Goal: Task Accomplishment & Management: Use online tool/utility

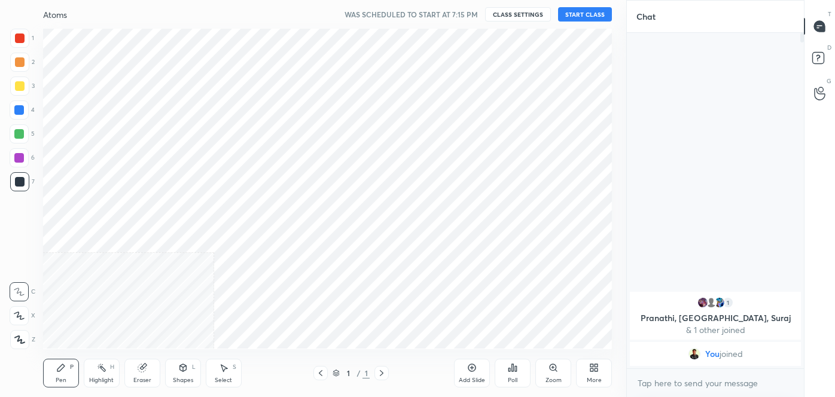
scroll to position [59510, 59252]
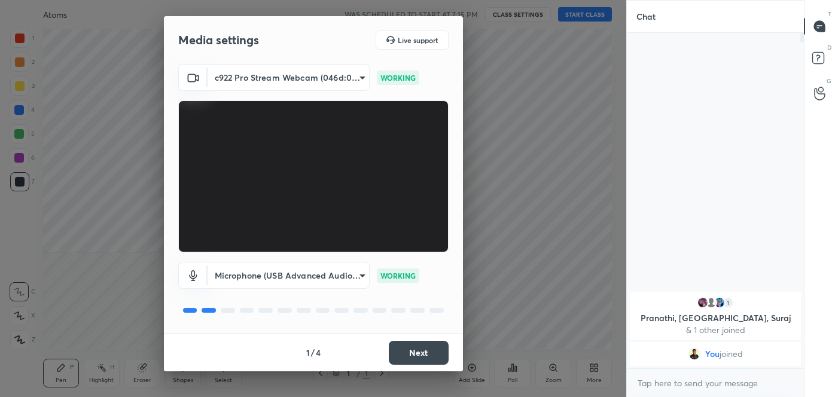
click at [419, 361] on button "Next" at bounding box center [419, 353] width 60 height 24
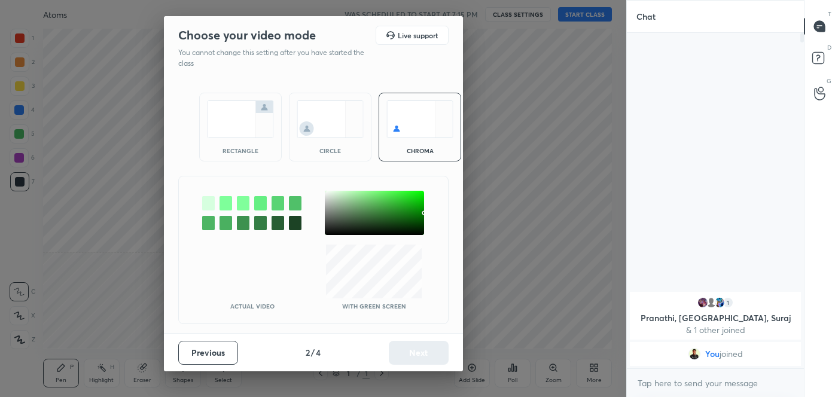
click at [329, 209] on div at bounding box center [374, 213] width 99 height 44
click at [424, 349] on button "Next" at bounding box center [419, 353] width 60 height 24
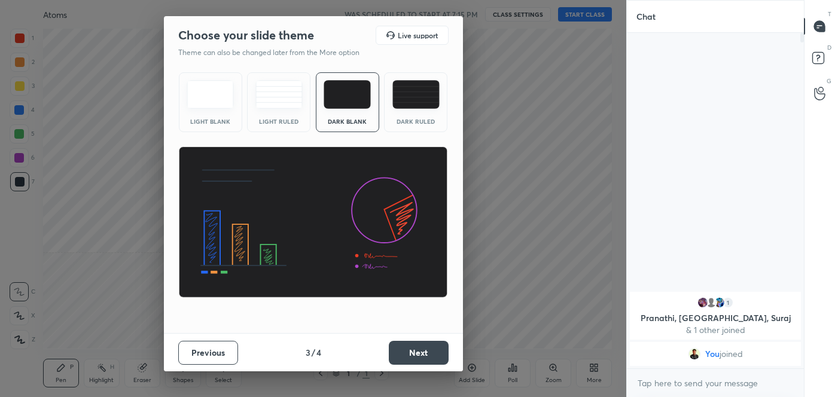
click at [424, 349] on button "Next" at bounding box center [419, 353] width 60 height 24
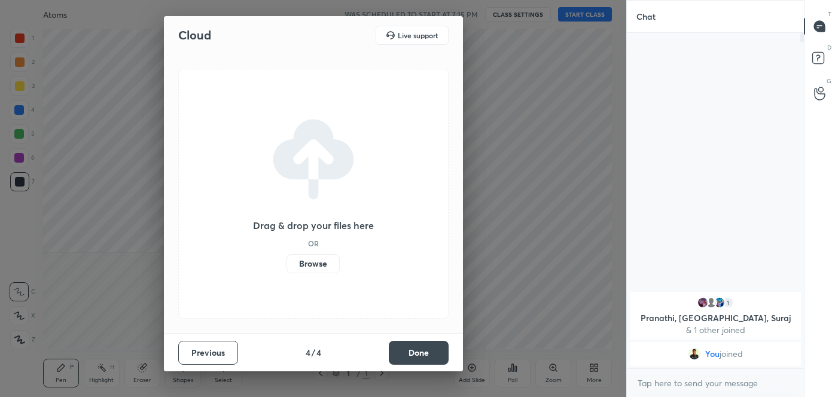
click at [424, 349] on button "Done" at bounding box center [419, 353] width 60 height 24
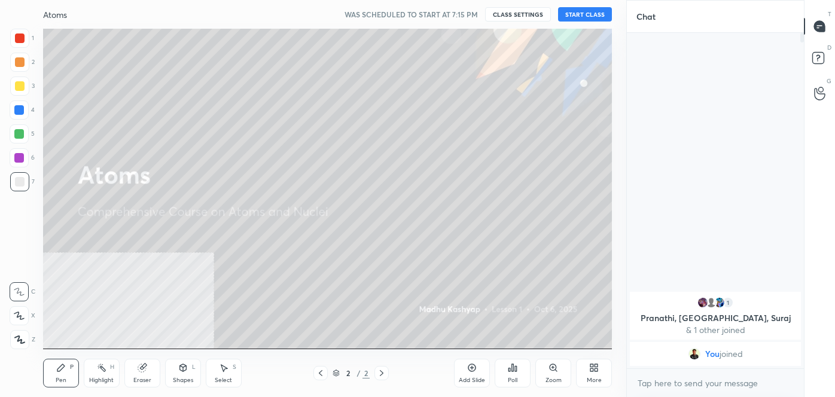
click at [591, 373] on div "More" at bounding box center [594, 373] width 36 height 29
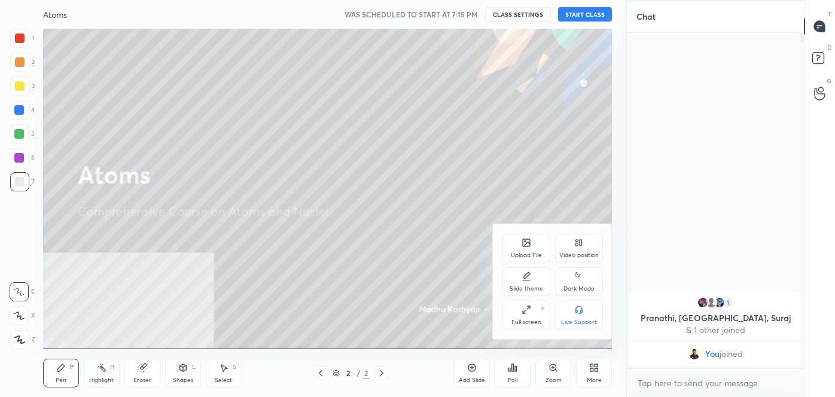
click at [586, 281] on div "Dark Mode" at bounding box center [579, 281] width 48 height 29
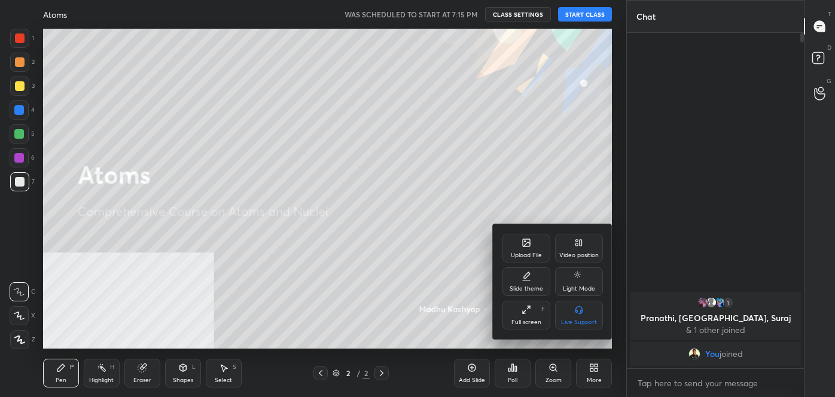
click at [690, 390] on div at bounding box center [417, 198] width 835 height 397
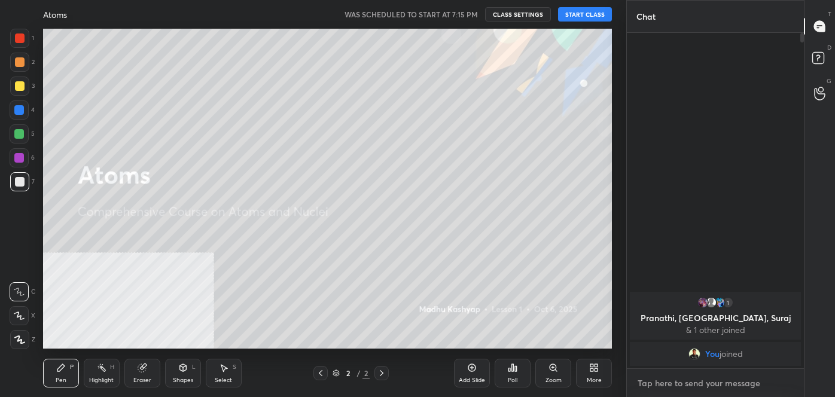
click at [673, 381] on textarea at bounding box center [716, 383] width 158 height 19
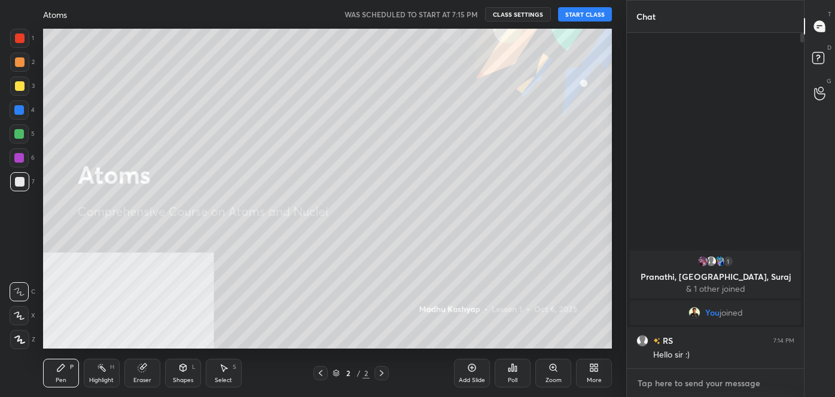
type textarea "x"
click at [684, 385] on textarea at bounding box center [716, 383] width 158 height 19
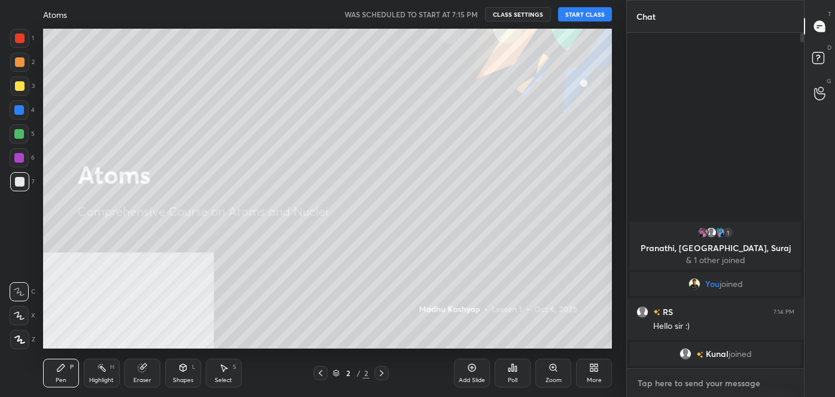
paste textarea "[URL][DOMAIN_NAME]"
type textarea "[URL][DOMAIN_NAME]"
type textarea "x"
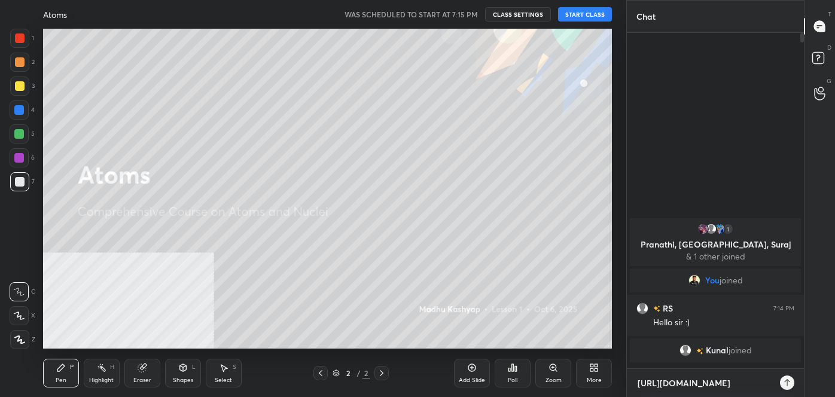
scroll to position [361, 174]
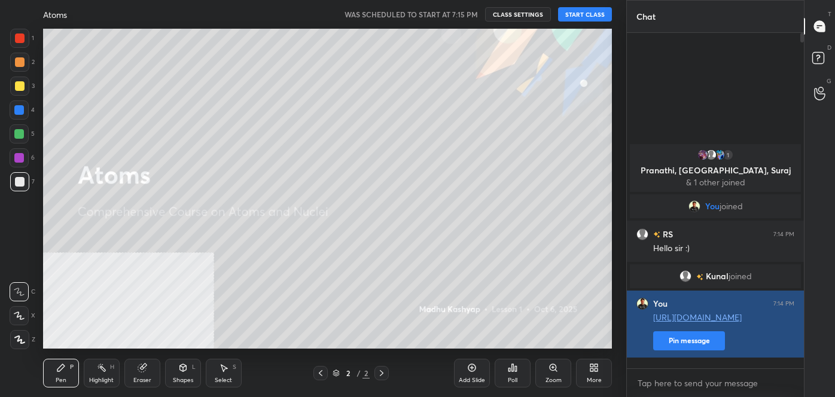
click at [680, 351] on button "Pin message" at bounding box center [689, 340] width 72 height 19
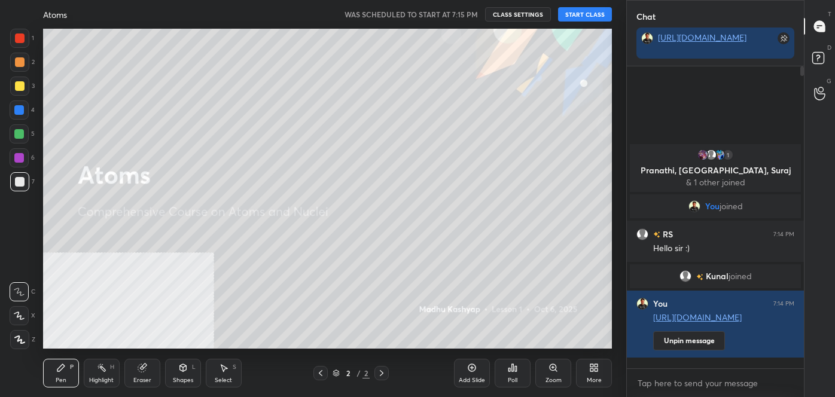
click at [587, 376] on div "More" at bounding box center [594, 373] width 36 height 29
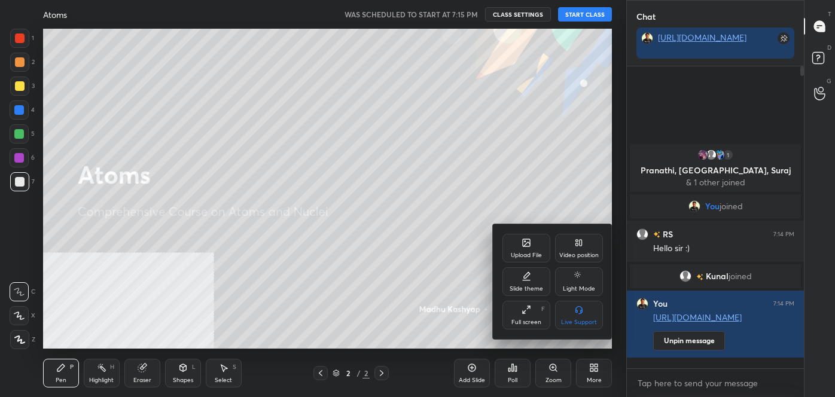
click at [511, 236] on div "Upload File" at bounding box center [527, 248] width 48 height 29
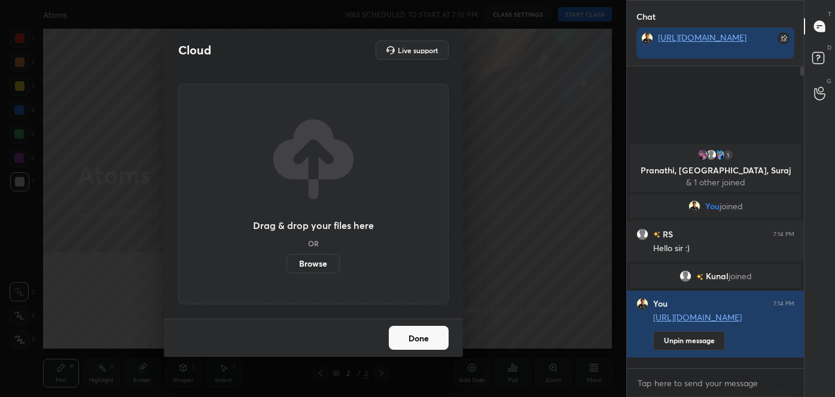
click at [319, 257] on label "Browse" at bounding box center [313, 263] width 53 height 19
click at [287, 257] on input "Browse" at bounding box center [287, 263] width 0 height 19
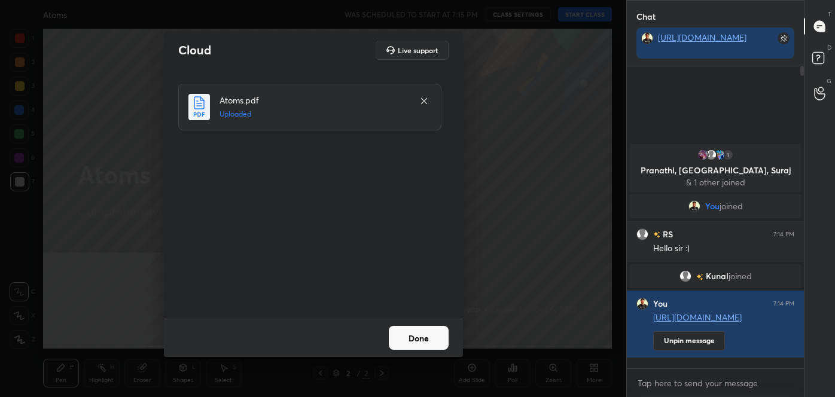
click at [416, 332] on button "Done" at bounding box center [419, 338] width 60 height 24
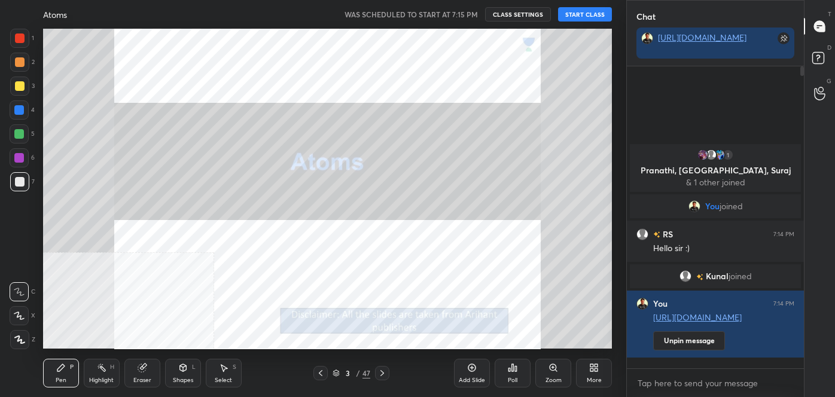
click at [364, 375] on div "47" at bounding box center [367, 373] width 8 height 11
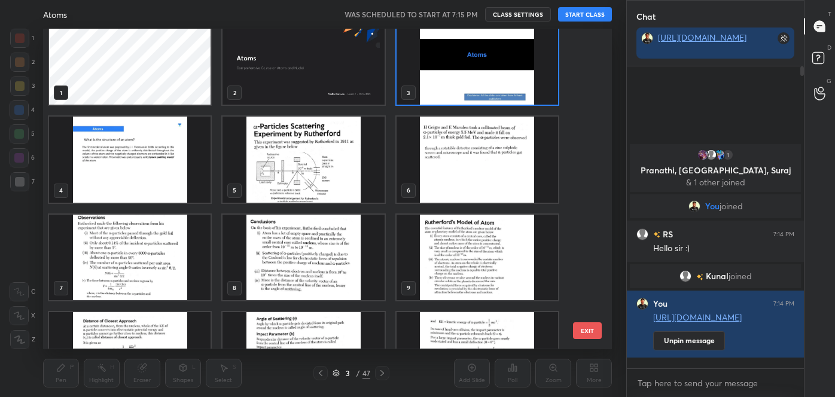
scroll to position [0, 0]
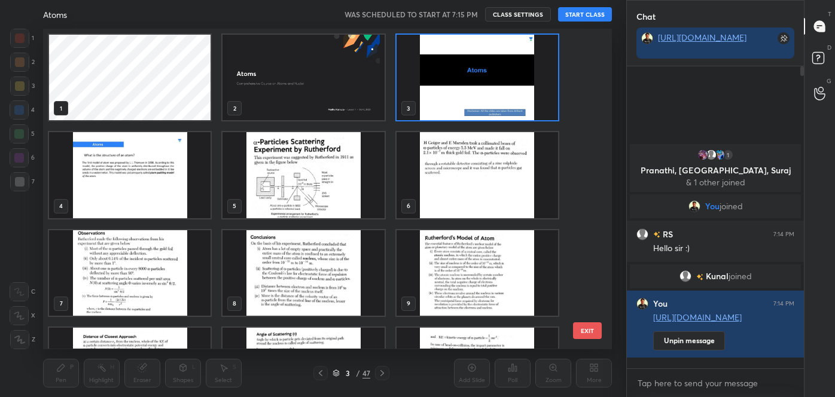
click at [316, 42] on img "grid" at bounding box center [304, 78] width 162 height 86
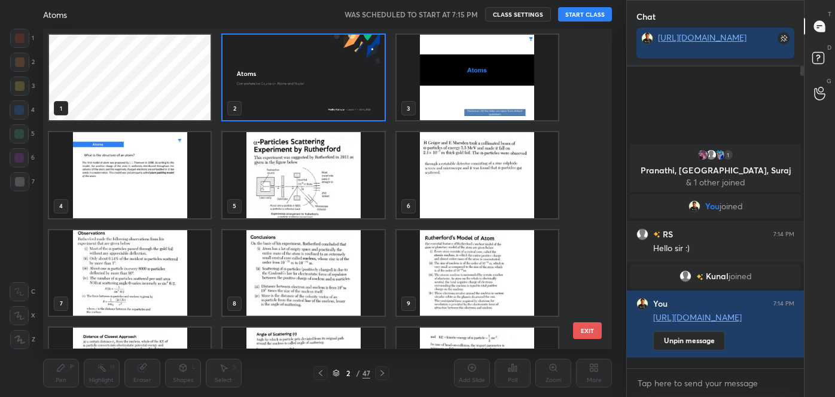
click at [316, 42] on img "grid" at bounding box center [304, 78] width 162 height 86
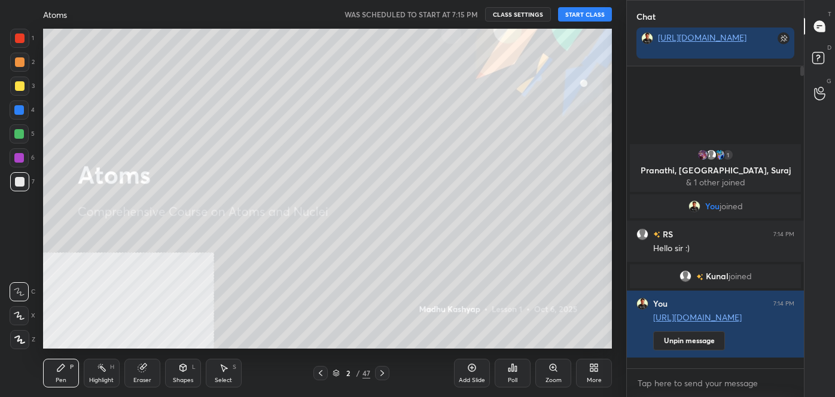
click at [592, 17] on button "START CLASS" at bounding box center [585, 14] width 54 height 14
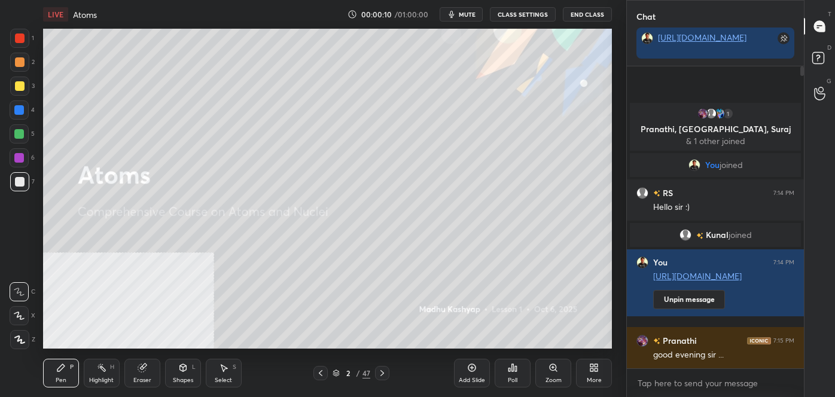
click at [595, 371] on icon at bounding box center [596, 370] width 3 height 3
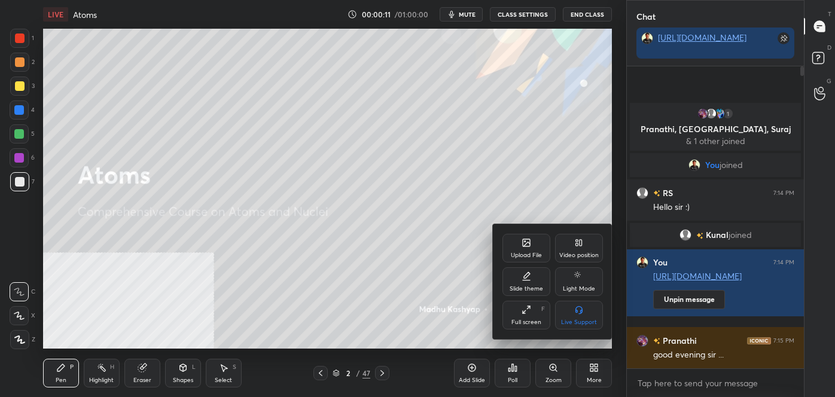
click at [520, 241] on div "Upload File" at bounding box center [527, 248] width 48 height 29
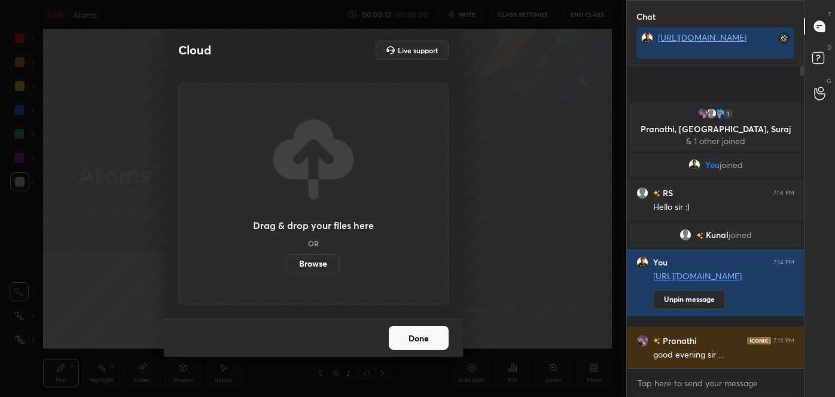
click at [309, 260] on label "Browse" at bounding box center [313, 263] width 53 height 19
click at [287, 260] on input "Browse" at bounding box center [287, 263] width 0 height 19
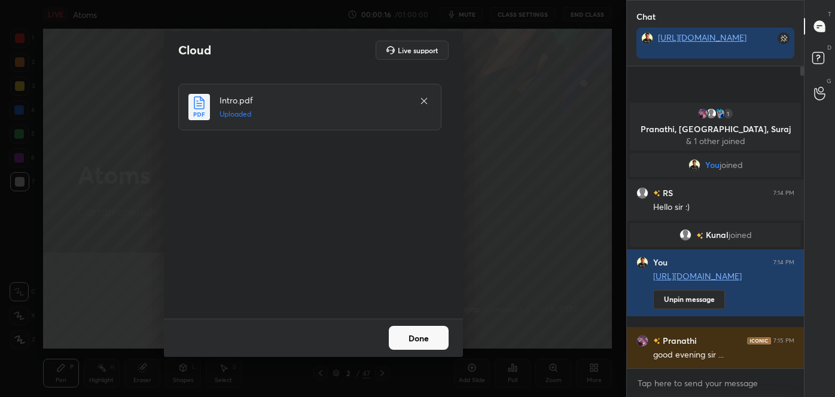
click at [427, 330] on button "Done" at bounding box center [419, 338] width 60 height 24
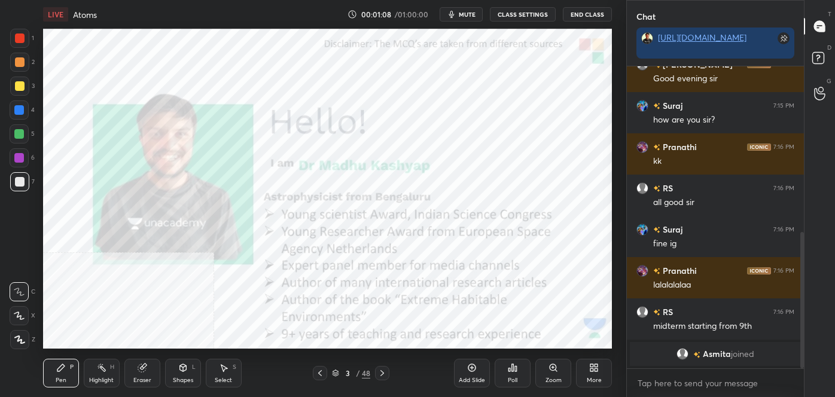
scroll to position [407, 0]
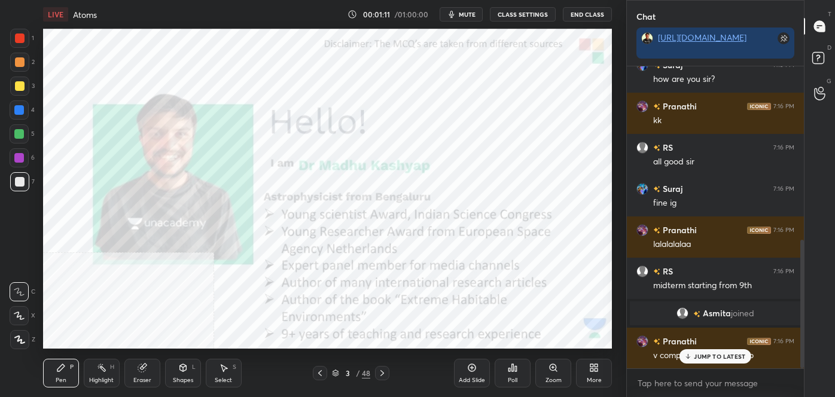
click at [721, 355] on p "JUMP TO LATEST" at bounding box center [719, 356] width 51 height 7
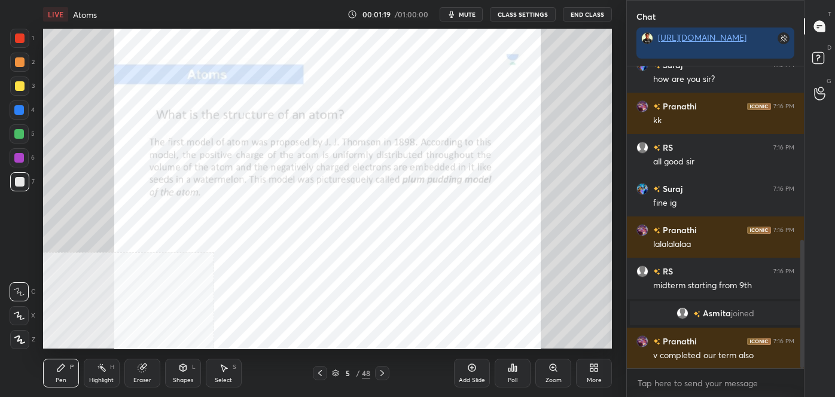
scroll to position [448, 0]
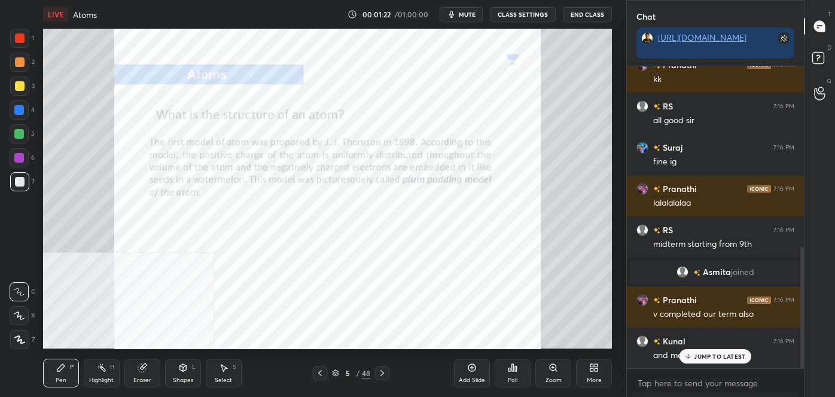
click at [362, 373] on div "48" at bounding box center [366, 373] width 8 height 11
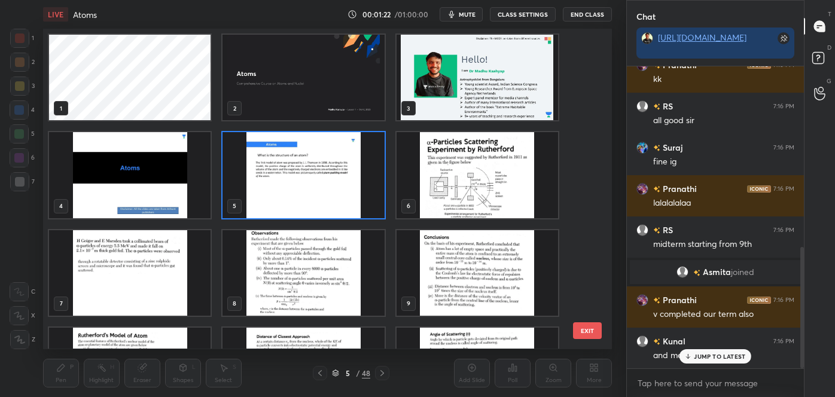
scroll to position [317, 563]
click at [305, 190] on img "grid" at bounding box center [304, 176] width 162 height 86
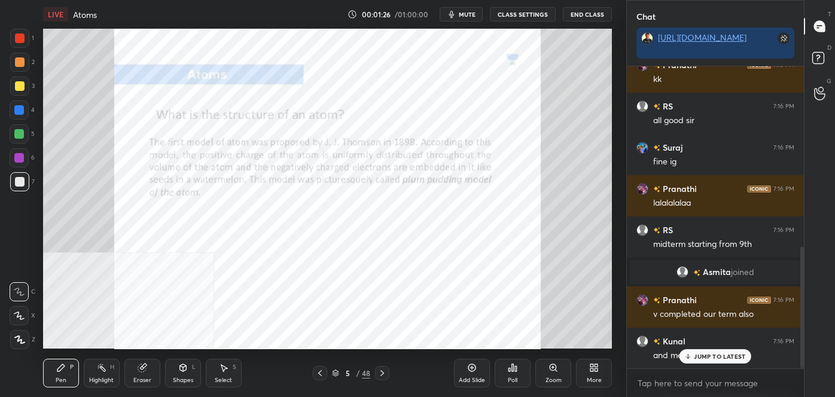
click at [305, 190] on img "grid" at bounding box center [304, 176] width 162 height 86
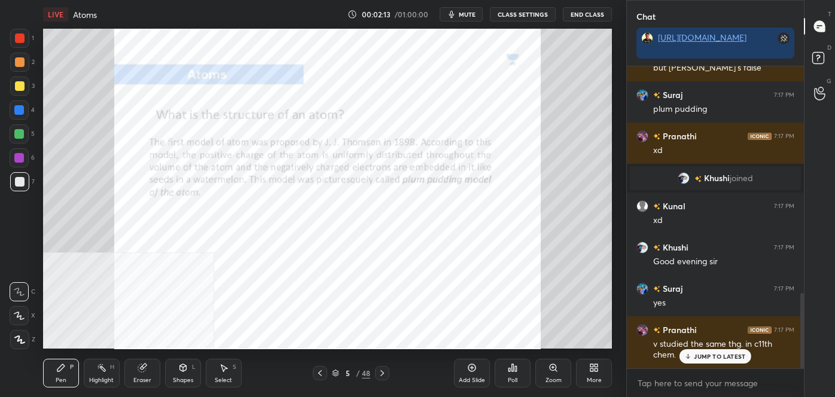
scroll to position [912, 0]
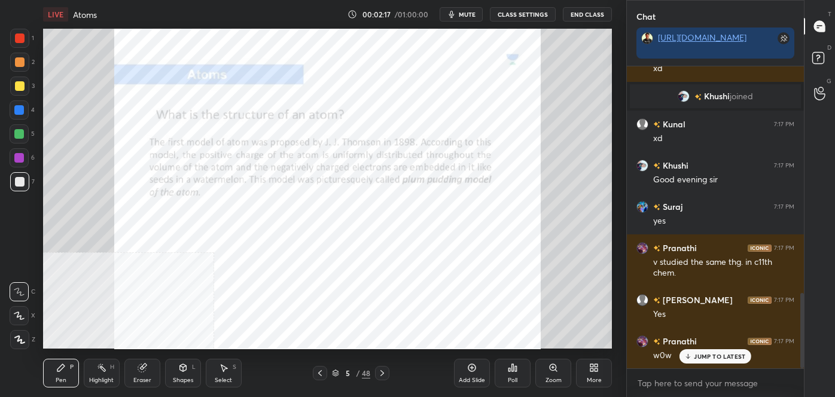
click at [26, 41] on div at bounding box center [19, 38] width 19 height 19
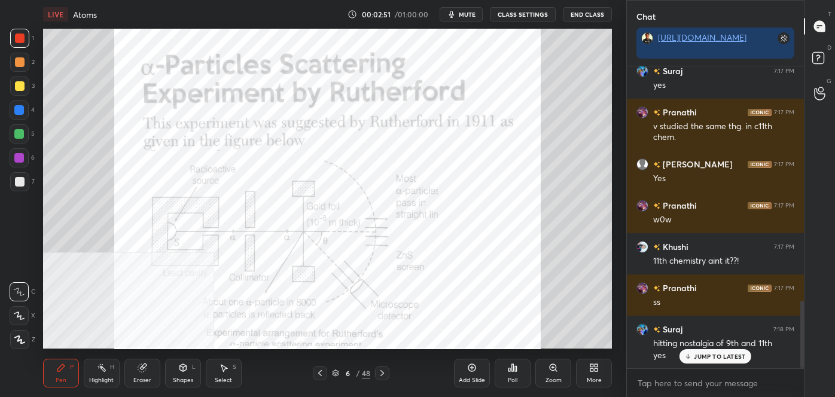
scroll to position [1090, 0]
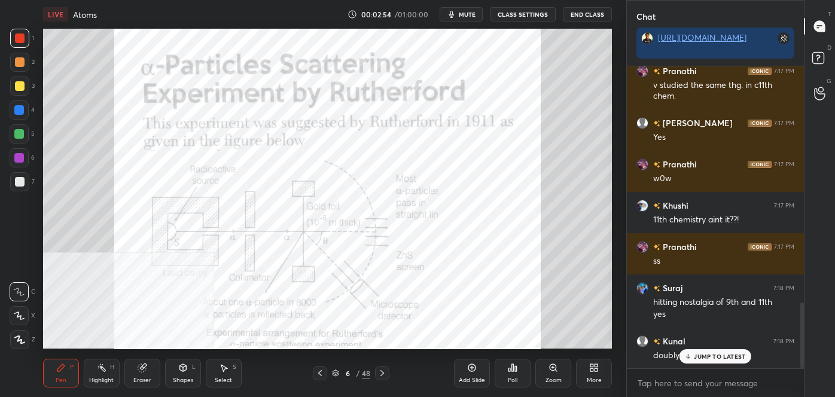
click at [694, 351] on div "JUMP TO LATEST" at bounding box center [716, 356] width 72 height 14
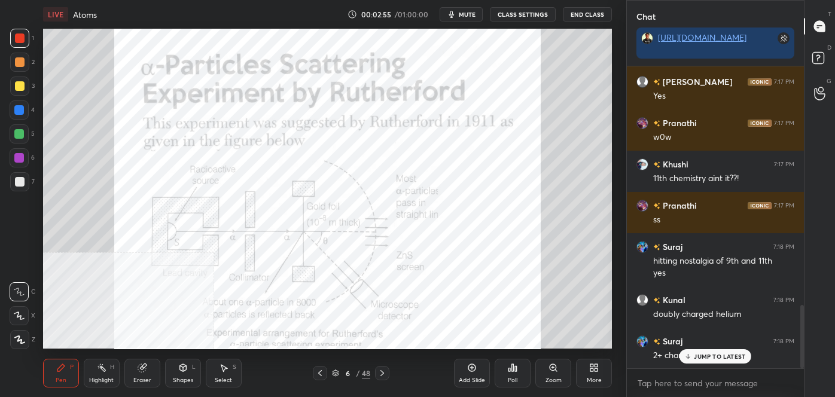
click at [698, 360] on p "JUMP TO LATEST" at bounding box center [719, 356] width 51 height 7
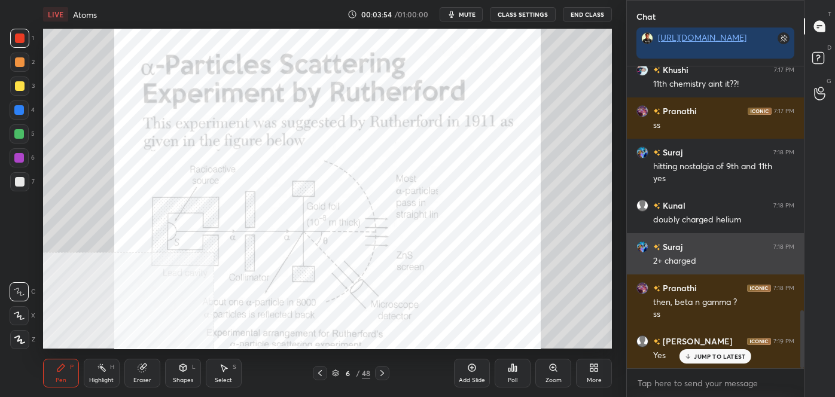
scroll to position [1267, 0]
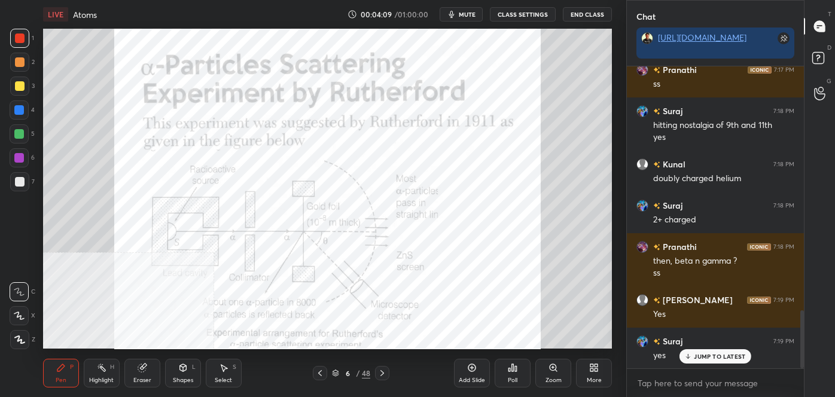
click at [144, 378] on div "Eraser" at bounding box center [142, 381] width 18 height 6
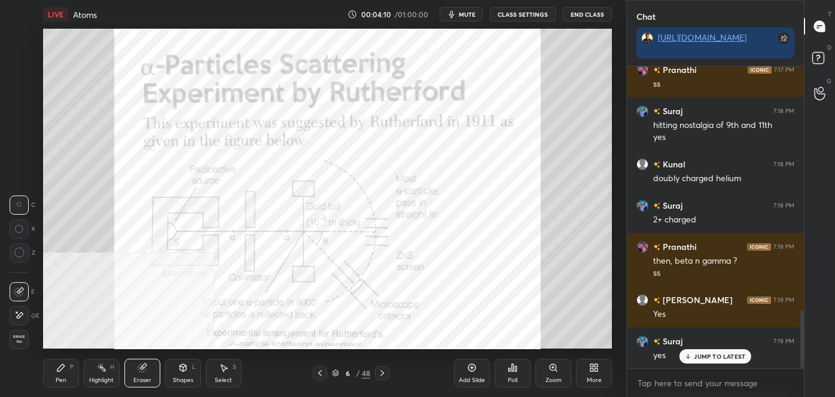
click at [103, 367] on icon at bounding box center [102, 368] width 10 height 10
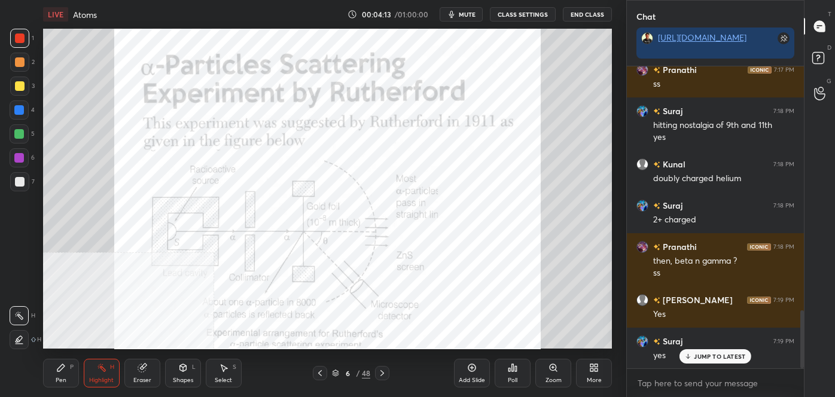
click at [14, 316] on icon at bounding box center [19, 316] width 10 height 10
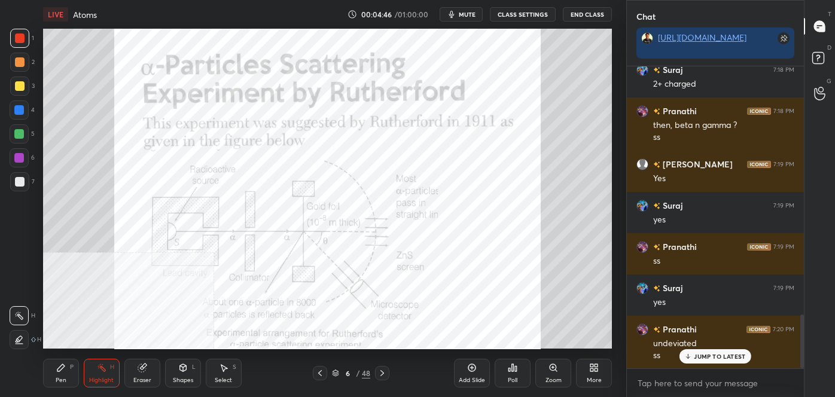
scroll to position [1444, 0]
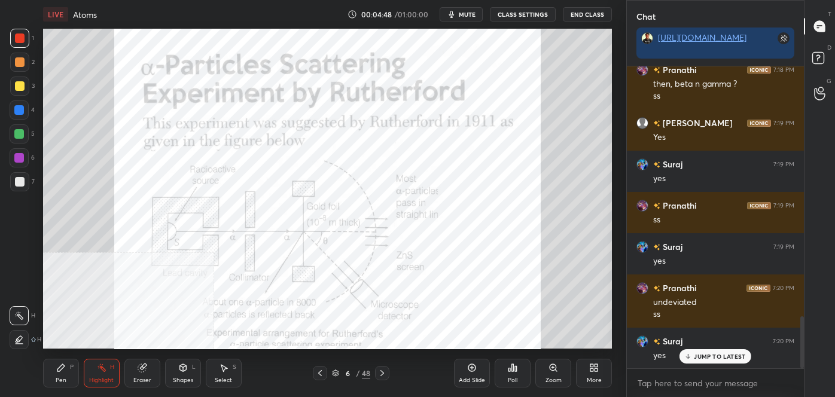
click at [322, 349] on div "LIVE Atoms 00:04:48 / 01:00:00 mute CLASS SETTINGS End Class Setting up your li…" at bounding box center [327, 198] width 579 height 397
click at [381, 369] on icon at bounding box center [383, 374] width 10 height 10
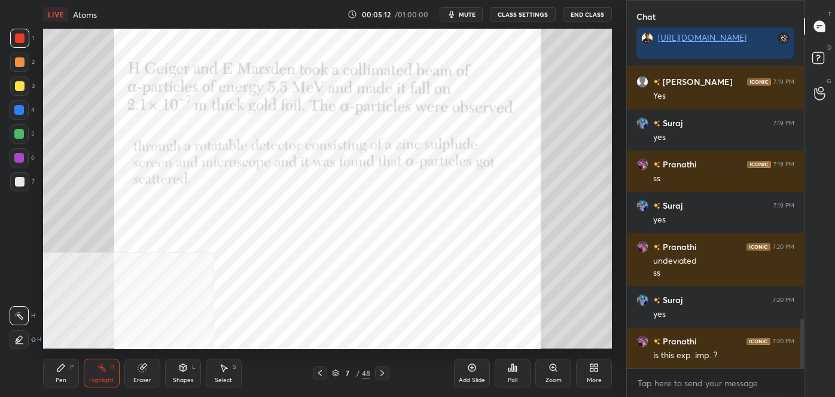
scroll to position [1527, 0]
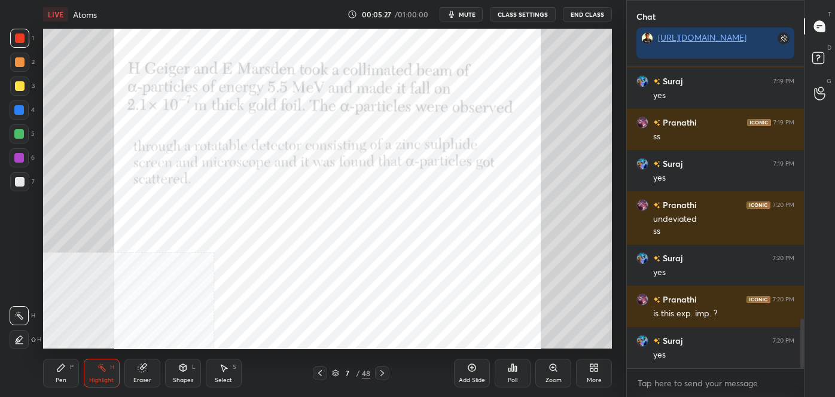
click at [379, 375] on icon at bounding box center [383, 374] width 10 height 10
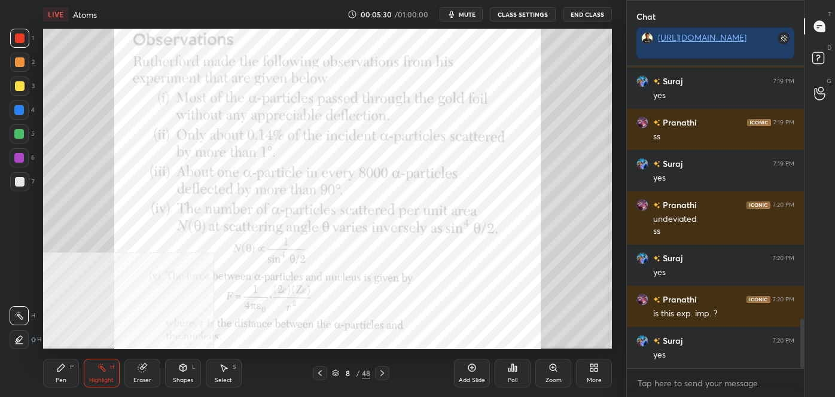
click at [589, 372] on icon at bounding box center [594, 368] width 10 height 10
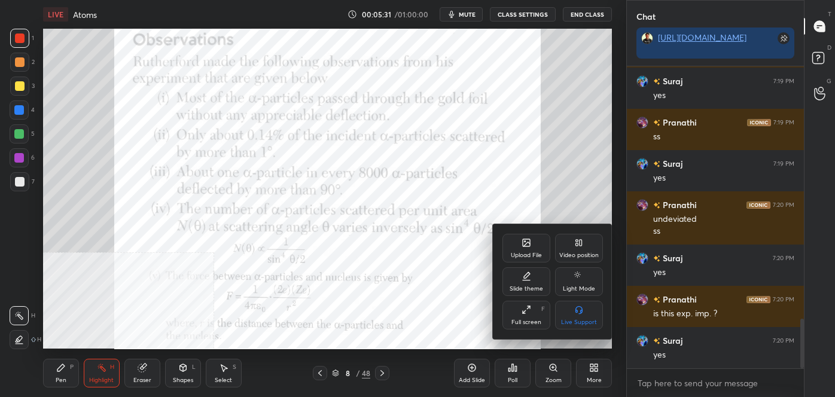
click at [584, 249] on div "Video position" at bounding box center [579, 248] width 48 height 29
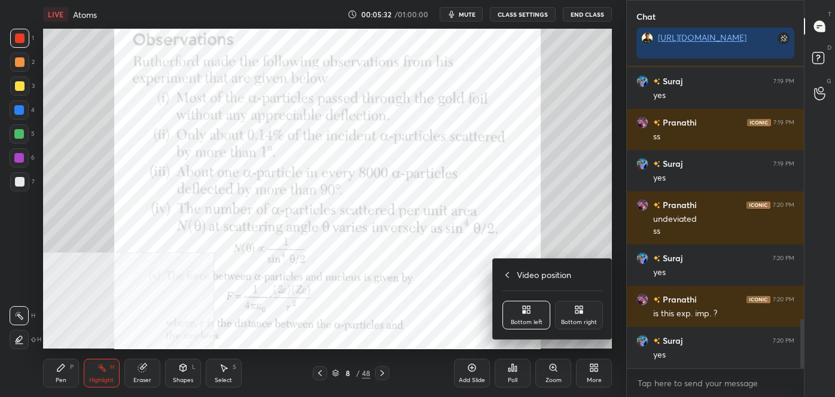
click at [574, 308] on icon at bounding box center [579, 310] width 10 height 10
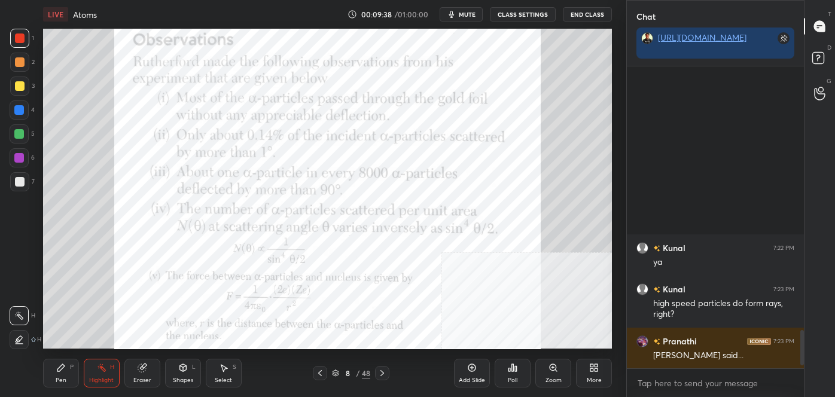
scroll to position [2283, 0]
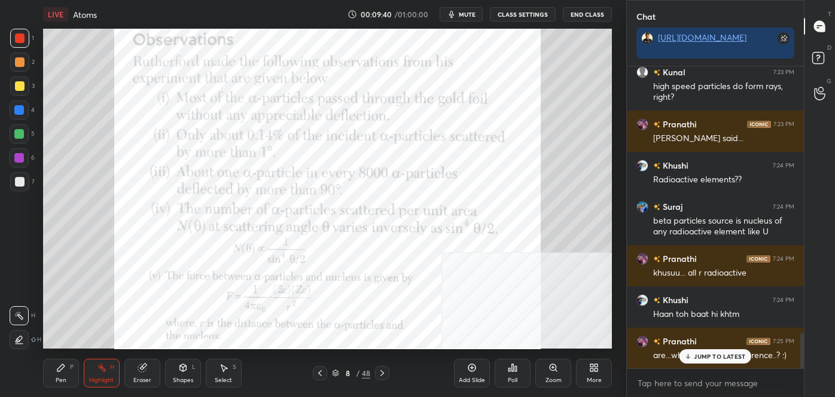
click at [714, 359] on p "JUMP TO LATEST" at bounding box center [719, 356] width 51 height 7
click at [107, 380] on div "Highlight" at bounding box center [101, 381] width 25 height 6
click at [17, 177] on div at bounding box center [20, 182] width 10 height 10
click at [322, 370] on icon at bounding box center [320, 374] width 10 height 10
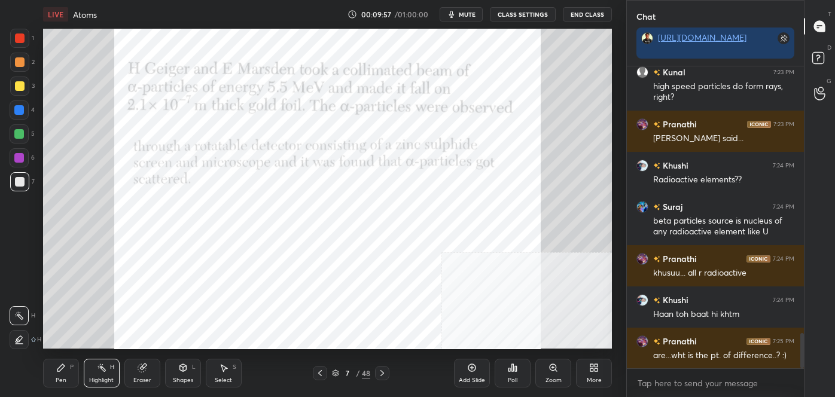
click at [460, 372] on div "Add Slide" at bounding box center [472, 373] width 36 height 29
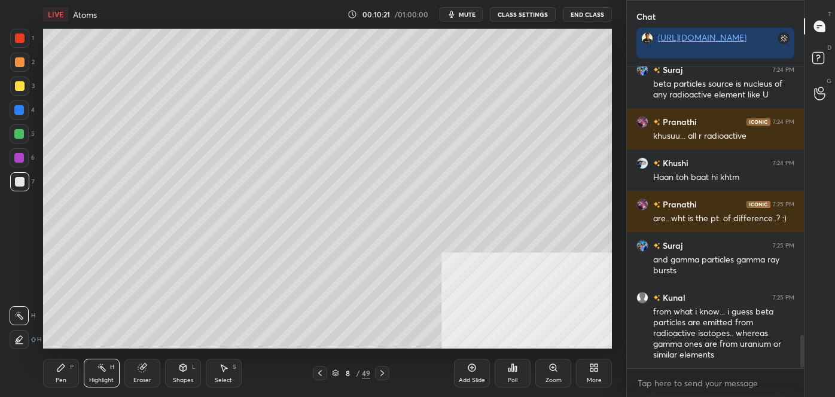
scroll to position [2472, 0]
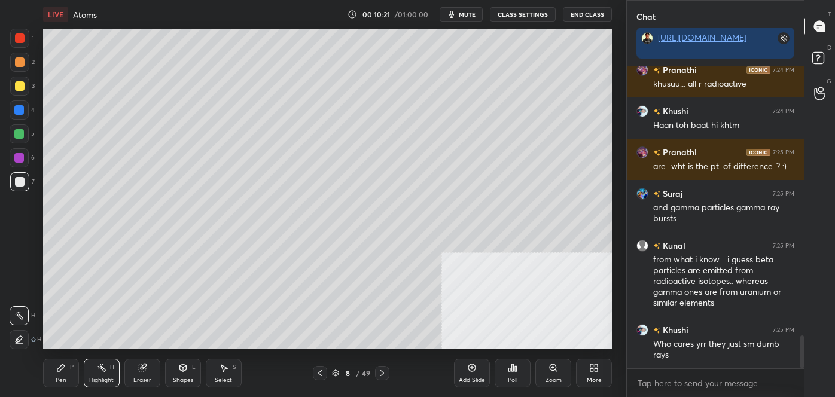
click at [59, 363] on icon at bounding box center [61, 368] width 10 height 10
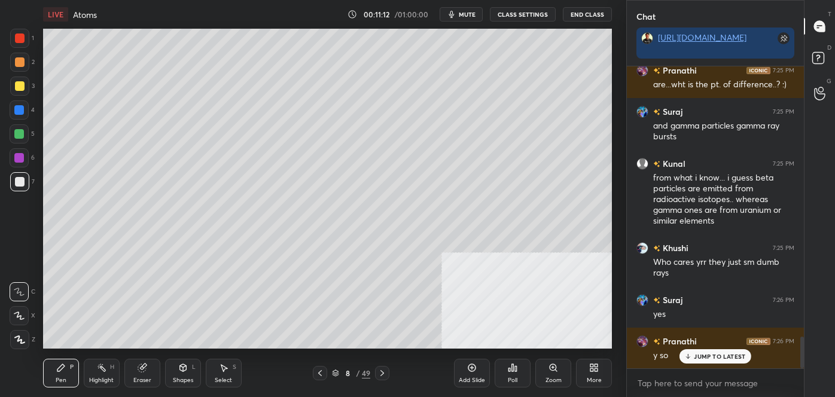
scroll to position [2595, 0]
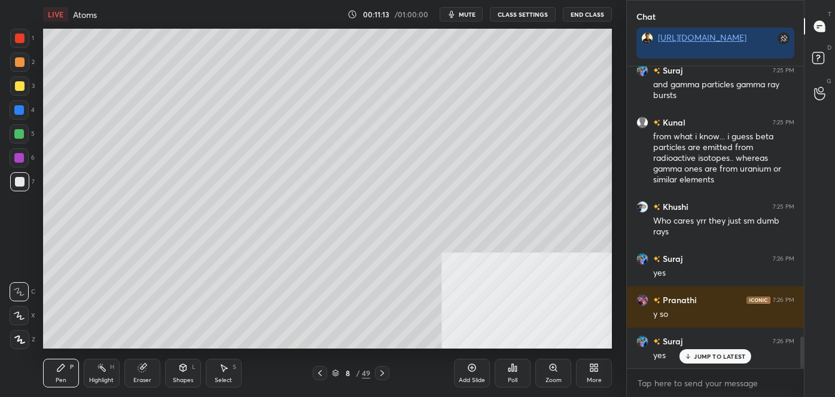
click at [589, 366] on icon at bounding box center [594, 368] width 10 height 10
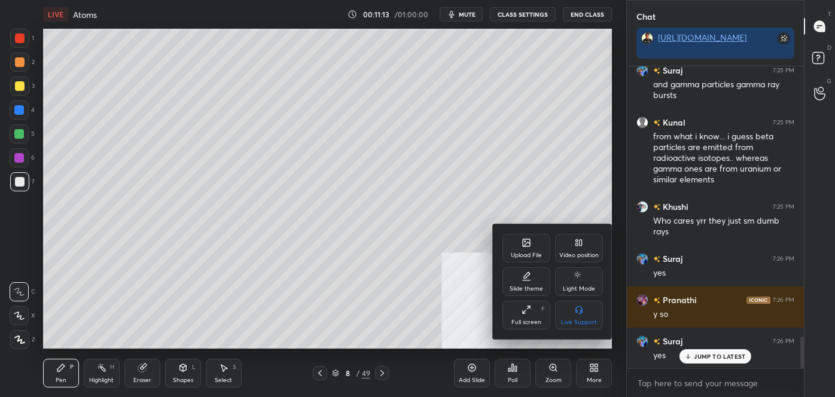
scroll to position [2637, 0]
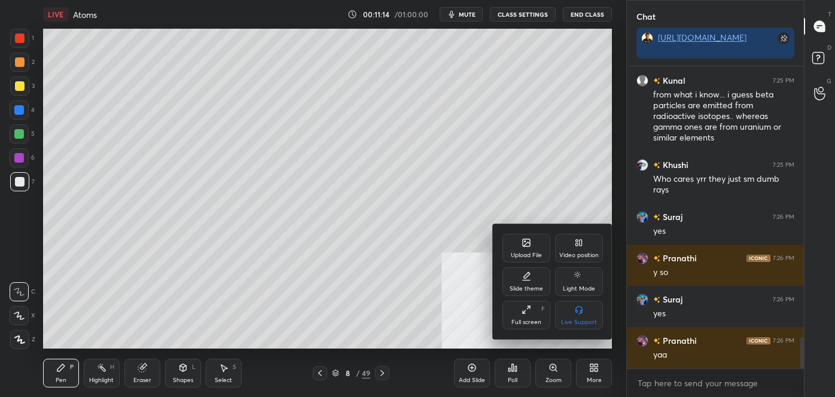
click at [525, 243] on icon at bounding box center [526, 242] width 7 height 7
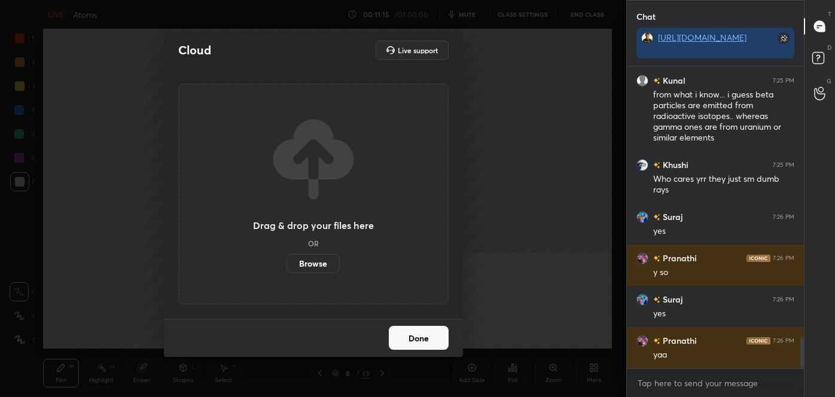
click at [309, 258] on label "Browse" at bounding box center [313, 263] width 53 height 19
click at [287, 258] on input "Browse" at bounding box center [287, 263] width 0 height 19
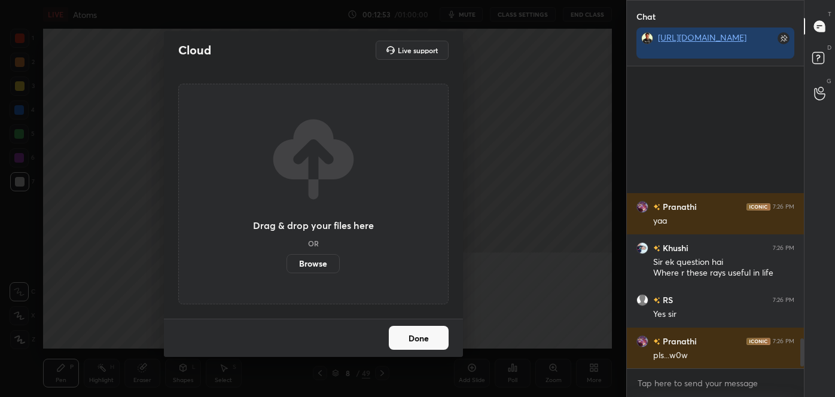
scroll to position [2991, 0]
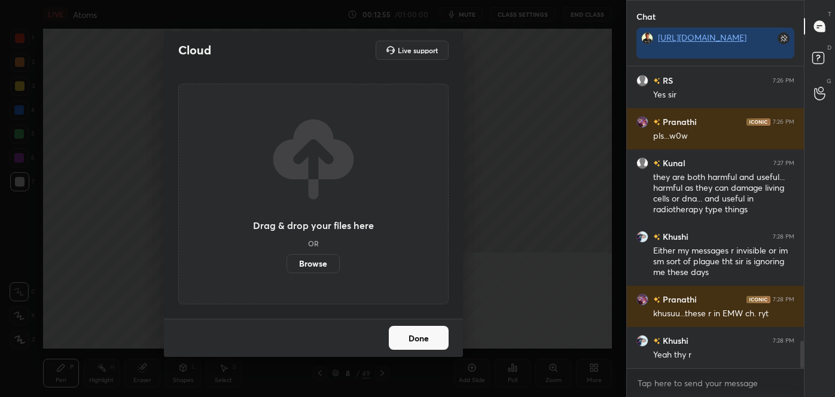
click at [314, 263] on label "Browse" at bounding box center [313, 263] width 53 height 19
click at [287, 263] on input "Browse" at bounding box center [287, 263] width 0 height 19
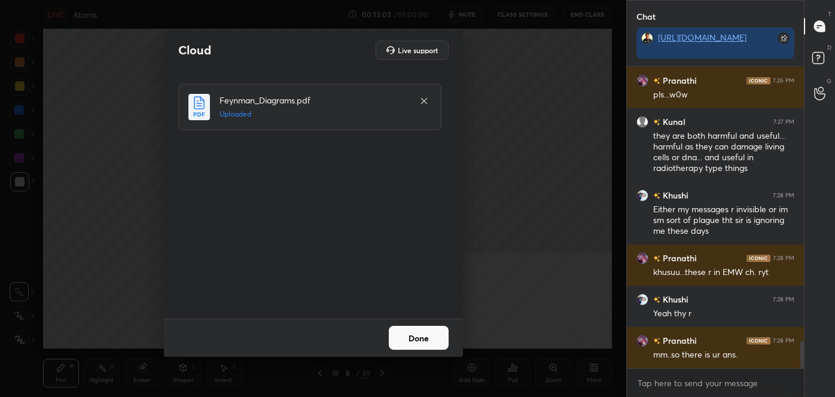
click at [415, 327] on button "Done" at bounding box center [419, 338] width 60 height 24
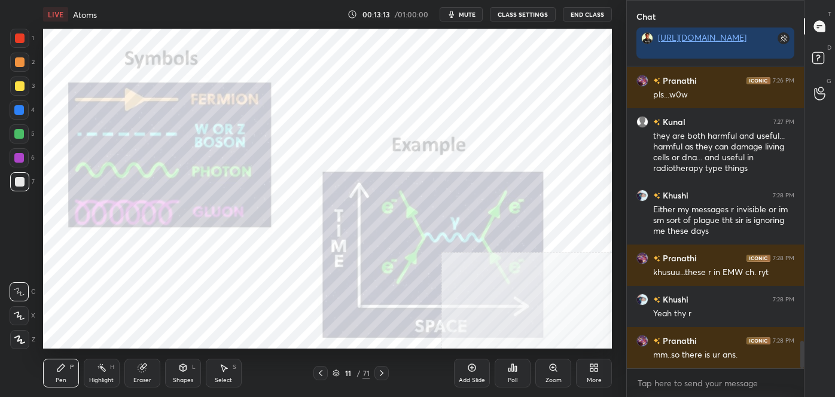
click at [601, 375] on div "More" at bounding box center [594, 373] width 36 height 29
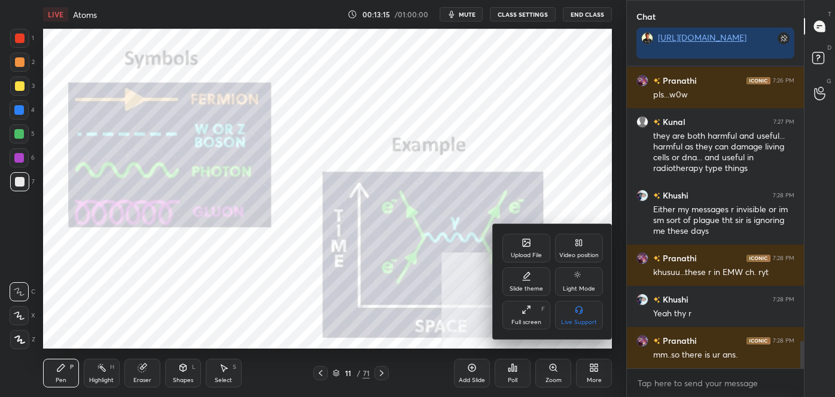
click at [574, 250] on div "Video position" at bounding box center [579, 248] width 48 height 29
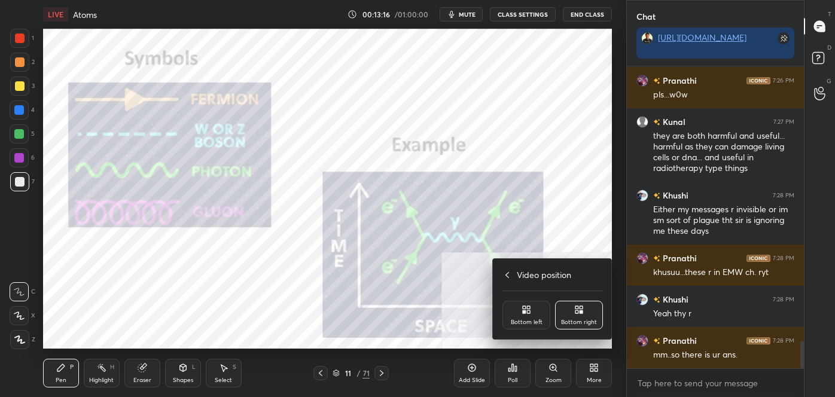
click at [534, 307] on div "Bottom left" at bounding box center [527, 315] width 48 height 29
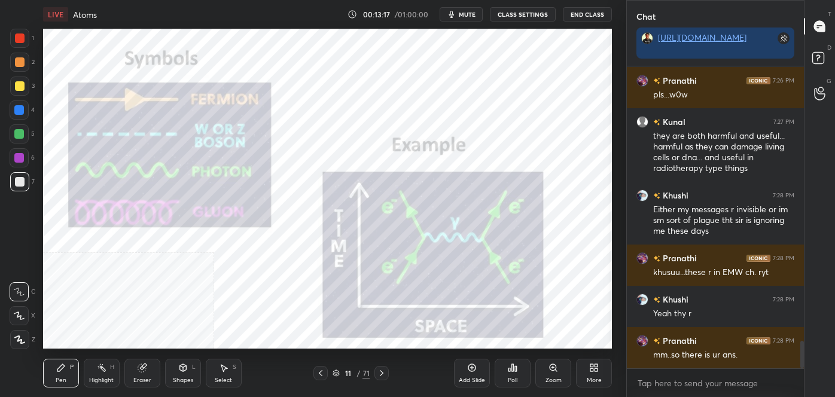
click at [17, 43] on div at bounding box center [19, 38] width 19 height 19
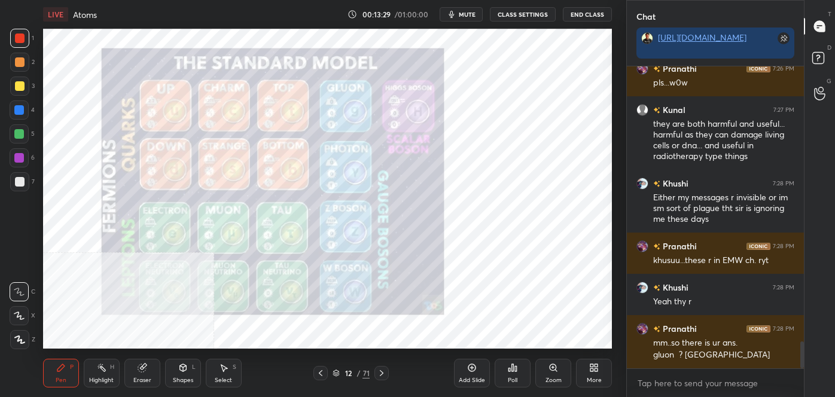
scroll to position [3085, 0]
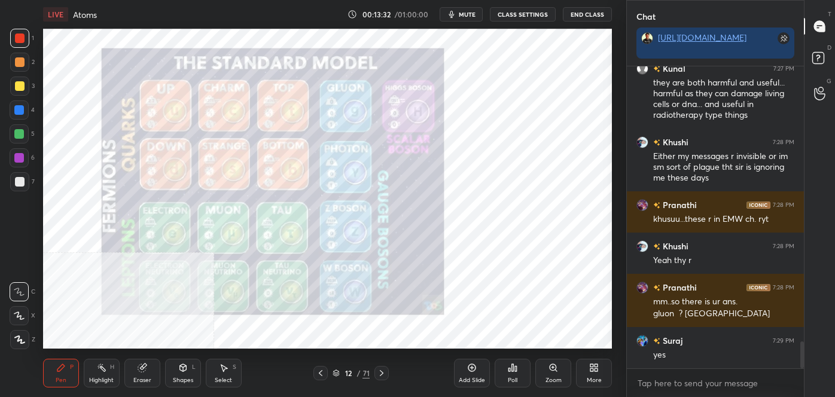
click at [587, 378] on div "More" at bounding box center [594, 381] width 15 height 6
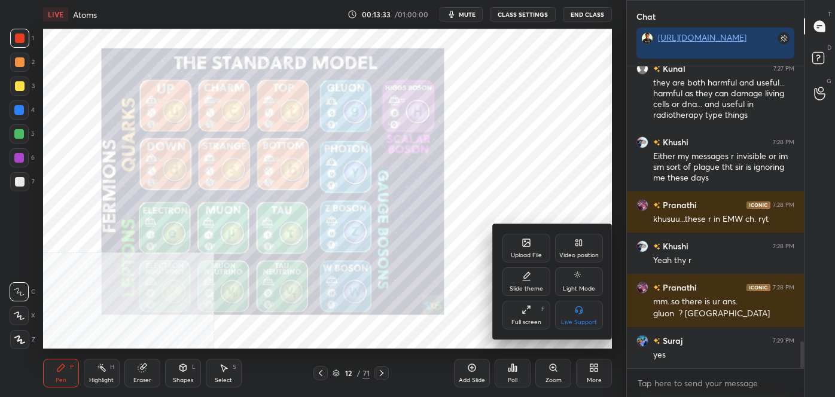
click at [588, 252] on div "Video position" at bounding box center [578, 255] width 39 height 6
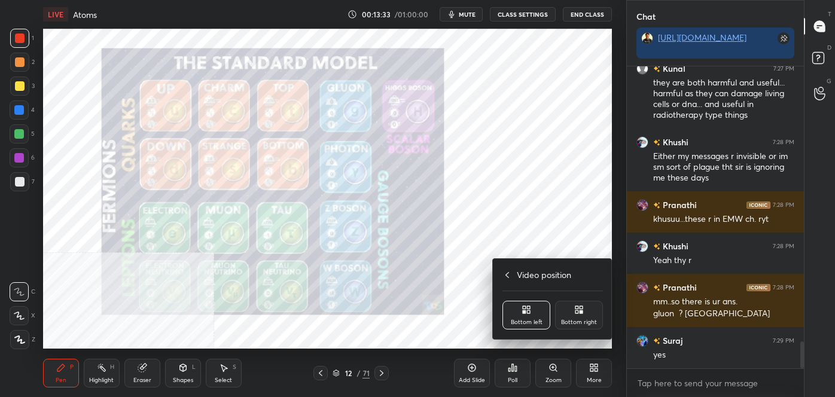
click at [591, 307] on div "Bottom right" at bounding box center [579, 315] width 48 height 29
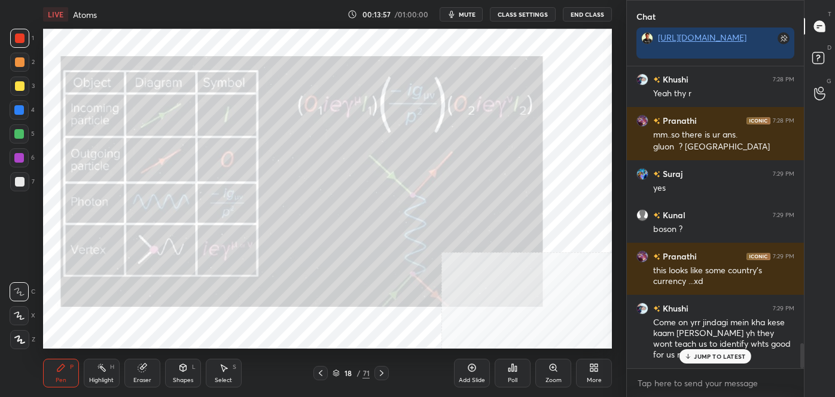
scroll to position [3293, 0]
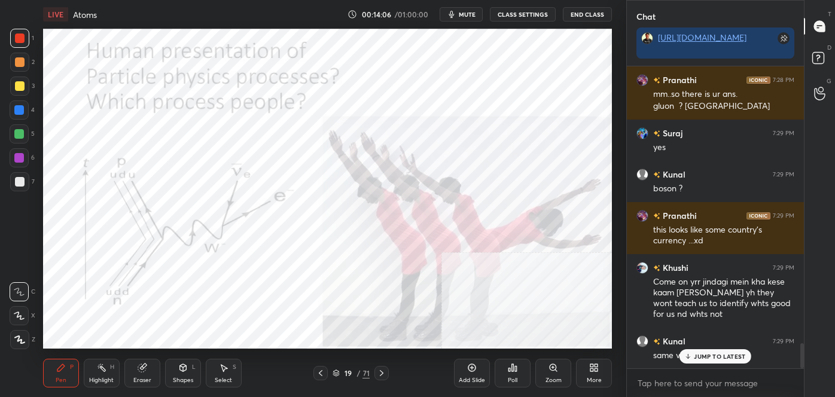
click at [589, 375] on div "More" at bounding box center [594, 373] width 36 height 29
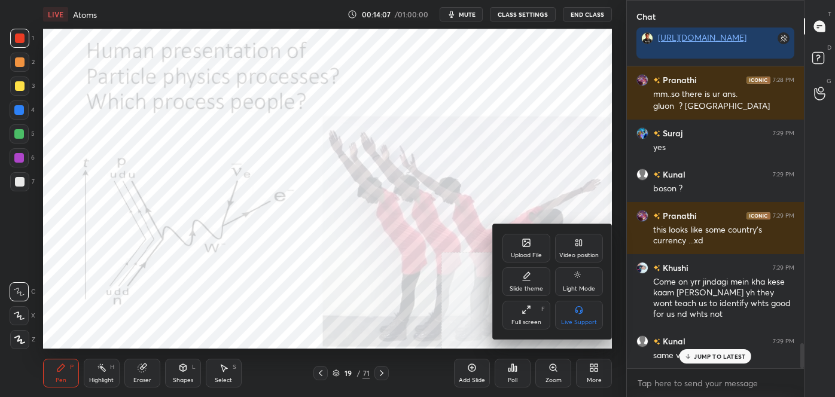
click at [579, 248] on div "Video position" at bounding box center [579, 248] width 48 height 29
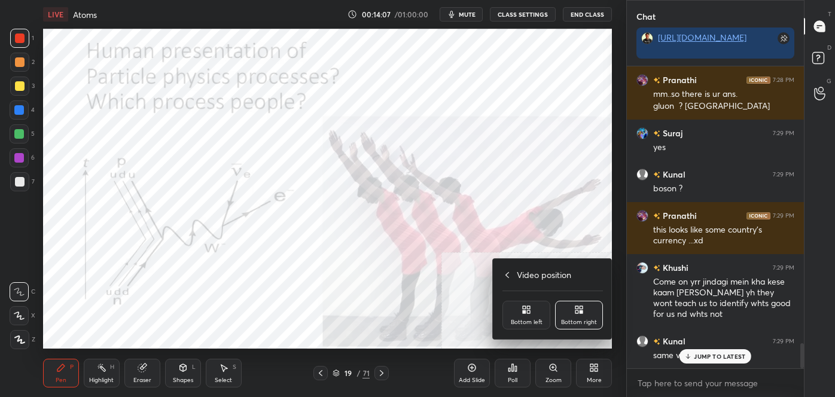
click at [530, 306] on icon at bounding box center [528, 307] width 3 height 3
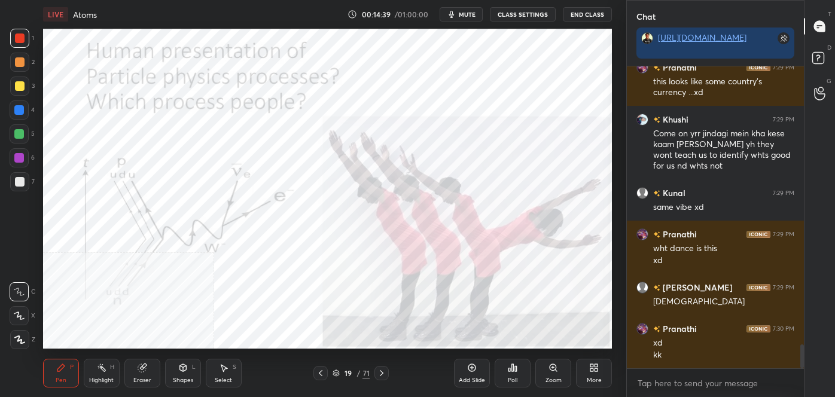
scroll to position [3483, 0]
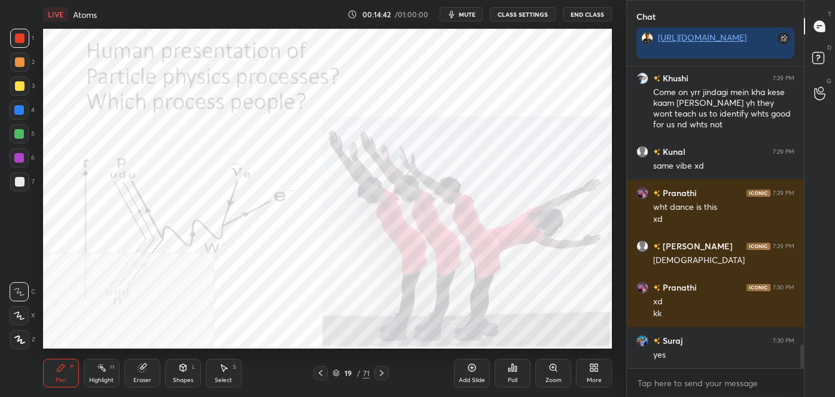
click at [378, 376] on icon at bounding box center [382, 374] width 10 height 10
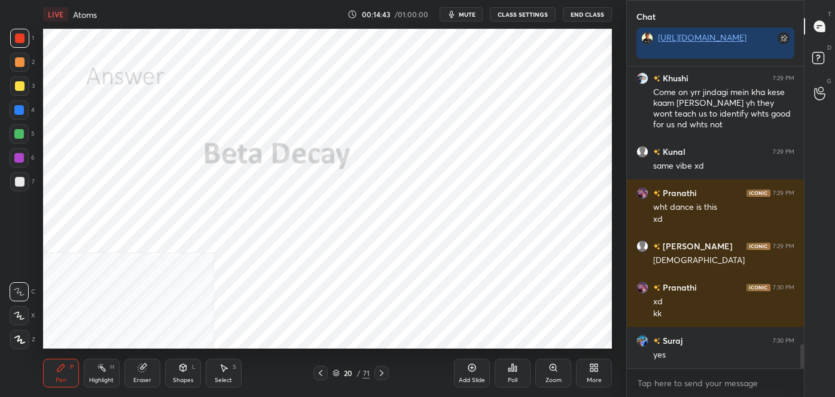
click at [348, 373] on div "20" at bounding box center [348, 373] width 12 height 7
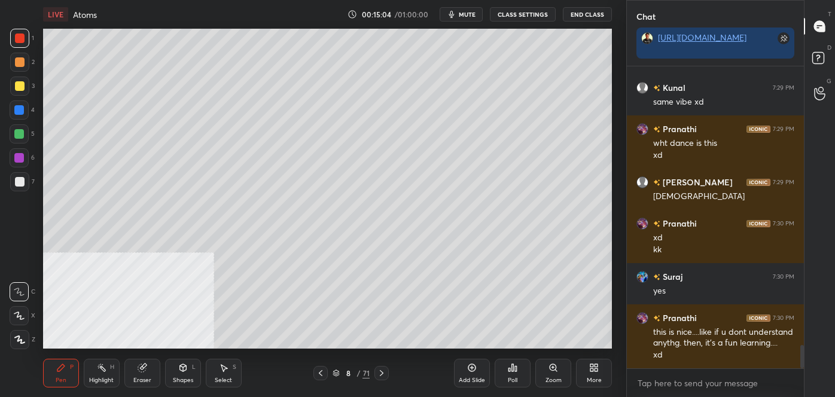
scroll to position [3588, 0]
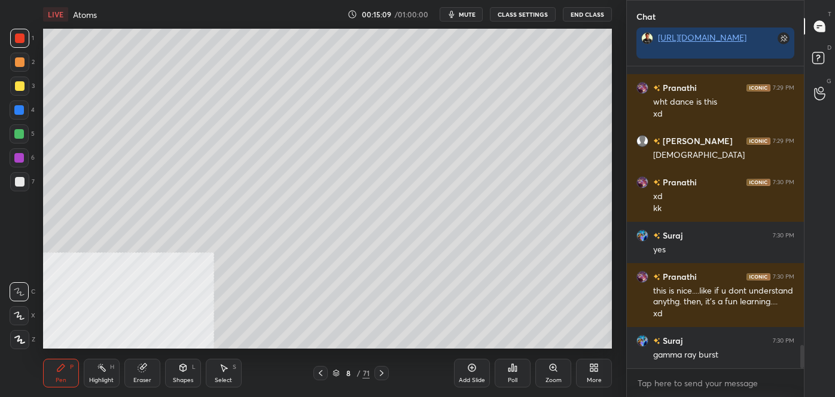
click at [146, 370] on icon at bounding box center [143, 368] width 10 height 10
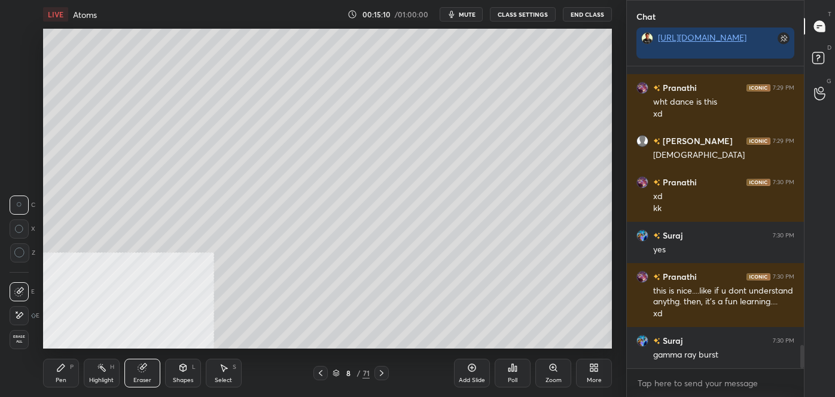
scroll to position [3629, 0]
click at [62, 370] on icon at bounding box center [61, 368] width 10 height 10
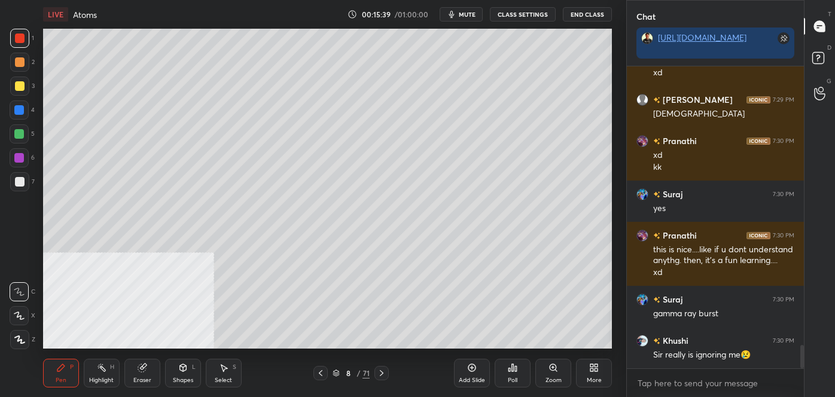
click at [364, 369] on div "71" at bounding box center [366, 373] width 7 height 11
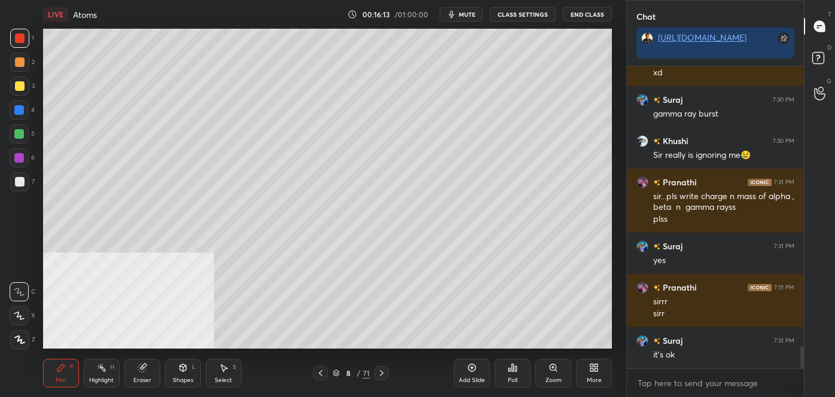
scroll to position [3858, 0]
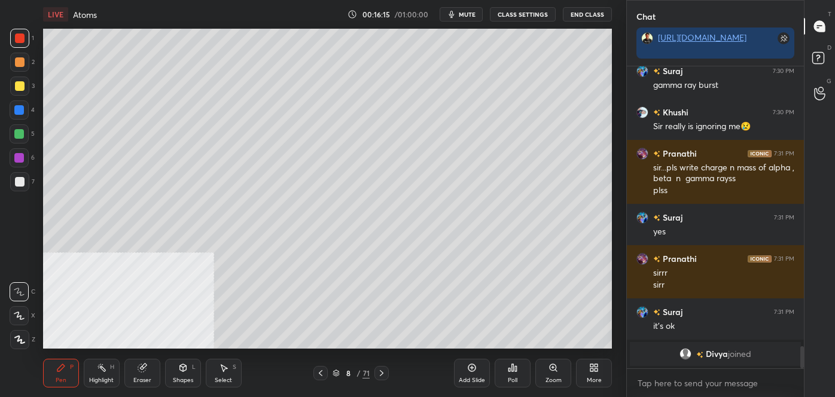
click at [354, 373] on div "8 / 71" at bounding box center [351, 373] width 37 height 11
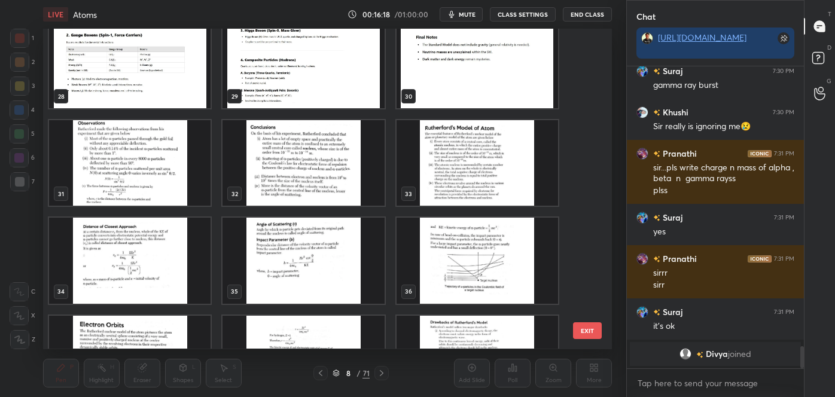
scroll to position [891, 0]
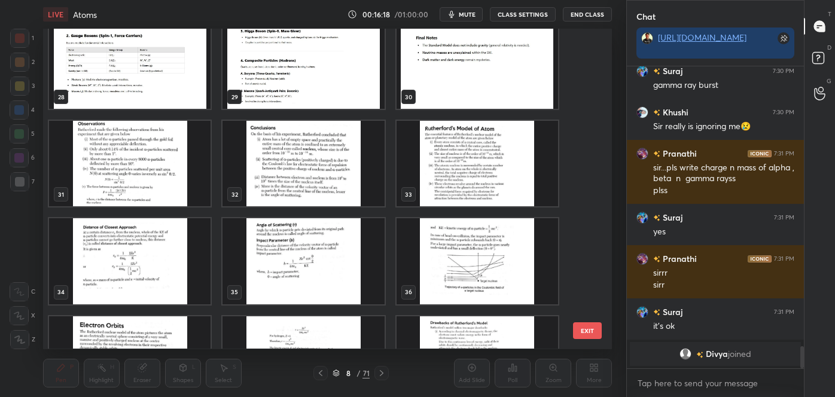
click at [166, 167] on img "grid" at bounding box center [130, 164] width 162 height 86
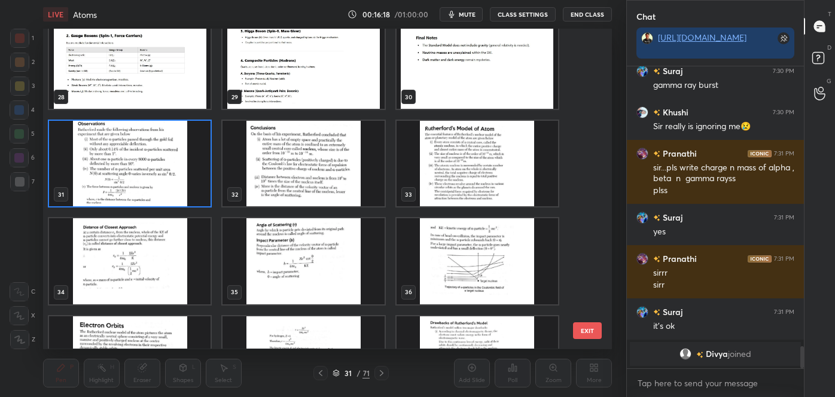
click at [166, 167] on img "grid" at bounding box center [130, 164] width 162 height 86
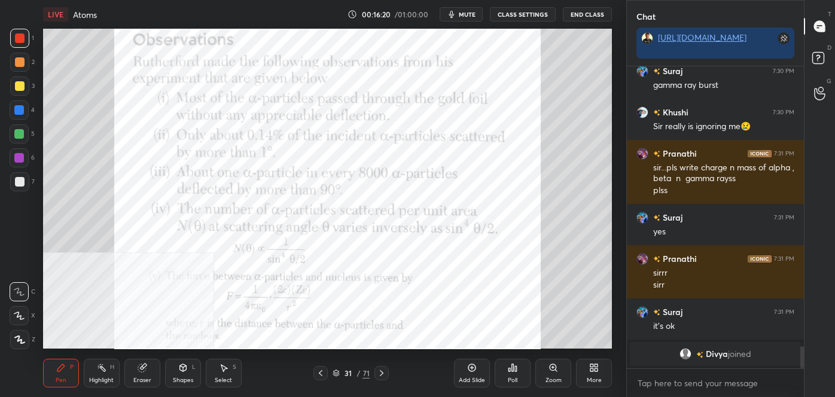
click at [593, 387] on div "More" at bounding box center [594, 373] width 36 height 29
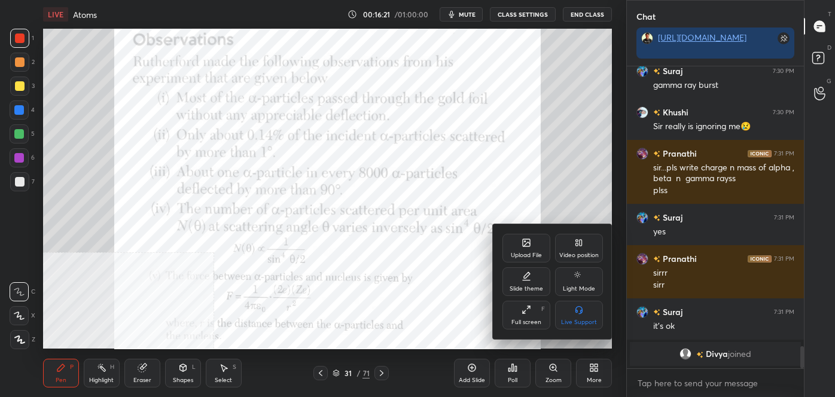
click at [582, 234] on div "Video position" at bounding box center [579, 248] width 48 height 29
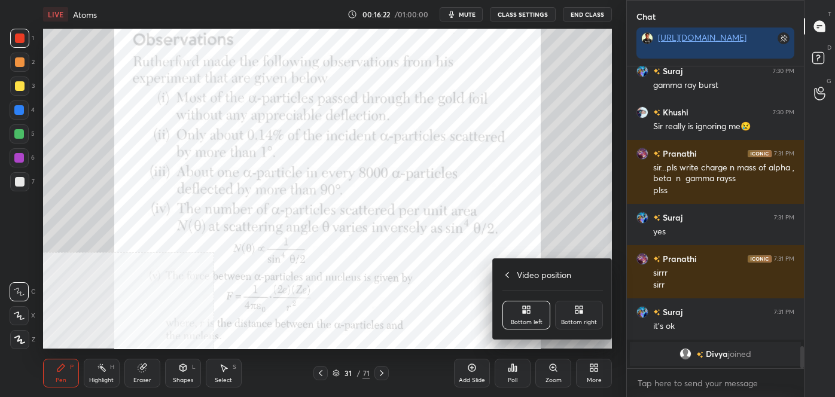
scroll to position [2782, 0]
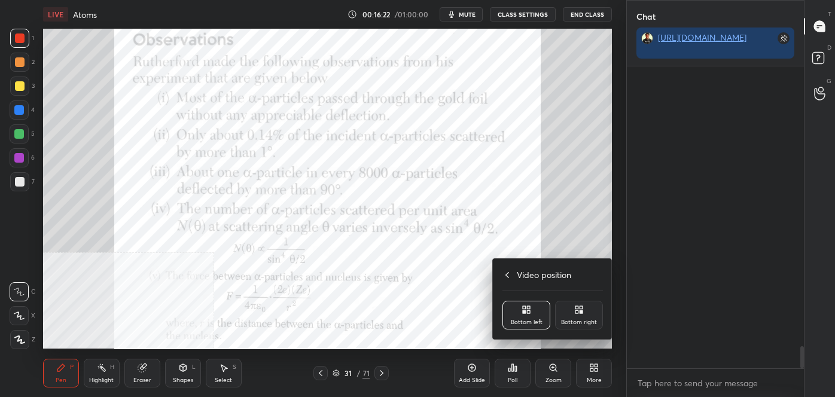
click at [588, 303] on div "Bottom right" at bounding box center [579, 315] width 48 height 29
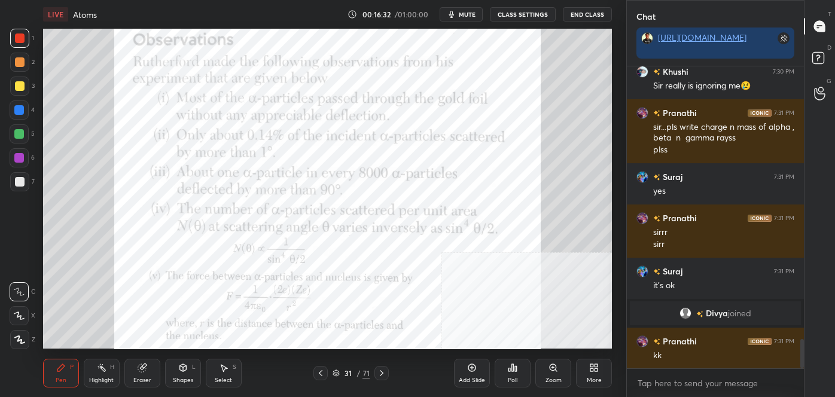
scroll to position [2824, 0]
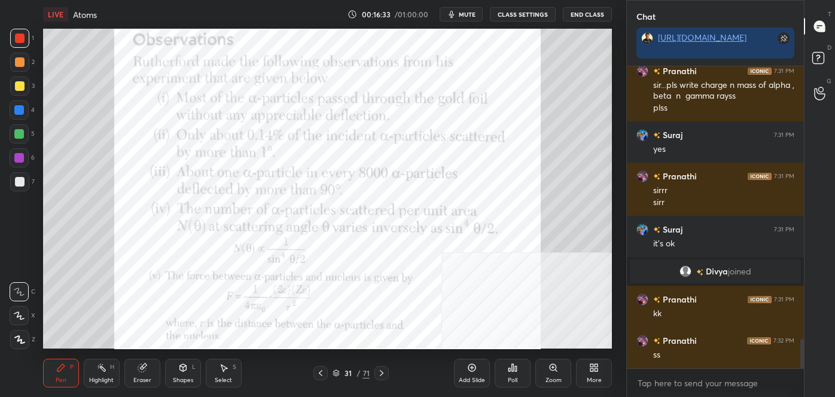
click at [322, 379] on div at bounding box center [321, 373] width 14 height 14
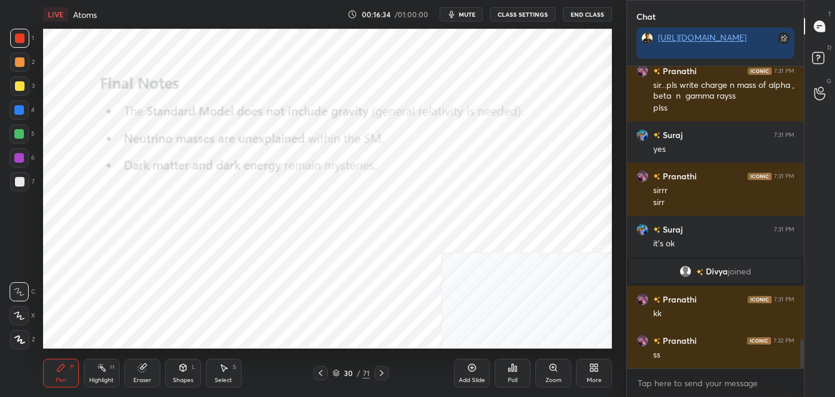
click at [465, 378] on div "Add Slide" at bounding box center [472, 381] width 26 height 6
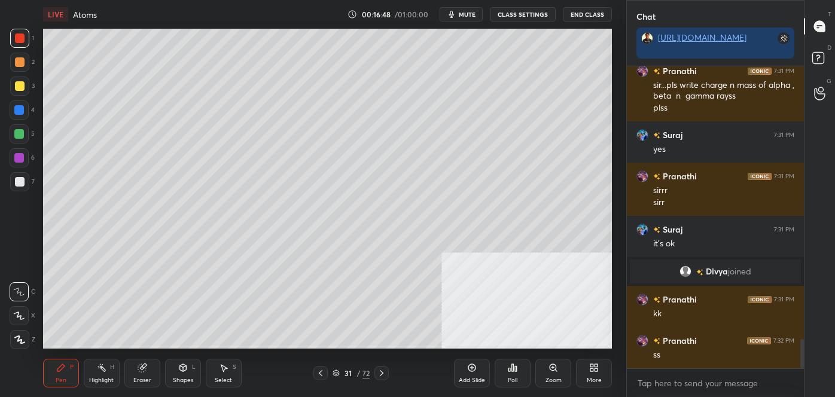
click at [385, 373] on icon at bounding box center [382, 374] width 10 height 10
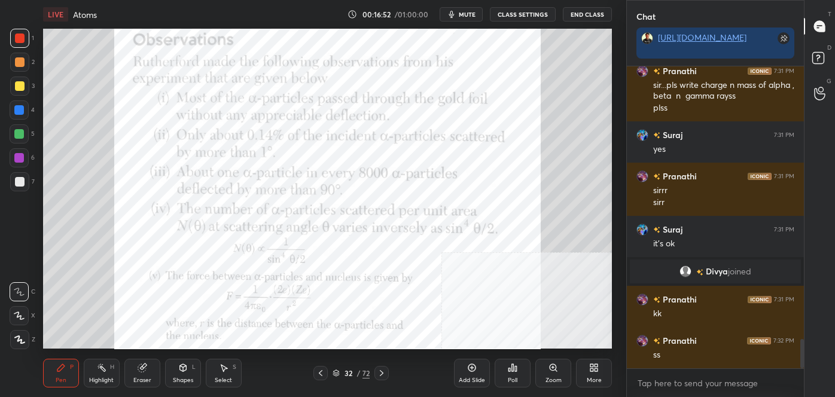
click at [324, 374] on icon at bounding box center [321, 374] width 10 height 10
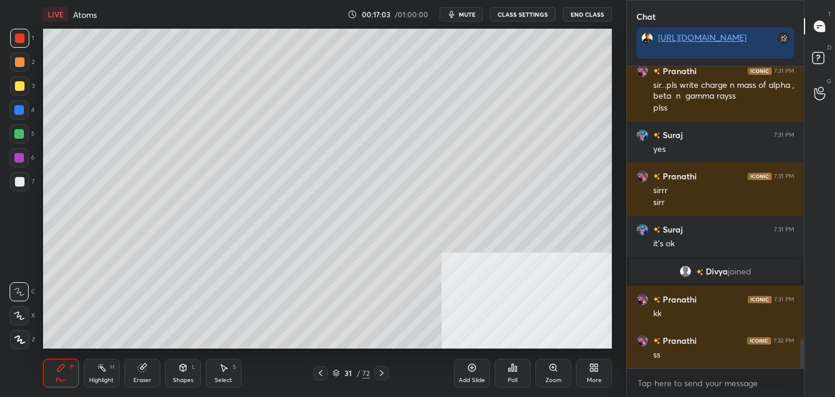
click at [387, 379] on div at bounding box center [382, 373] width 14 height 14
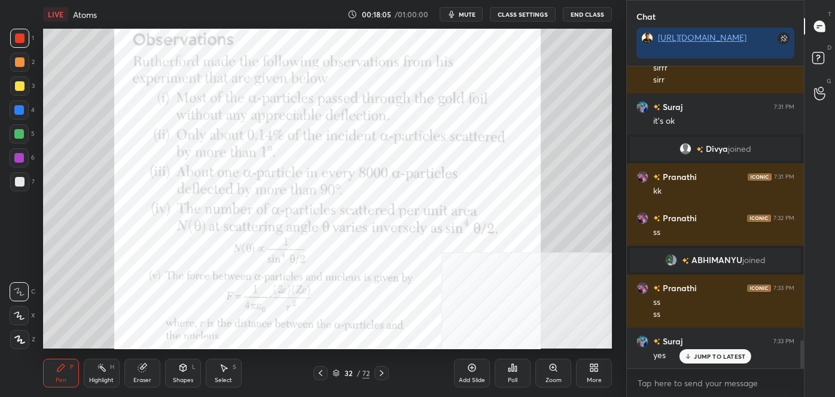
scroll to position [2977, 0]
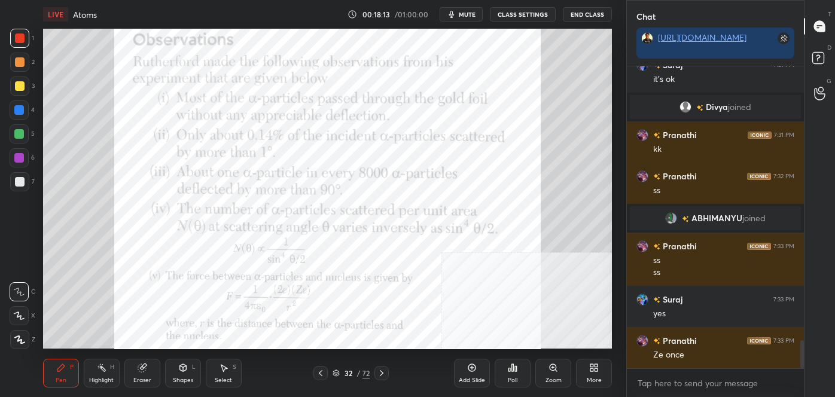
click at [355, 376] on div "32 / 72" at bounding box center [351, 373] width 37 height 11
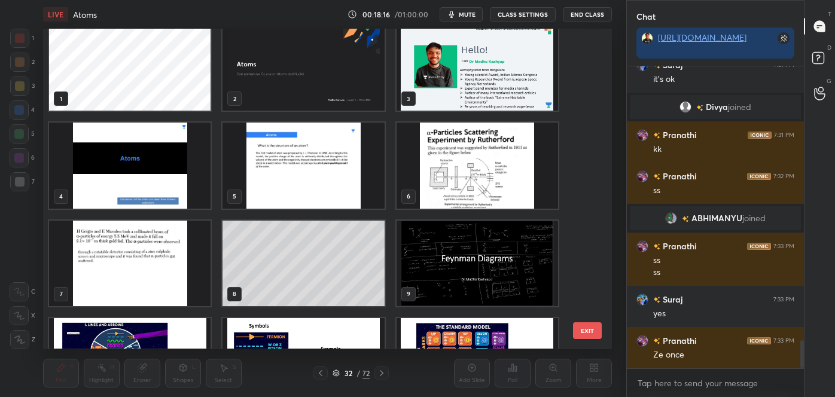
scroll to position [0, 0]
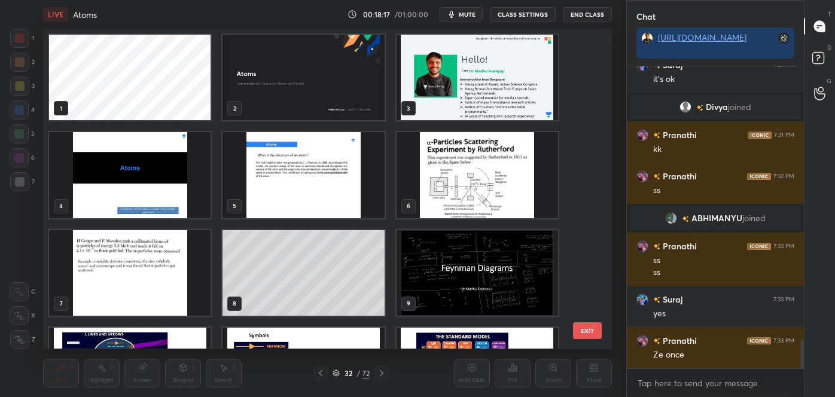
click at [493, 179] on img "grid" at bounding box center [478, 176] width 162 height 86
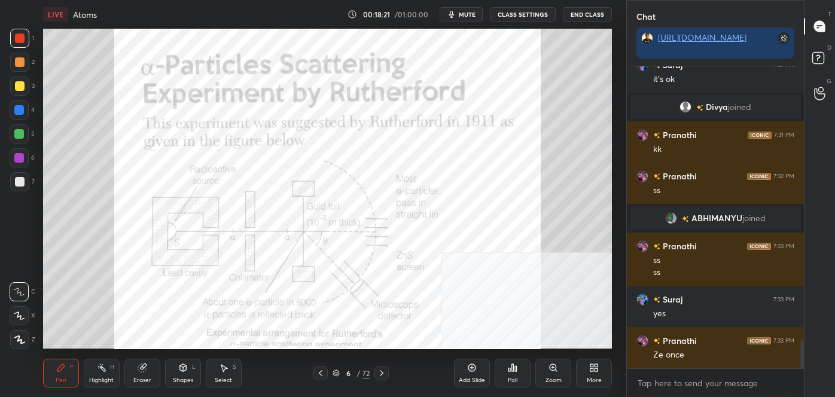
scroll to position [2989, 0]
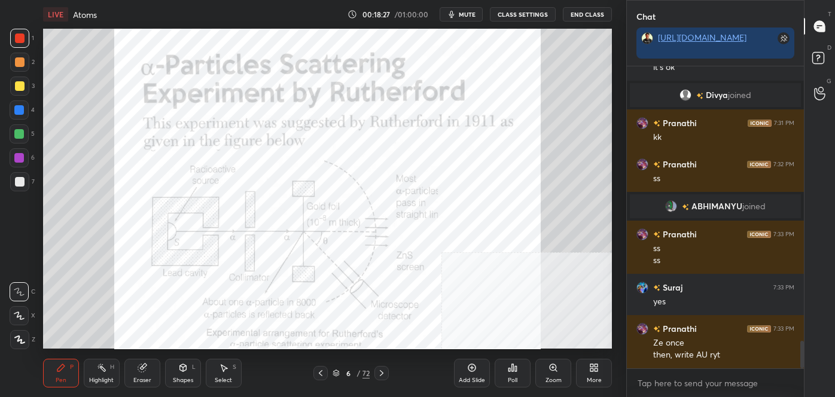
click at [357, 375] on div "/" at bounding box center [359, 373] width 4 height 7
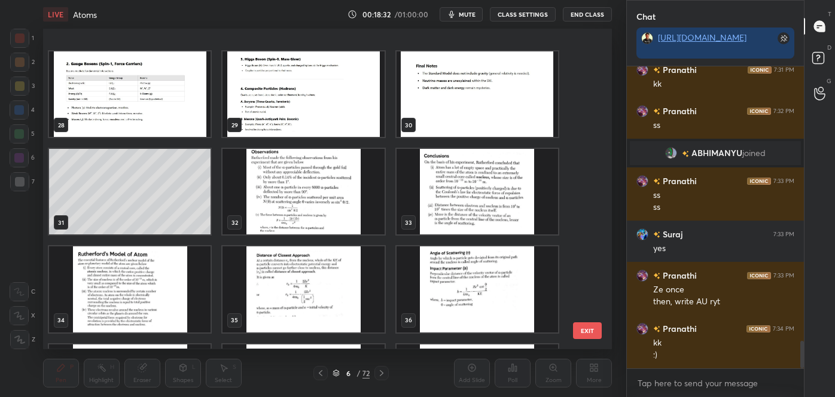
scroll to position [915, 0]
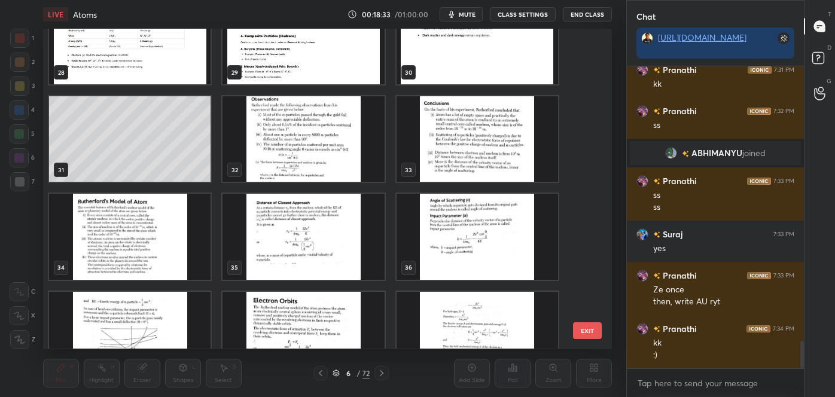
click at [327, 161] on img "grid" at bounding box center [304, 140] width 162 height 86
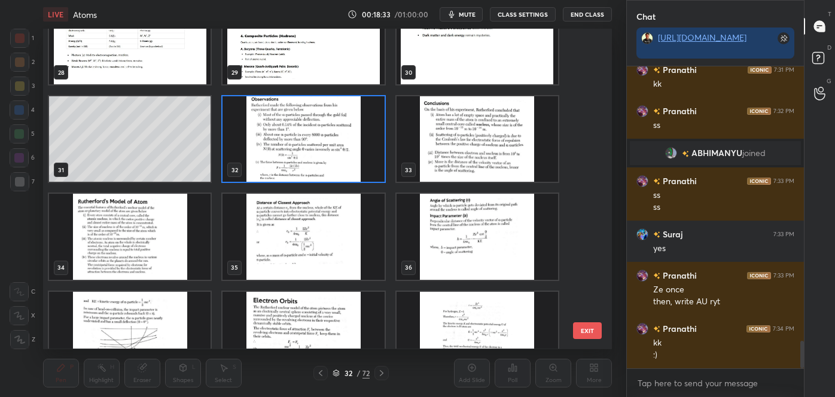
click at [327, 161] on img "grid" at bounding box center [304, 140] width 162 height 86
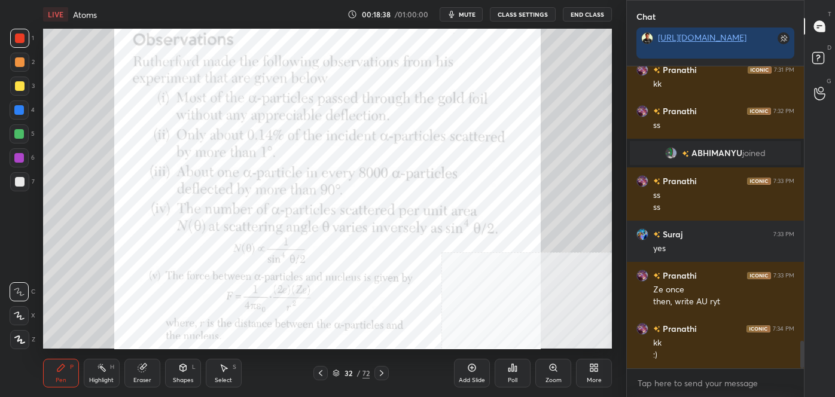
click at [383, 373] on icon at bounding box center [382, 373] width 4 height 6
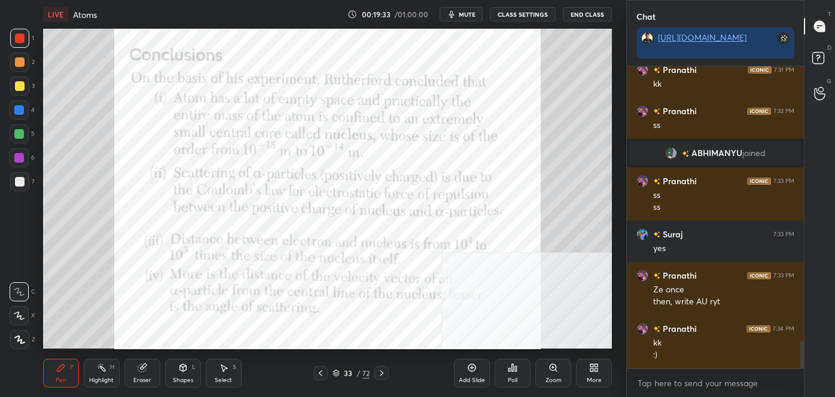
click at [319, 374] on icon at bounding box center [321, 374] width 10 height 10
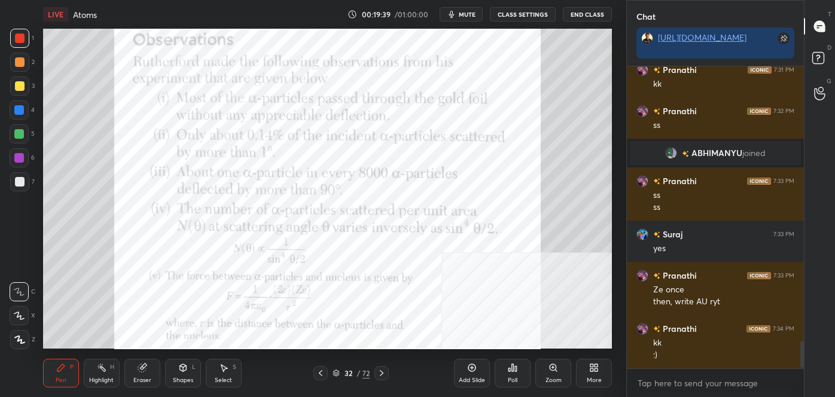
scroll to position [3084, 0]
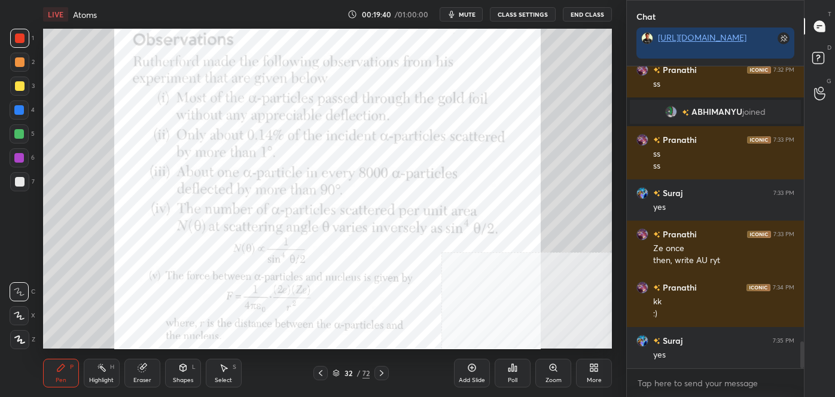
click at [383, 370] on icon at bounding box center [382, 374] width 10 height 10
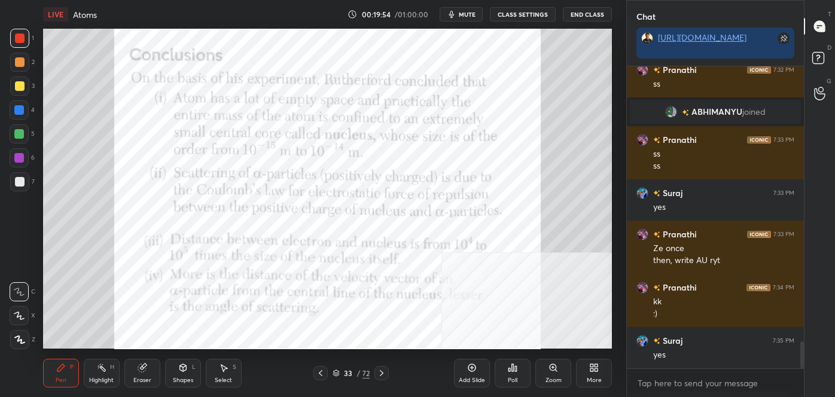
click at [382, 370] on icon at bounding box center [382, 374] width 10 height 10
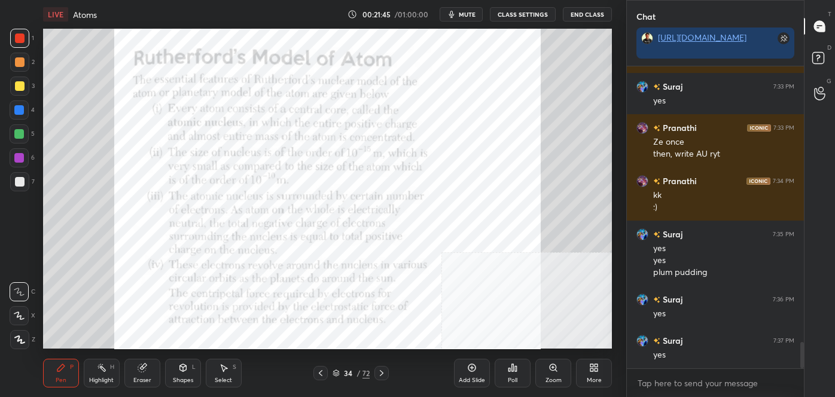
scroll to position [3253, 0]
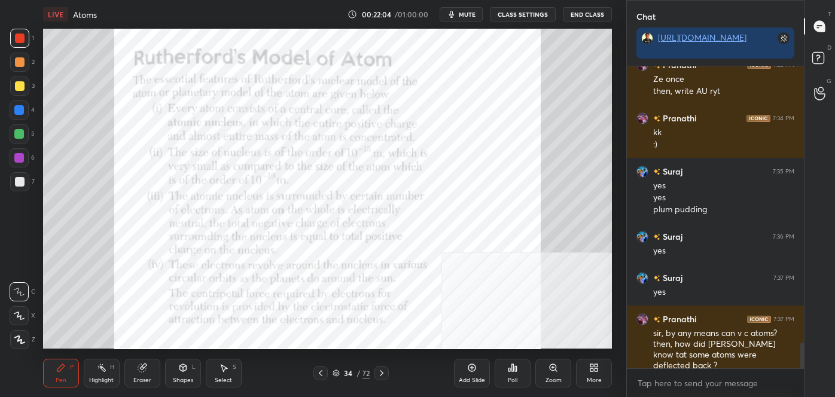
click at [317, 377] on icon at bounding box center [321, 374] width 10 height 10
click at [321, 373] on icon at bounding box center [321, 374] width 10 height 10
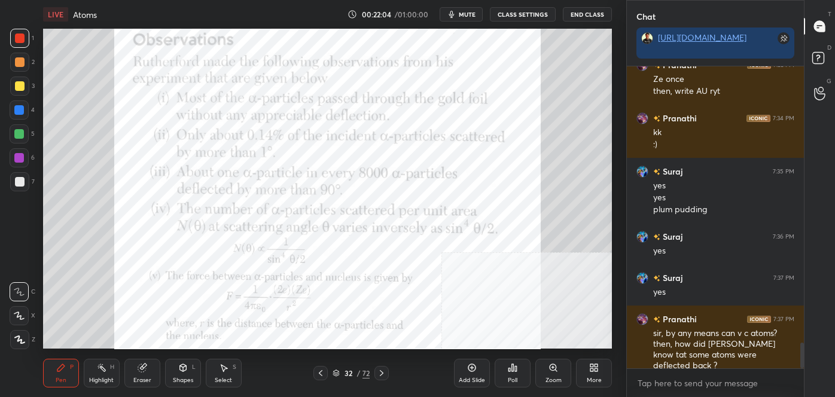
click at [320, 374] on icon at bounding box center [321, 373] width 4 height 6
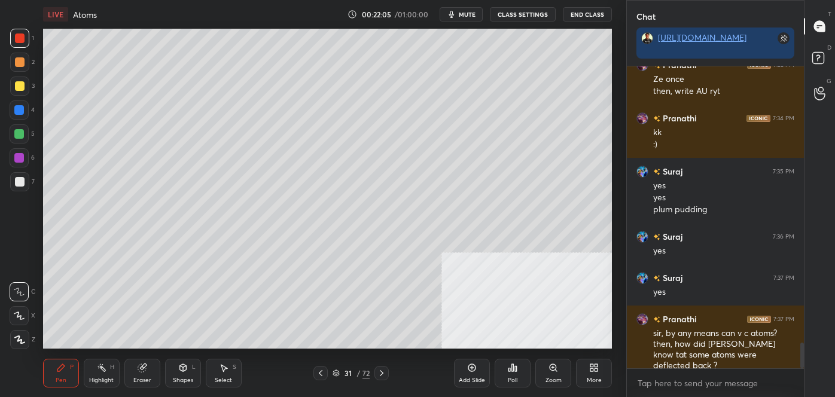
click at [322, 372] on icon at bounding box center [321, 374] width 10 height 10
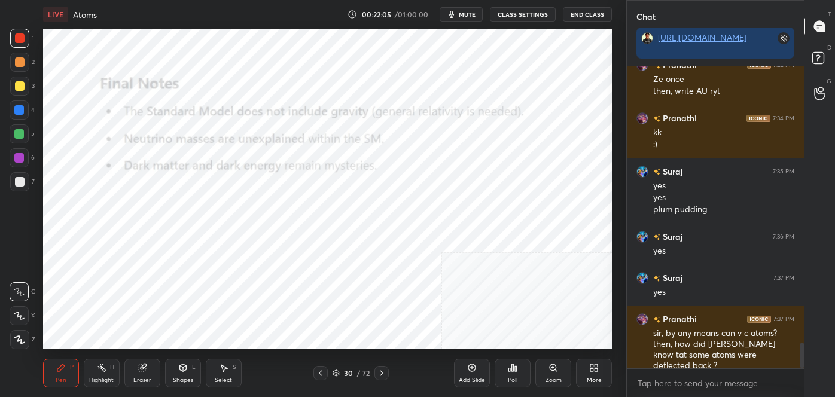
click at [322, 371] on icon at bounding box center [321, 374] width 10 height 10
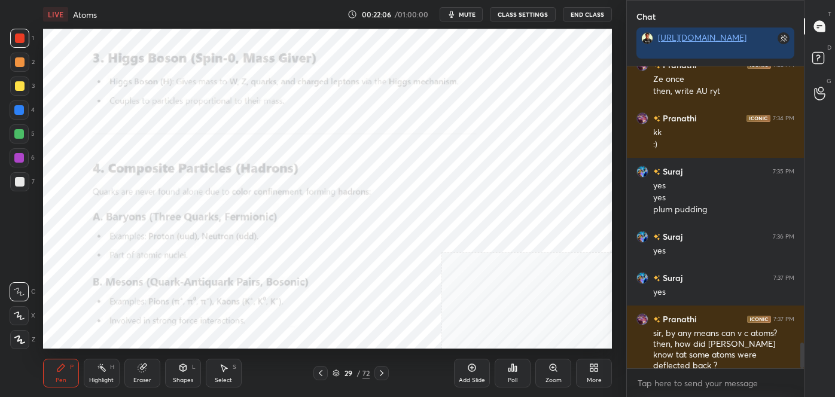
click at [321, 372] on icon at bounding box center [321, 373] width 4 height 6
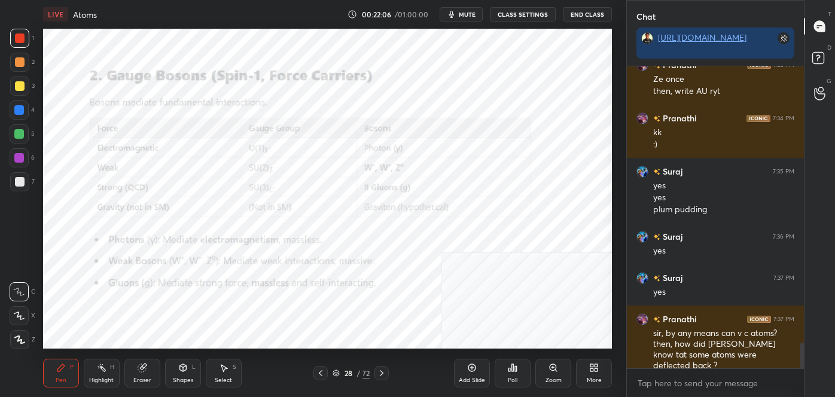
click at [322, 373] on icon at bounding box center [321, 374] width 10 height 10
click at [320, 373] on icon at bounding box center [321, 374] width 10 height 10
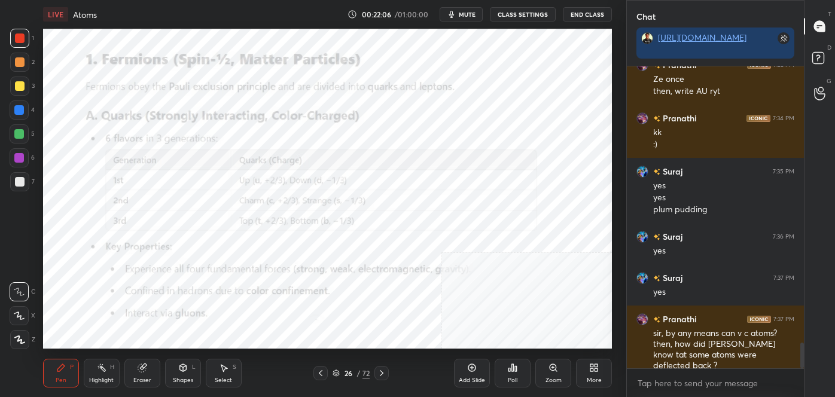
click at [318, 375] on icon at bounding box center [321, 374] width 10 height 10
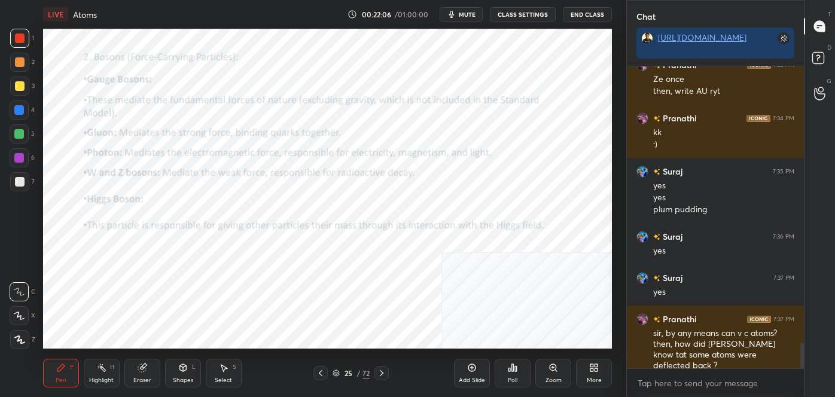
click at [319, 375] on icon at bounding box center [321, 374] width 10 height 10
click at [322, 375] on icon at bounding box center [321, 374] width 10 height 10
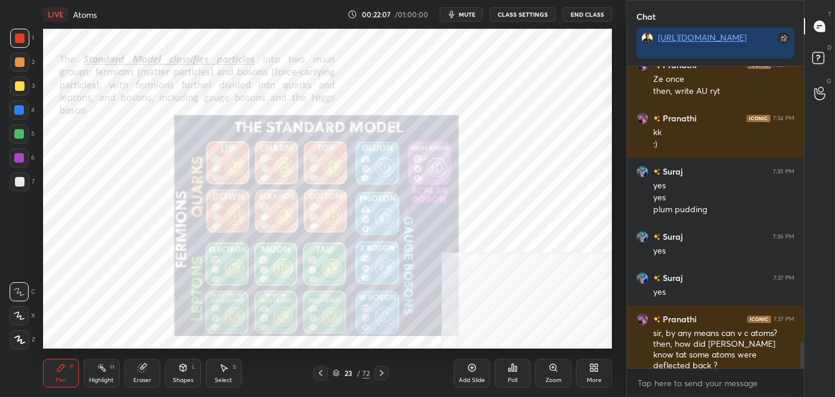
click at [321, 373] on icon at bounding box center [321, 374] width 10 height 10
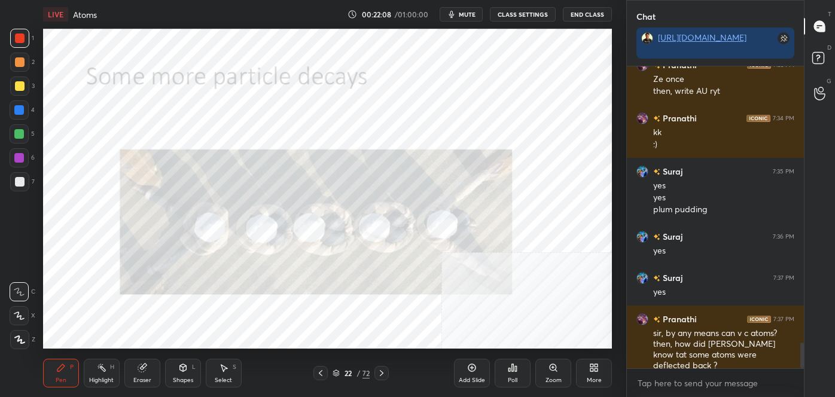
click at [322, 373] on icon at bounding box center [321, 374] width 10 height 10
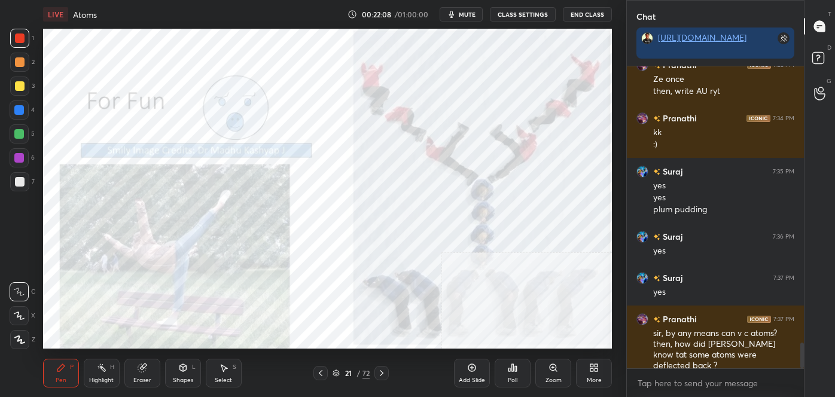
click at [321, 372] on icon at bounding box center [321, 374] width 10 height 10
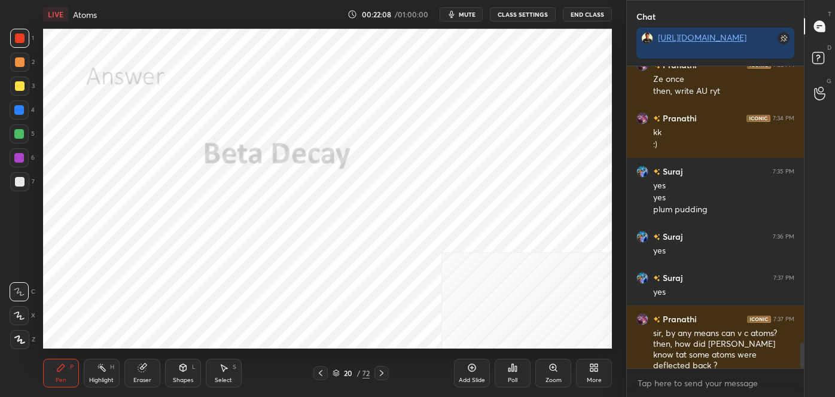
click at [321, 373] on icon at bounding box center [321, 374] width 10 height 10
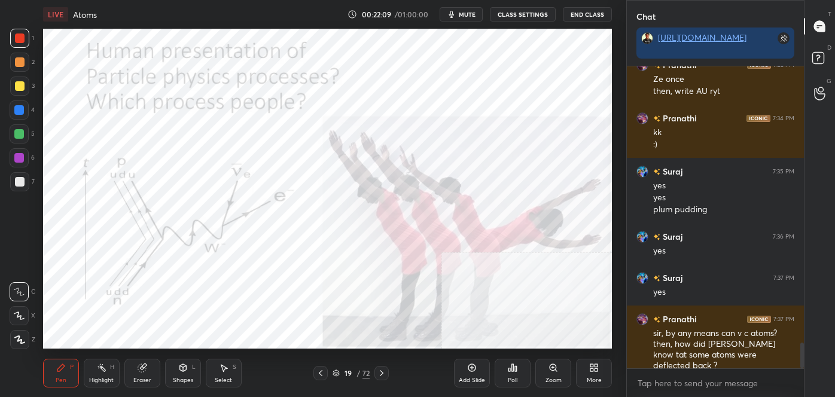
click at [318, 375] on icon at bounding box center [321, 374] width 10 height 10
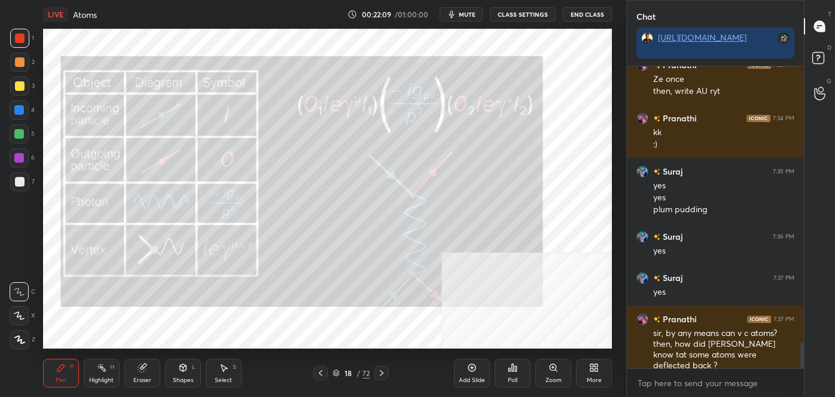
click at [320, 375] on icon at bounding box center [321, 374] width 10 height 10
click at [322, 373] on icon at bounding box center [321, 374] width 10 height 10
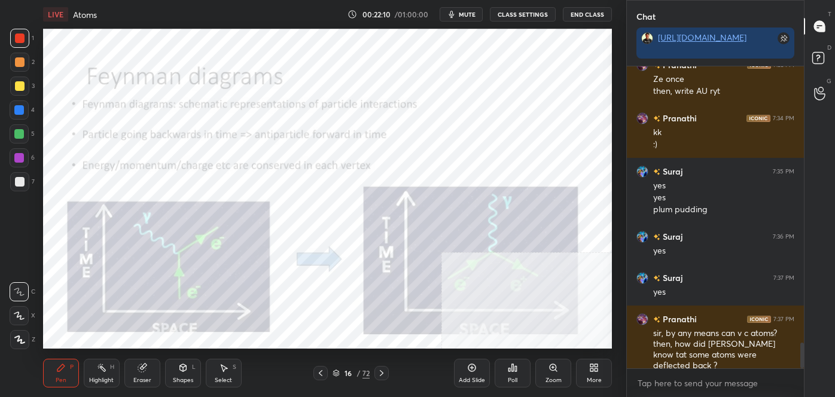
click at [358, 373] on div "/" at bounding box center [359, 373] width 4 height 7
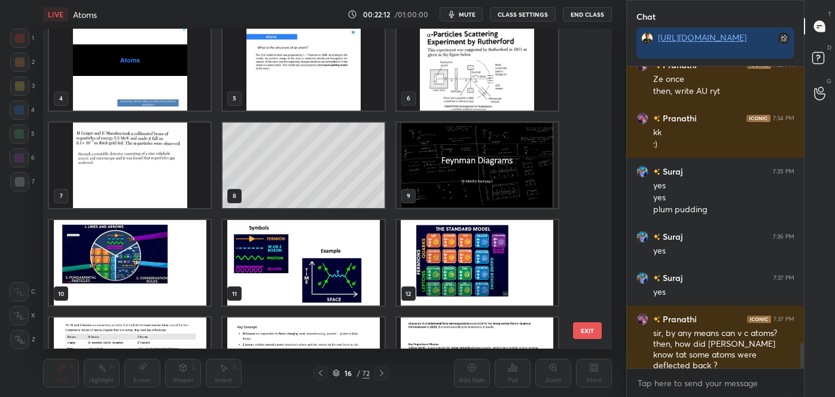
scroll to position [87, 0]
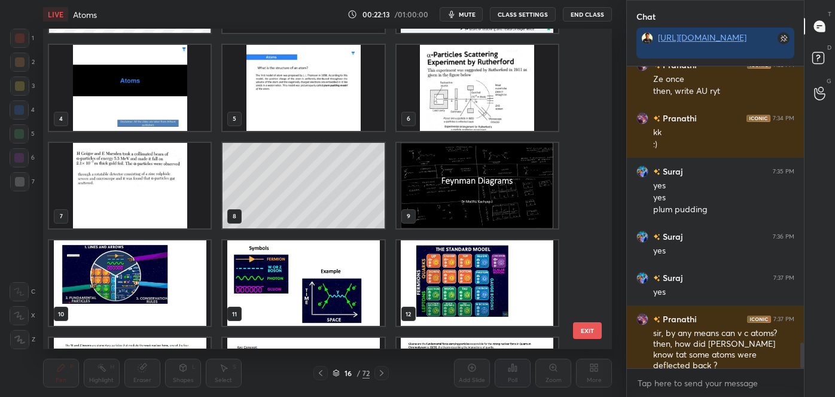
click at [159, 187] on img "grid" at bounding box center [130, 186] width 162 height 86
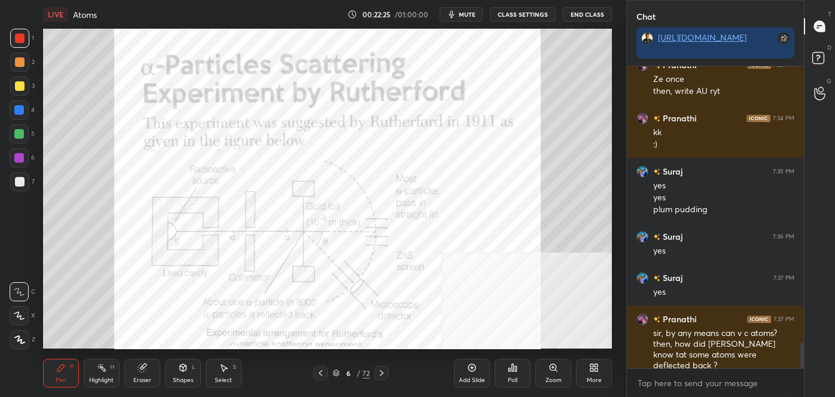
click at [357, 374] on div "/" at bounding box center [359, 373] width 4 height 7
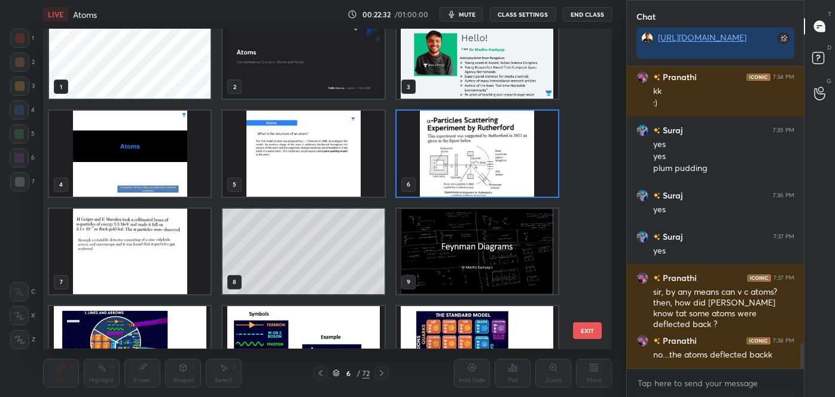
scroll to position [25, 0]
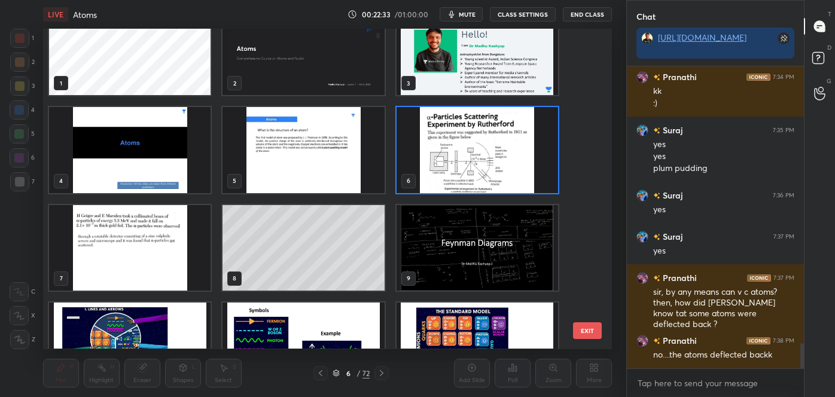
click at [464, 162] on img "grid" at bounding box center [478, 151] width 162 height 86
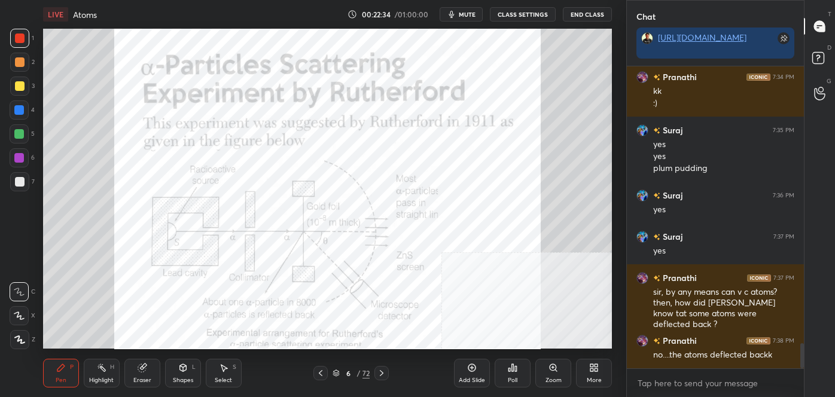
click at [464, 162] on img "grid" at bounding box center [478, 151] width 162 height 86
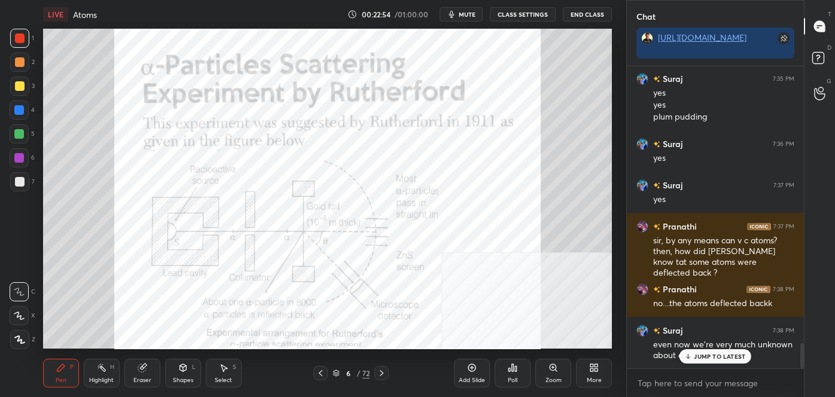
click at [701, 363] on div "JUMP TO LATEST" at bounding box center [716, 356] width 72 height 14
click at [354, 376] on div "6" at bounding box center [348, 373] width 12 height 7
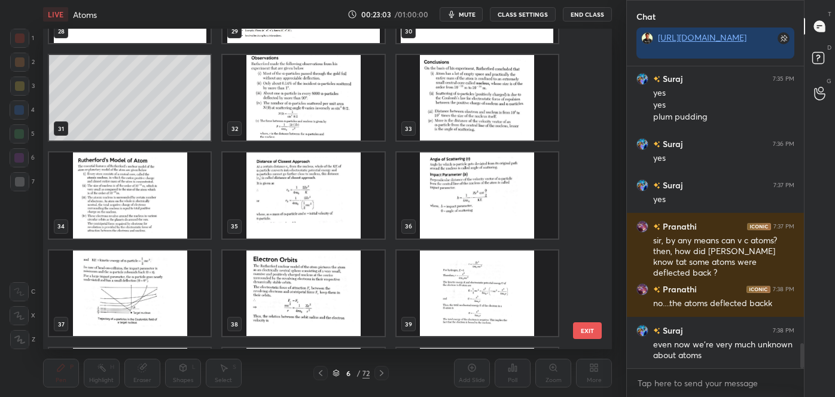
scroll to position [3358, 0]
drag, startPoint x: 202, startPoint y: 232, endPoint x: 186, endPoint y: 216, distance: 22.0
click at [186, 216] on img "grid" at bounding box center [130, 196] width 162 height 86
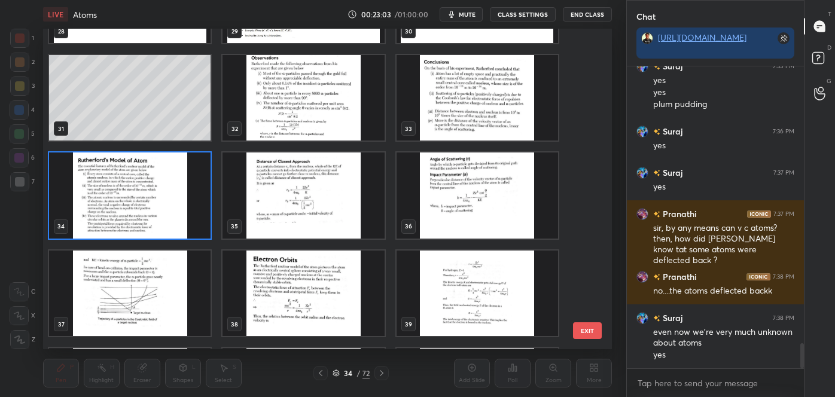
click at [186, 216] on img "grid" at bounding box center [130, 196] width 162 height 86
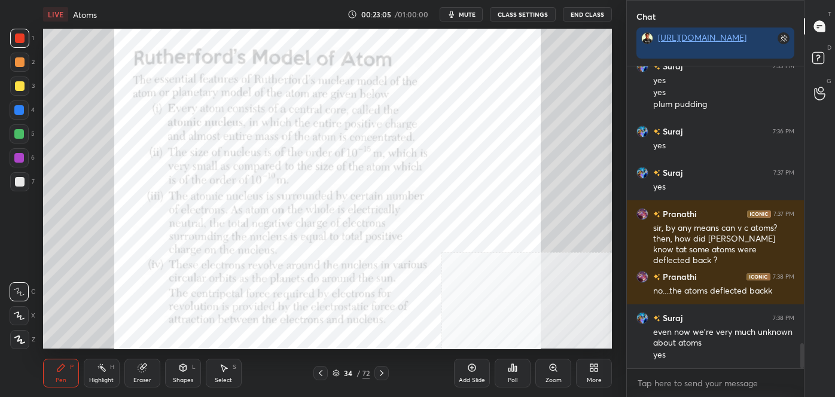
click at [378, 373] on icon at bounding box center [382, 374] width 10 height 10
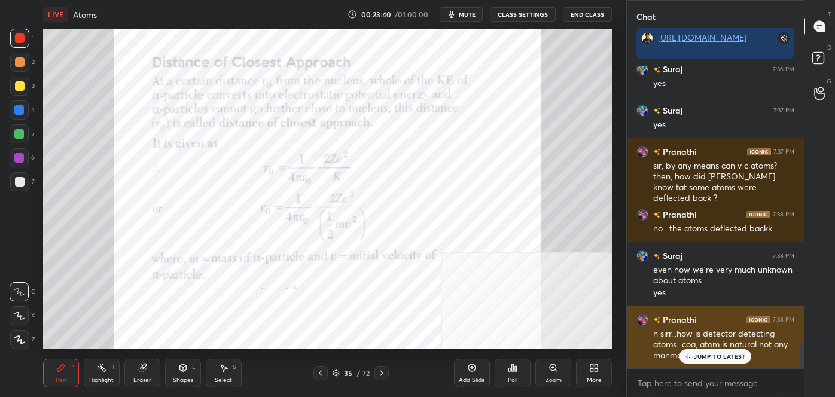
click at [704, 355] on p "JUMP TO LATEST" at bounding box center [719, 356] width 51 height 7
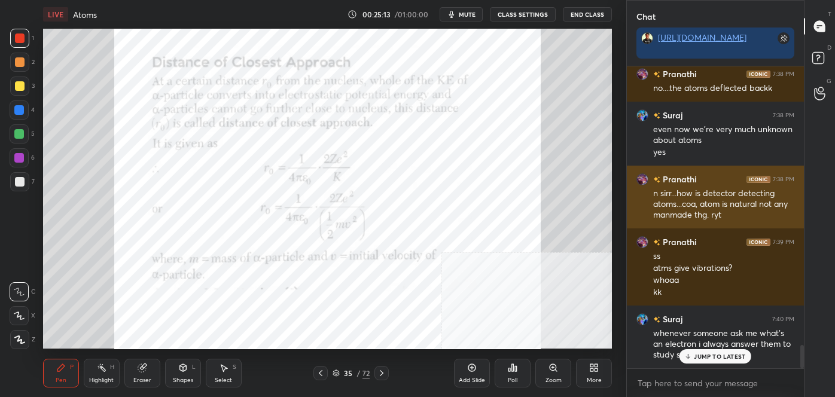
scroll to position [3634, 0]
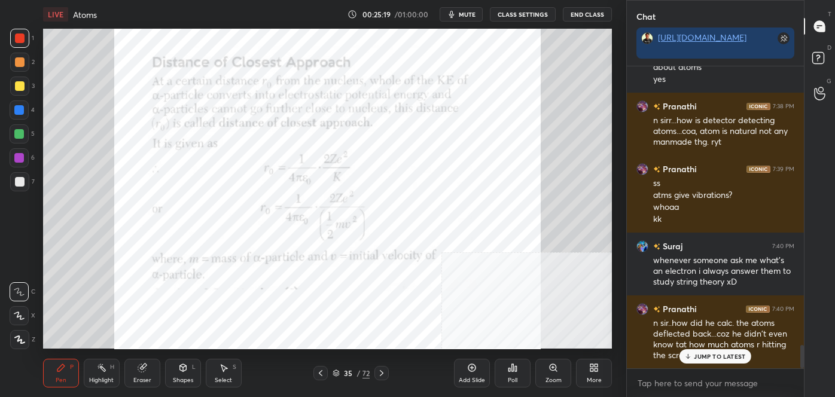
click at [727, 353] on p "JUMP TO LATEST" at bounding box center [719, 356] width 51 height 7
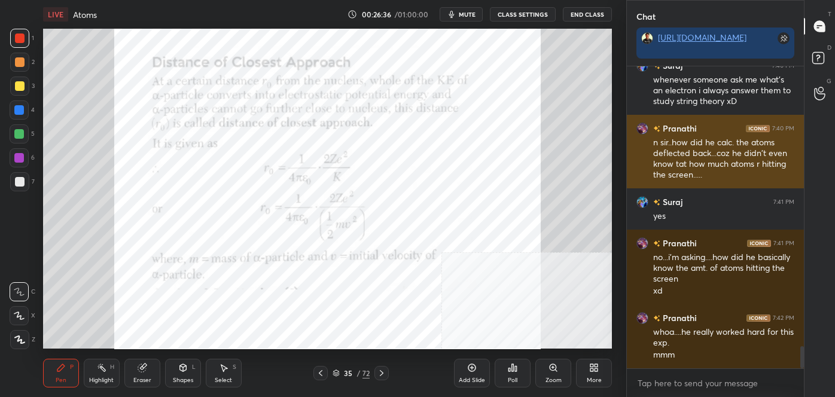
scroll to position [3856, 0]
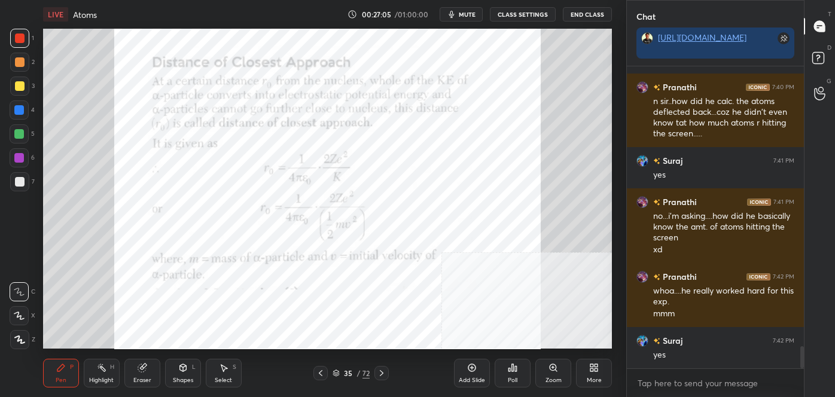
click at [386, 373] on icon at bounding box center [382, 374] width 10 height 10
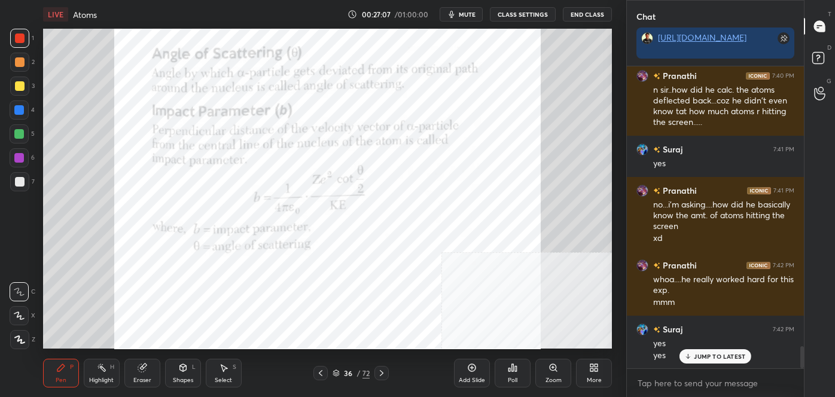
click at [319, 367] on div at bounding box center [321, 373] width 14 height 14
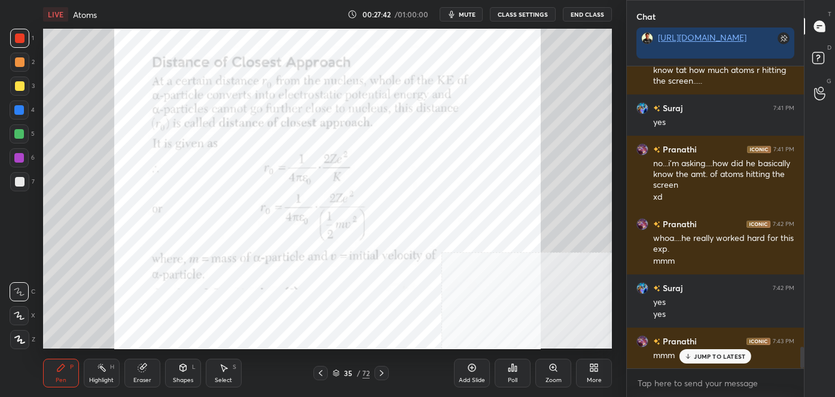
scroll to position [3921, 0]
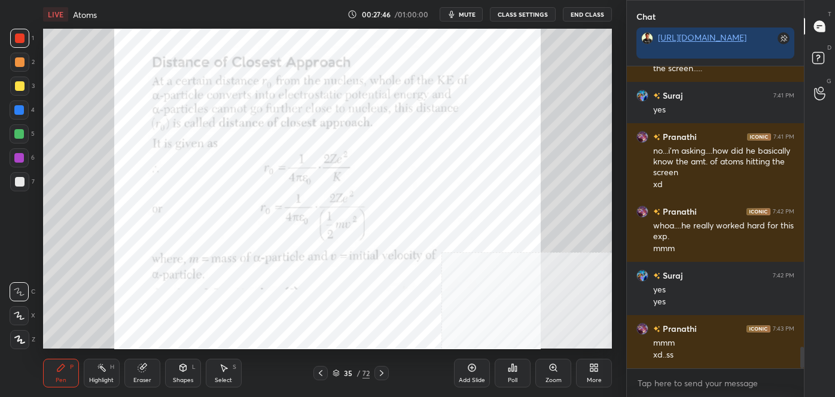
click at [474, 370] on icon at bounding box center [472, 368] width 10 height 10
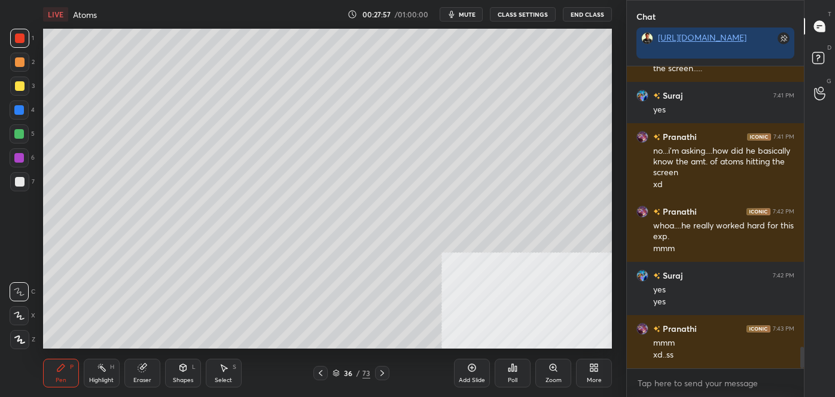
click at [322, 373] on icon at bounding box center [321, 374] width 10 height 10
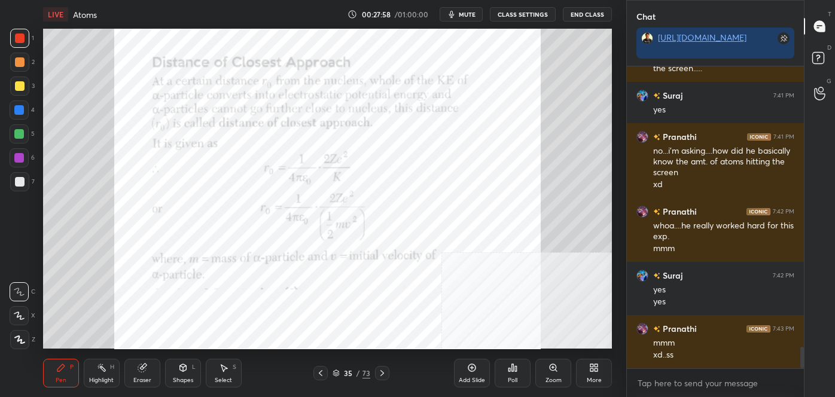
click at [379, 369] on icon at bounding box center [383, 374] width 10 height 10
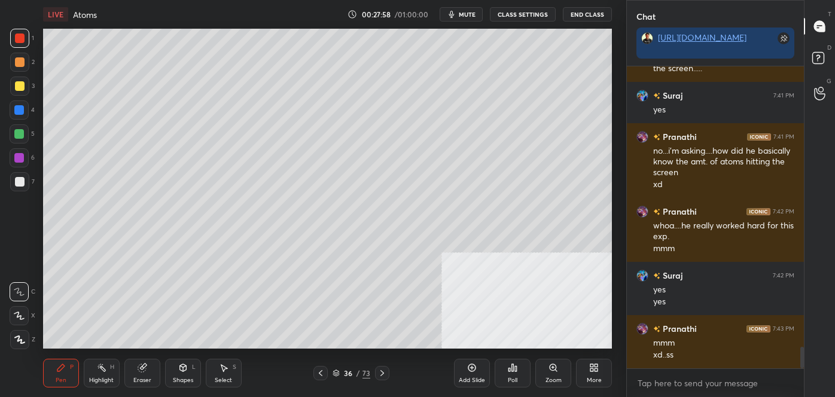
click at [385, 378] on div at bounding box center [382, 373] width 14 height 14
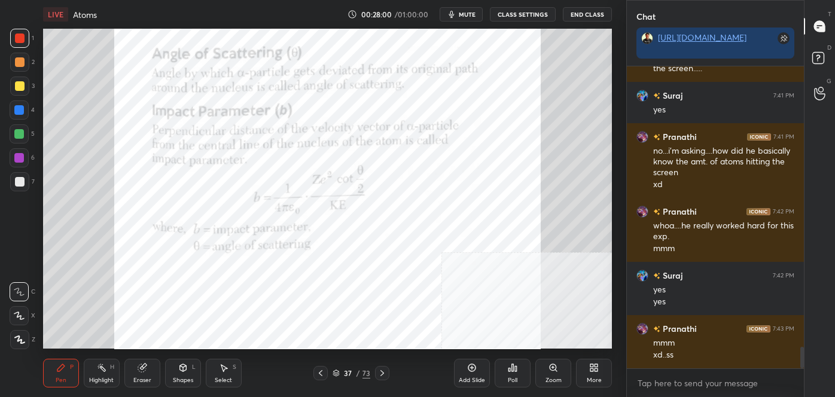
click at [324, 371] on icon at bounding box center [321, 374] width 10 height 10
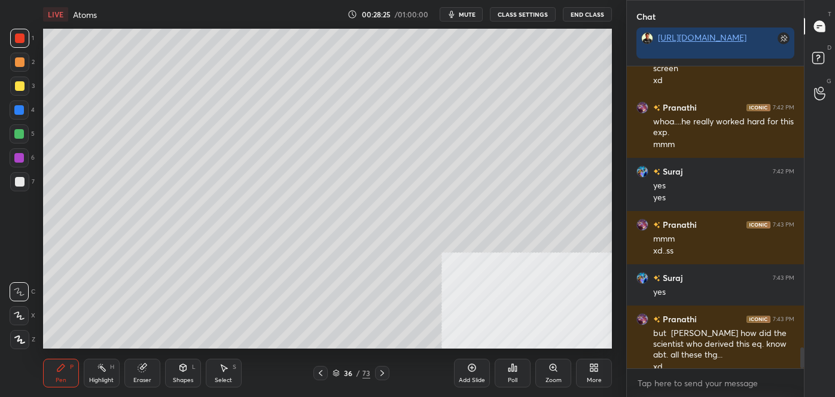
scroll to position [4037, 0]
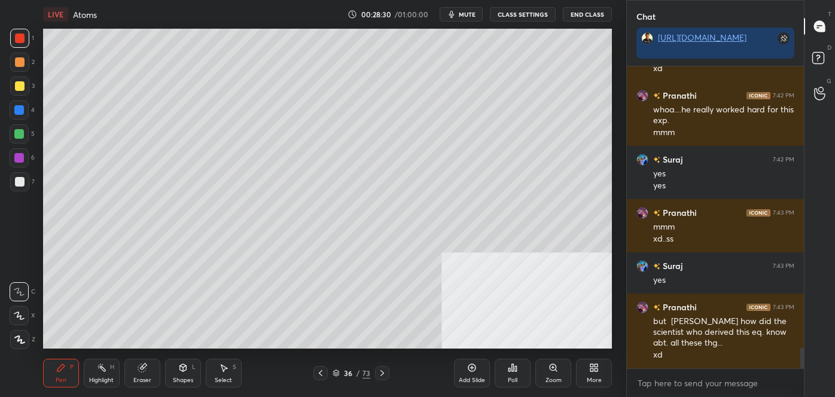
click at [319, 373] on icon at bounding box center [321, 374] width 10 height 10
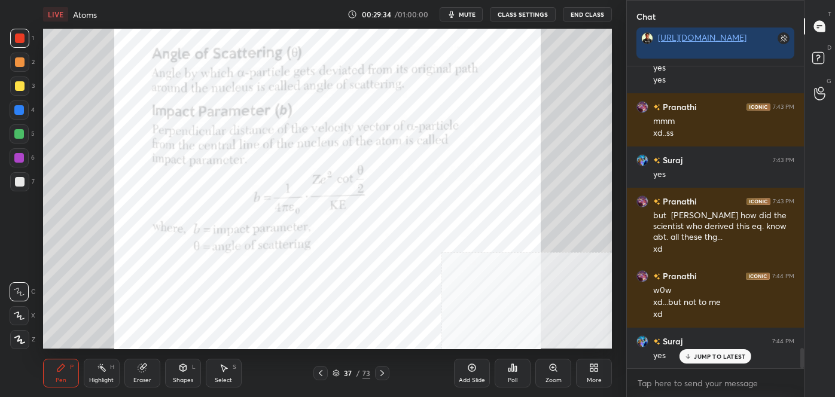
scroll to position [4185, 0]
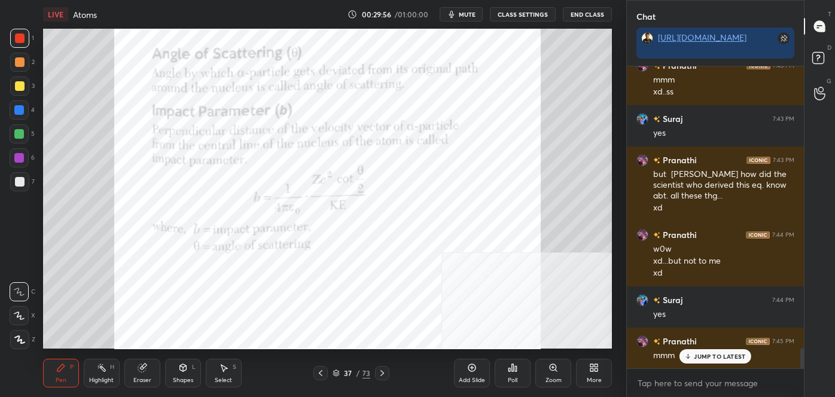
click at [381, 375] on icon at bounding box center [383, 373] width 4 height 6
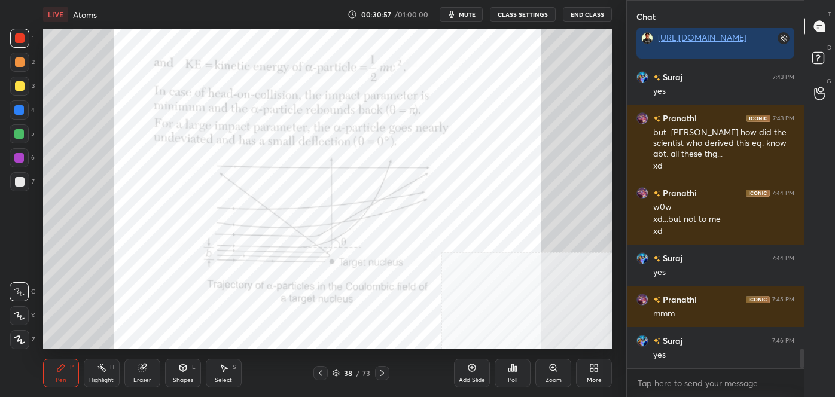
scroll to position [4268, 0]
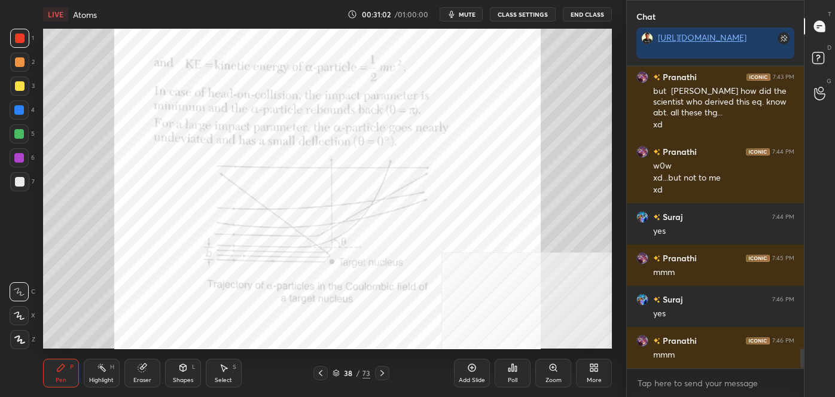
click at [384, 372] on icon at bounding box center [383, 374] width 10 height 10
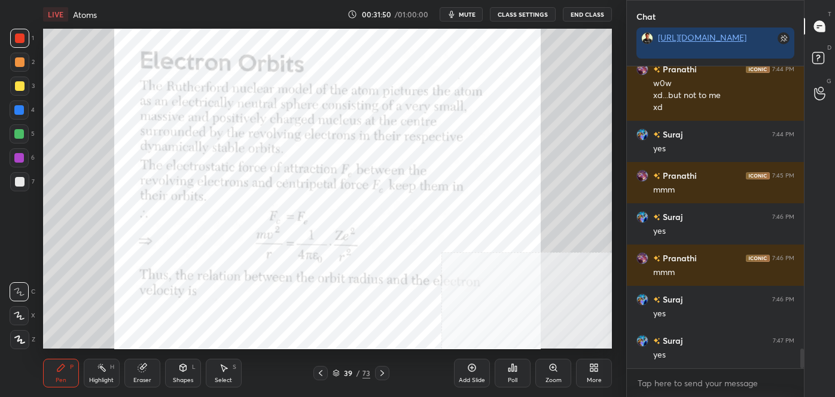
scroll to position [4392, 0]
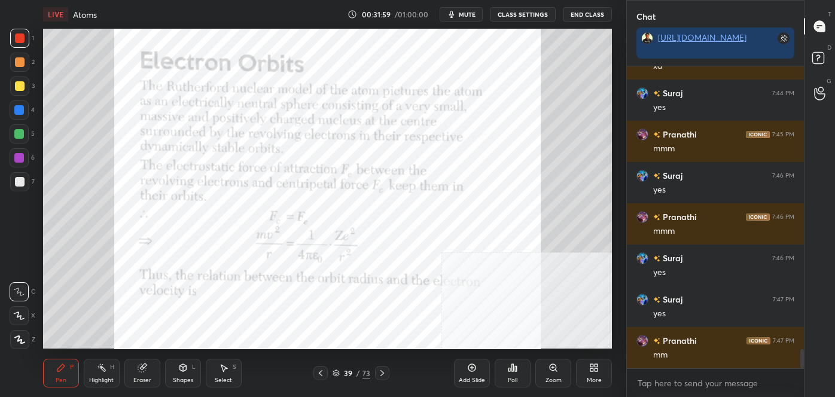
click at [379, 373] on icon at bounding box center [383, 374] width 10 height 10
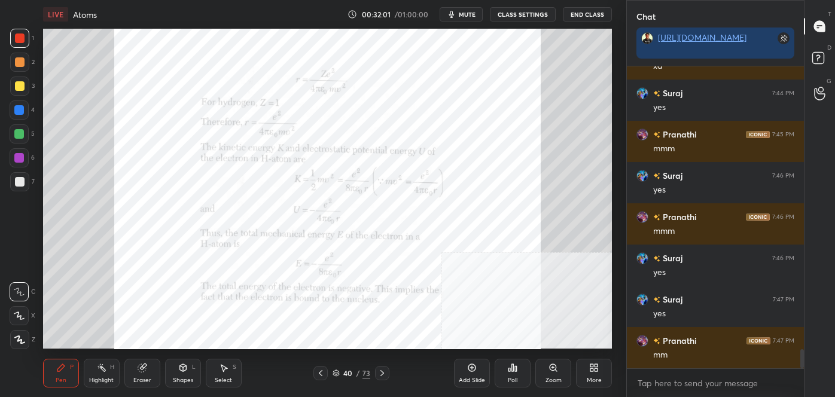
click at [319, 373] on icon at bounding box center [321, 373] width 4 height 6
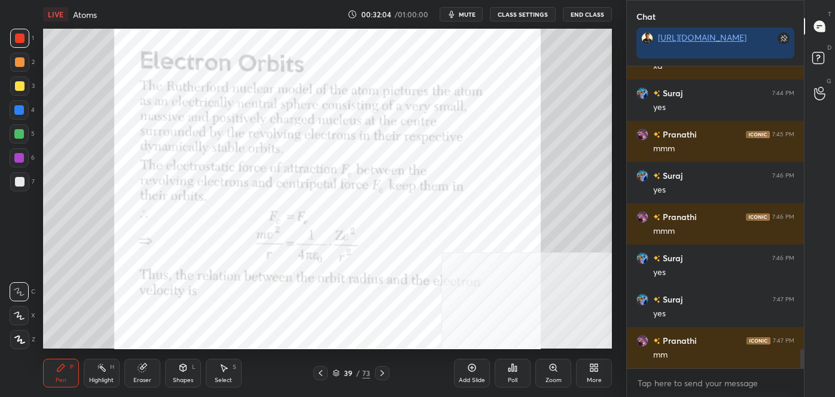
click at [384, 374] on icon at bounding box center [383, 374] width 10 height 10
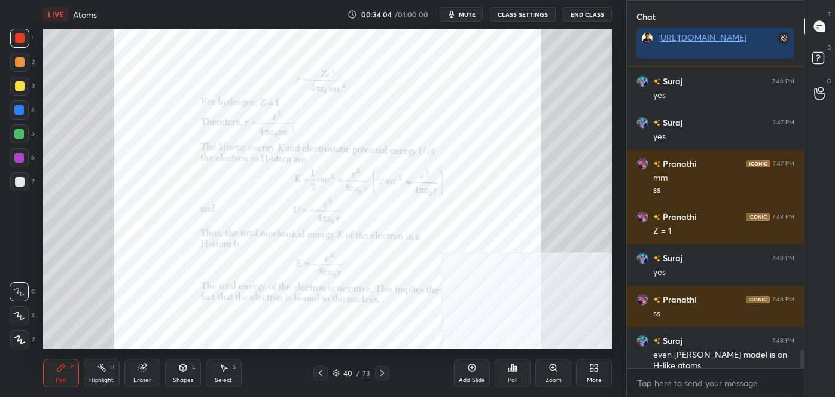
scroll to position [4609, 0]
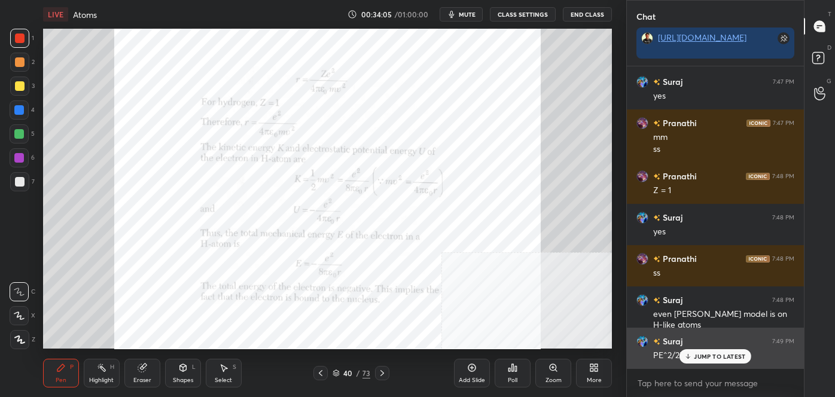
click at [716, 361] on div "JUMP TO LATEST" at bounding box center [716, 356] width 72 height 14
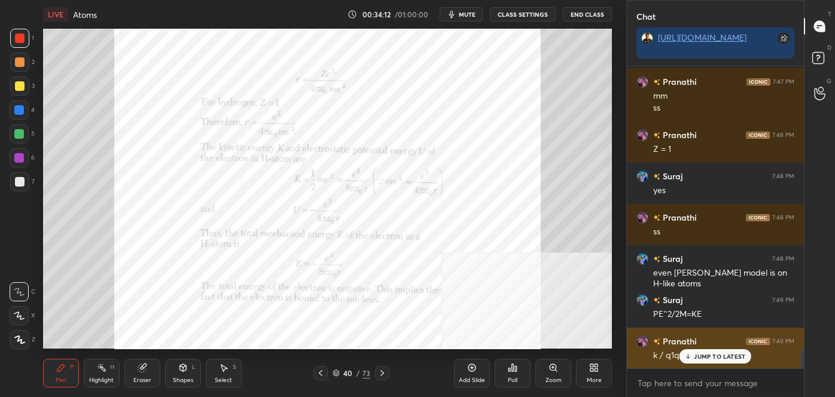
click at [694, 353] on p "JUMP TO LATEST" at bounding box center [719, 356] width 51 height 7
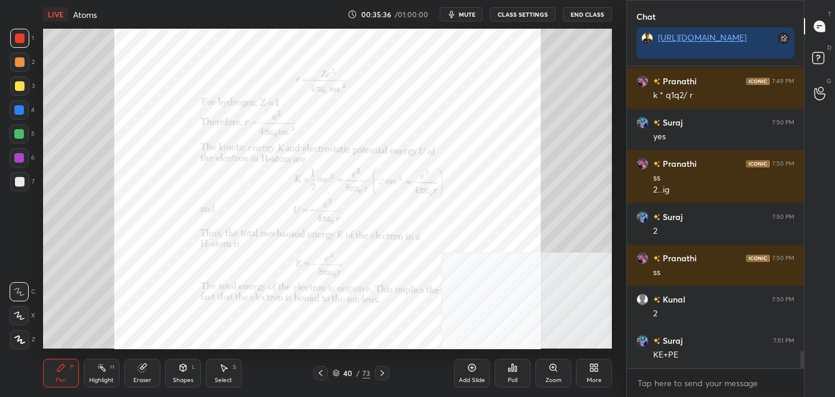
scroll to position [5035, 0]
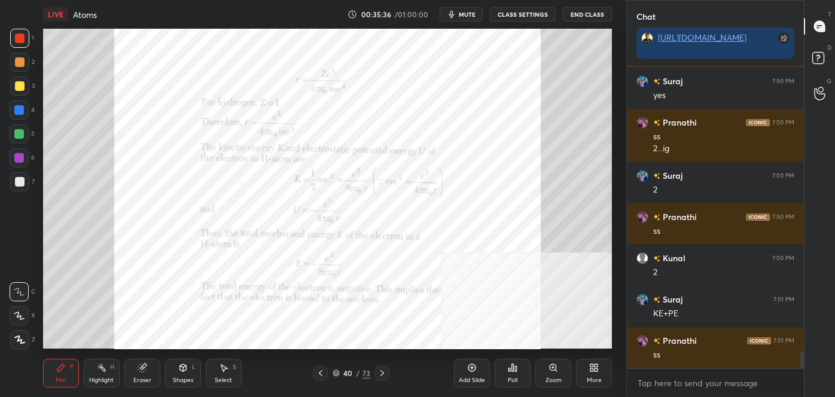
click at [594, 370] on icon at bounding box center [592, 370] width 3 height 3
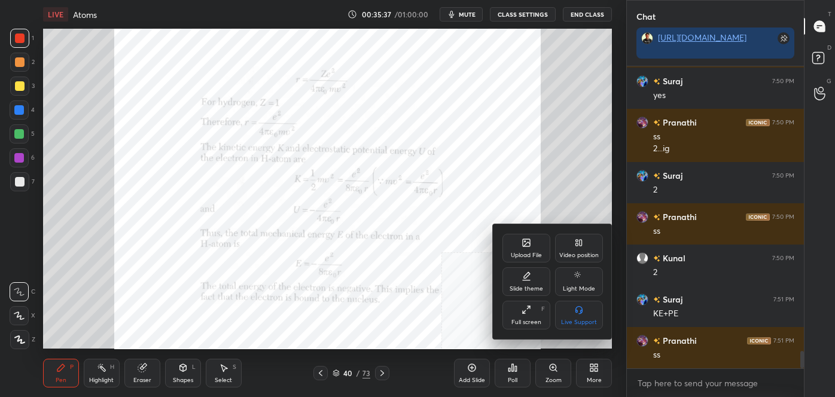
click at [580, 267] on div "Light Mode" at bounding box center [579, 281] width 48 height 29
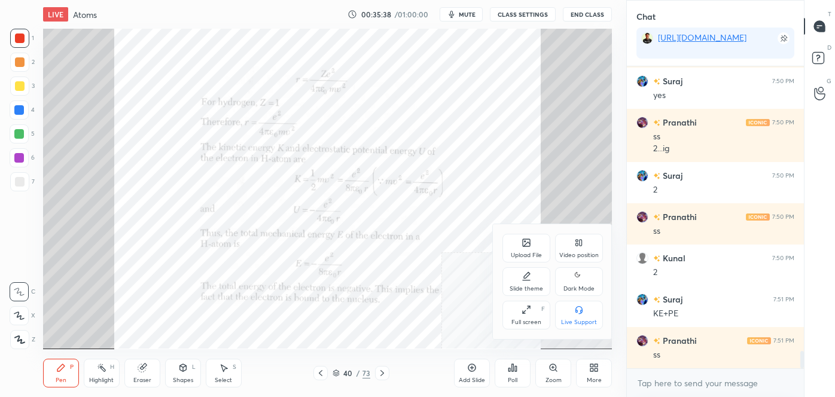
click at [589, 370] on div at bounding box center [417, 198] width 835 height 397
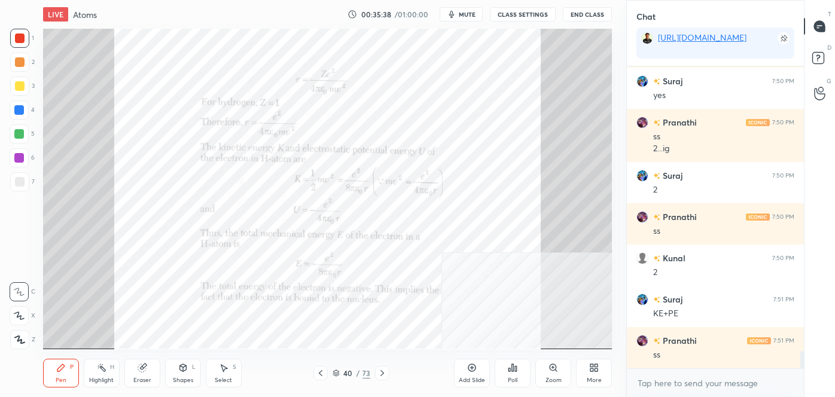
click at [586, 363] on div "More" at bounding box center [594, 373] width 36 height 29
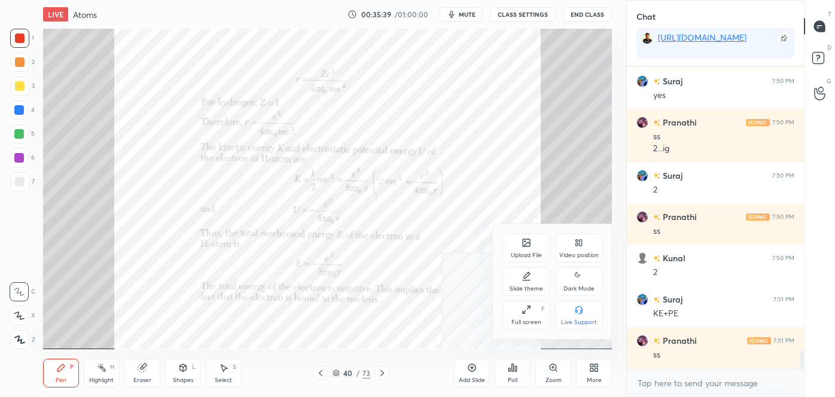
click at [582, 276] on icon at bounding box center [579, 276] width 10 height 14
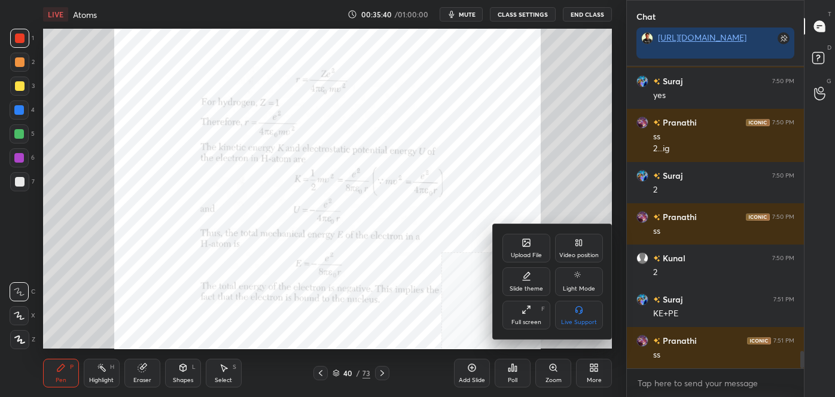
click at [597, 376] on div at bounding box center [417, 198] width 835 height 397
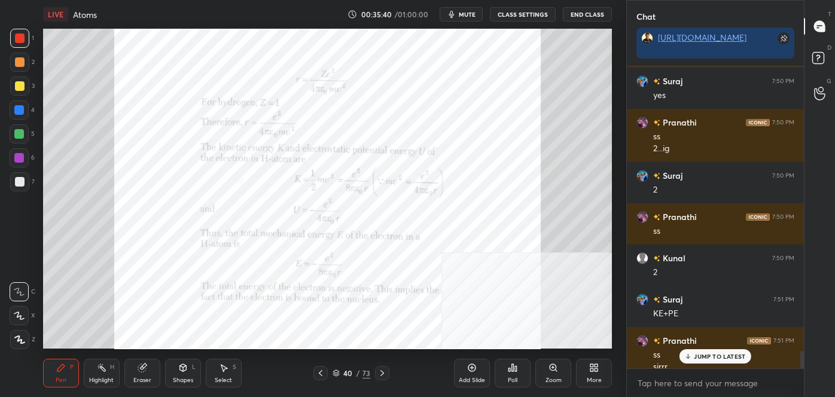
scroll to position [5046, 0]
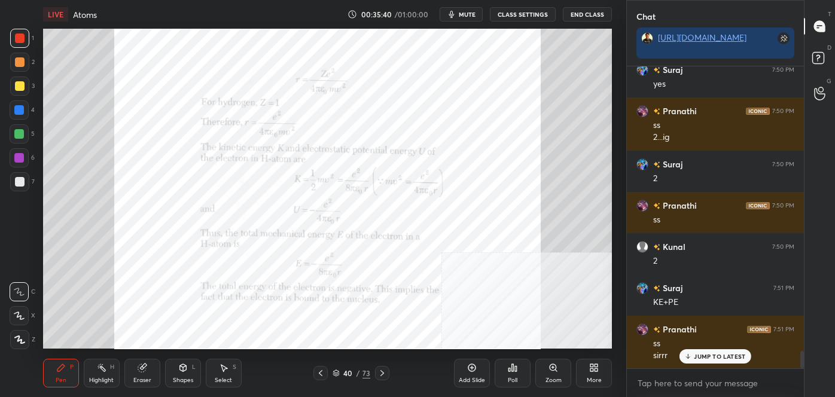
click at [597, 370] on icon at bounding box center [596, 370] width 3 height 3
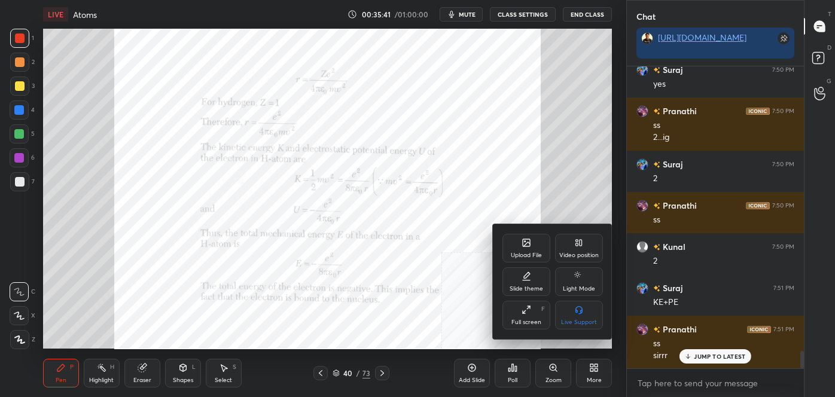
click at [581, 248] on icon at bounding box center [579, 243] width 10 height 10
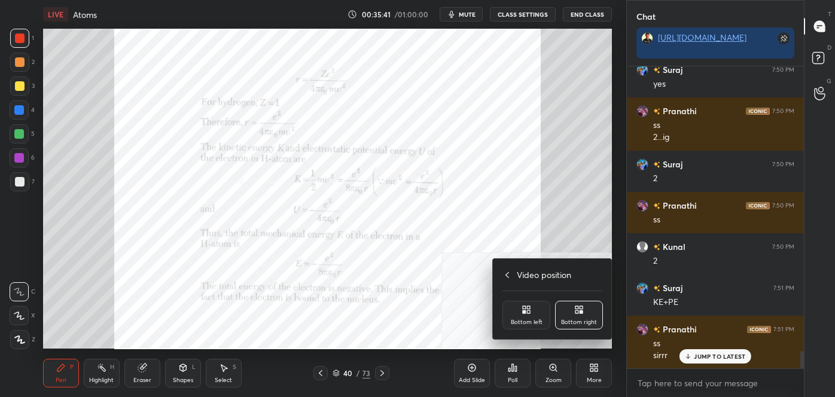
click at [533, 328] on div "Bottom left" at bounding box center [527, 315] width 48 height 29
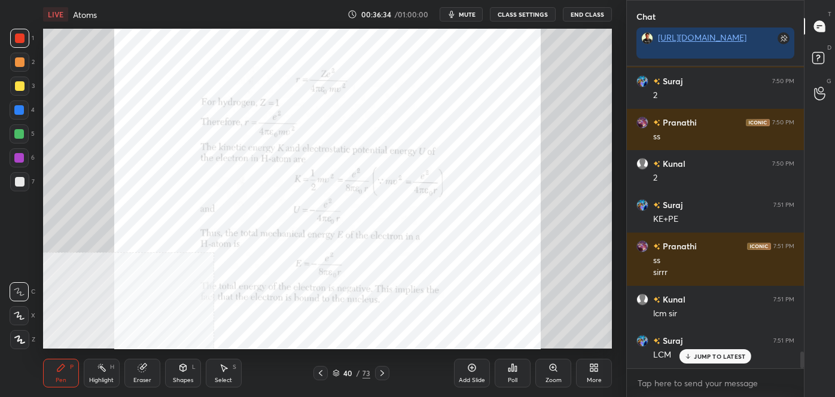
scroll to position [5192, 0]
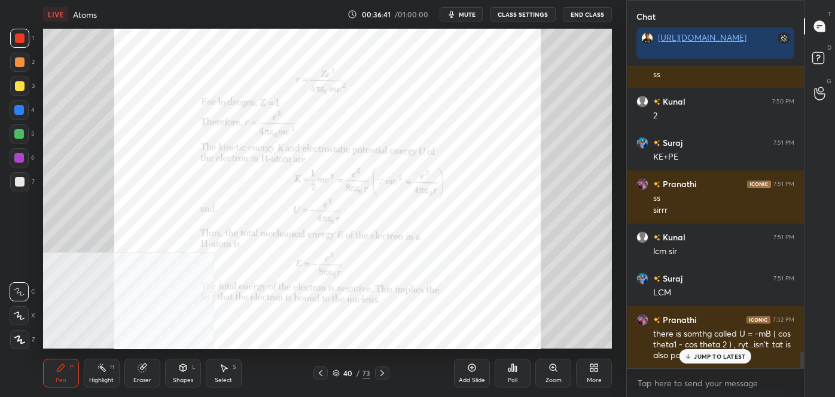
click at [699, 351] on div "JUMP TO LATEST" at bounding box center [716, 356] width 72 height 14
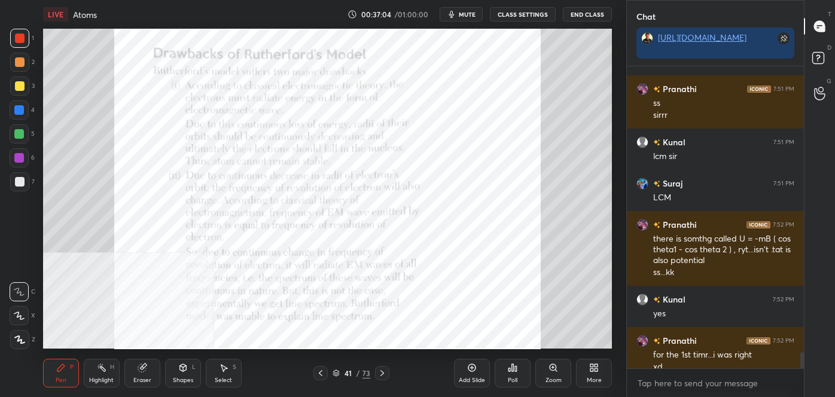
scroll to position [5299, 0]
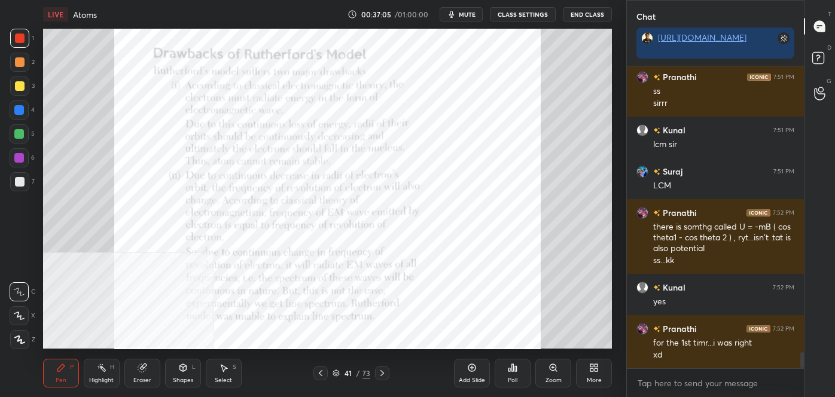
click at [600, 367] on div "More" at bounding box center [594, 373] width 36 height 29
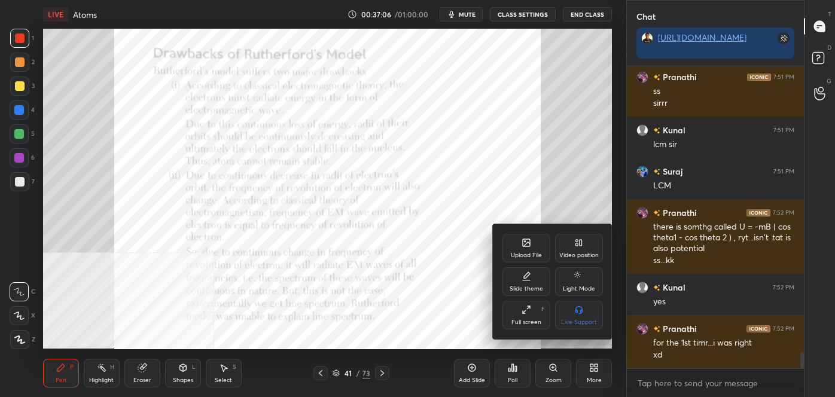
click at [567, 235] on div "Video position" at bounding box center [579, 248] width 48 height 29
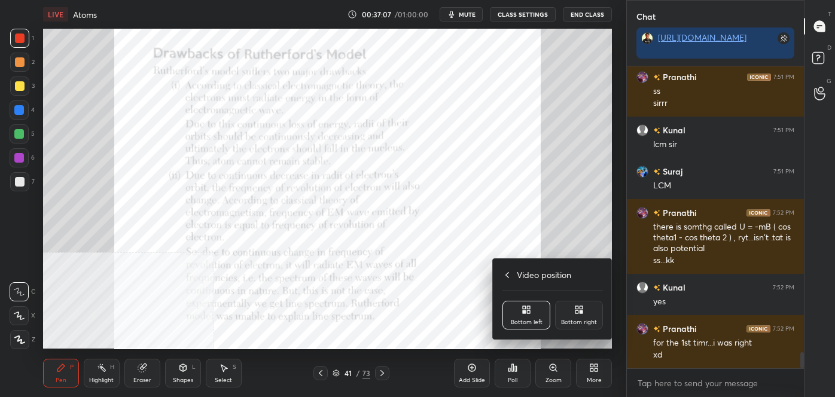
click at [585, 312] on div "Bottom right" at bounding box center [579, 315] width 48 height 29
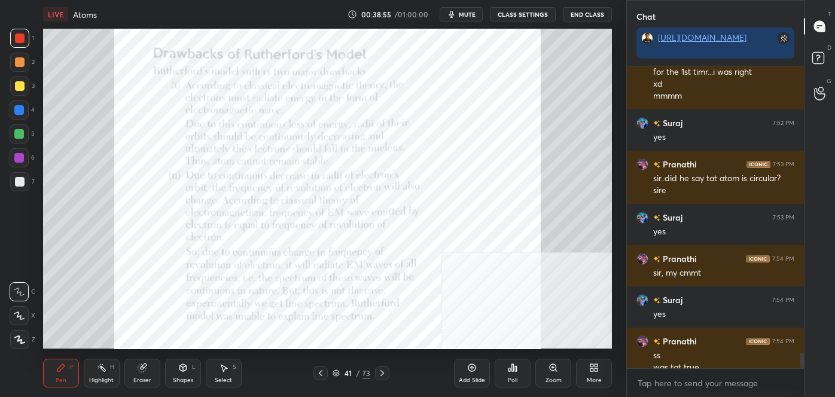
scroll to position [5582, 0]
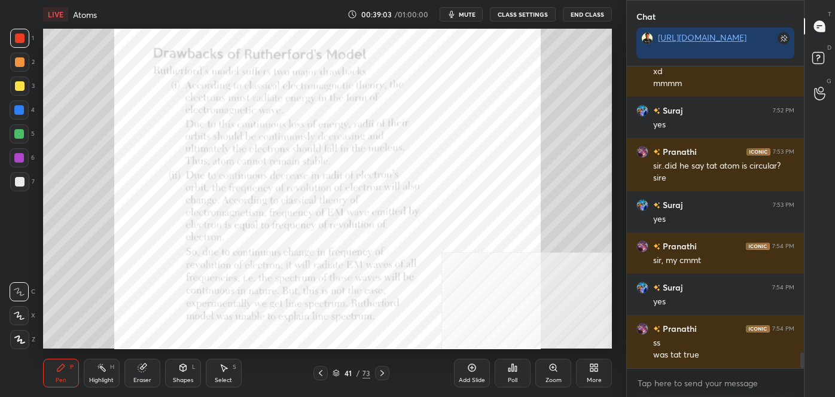
click at [321, 375] on icon at bounding box center [321, 374] width 10 height 10
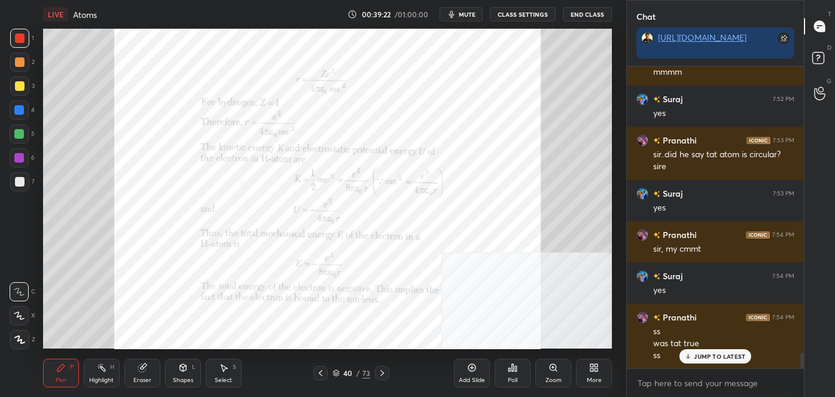
click at [376, 376] on div at bounding box center [382, 373] width 14 height 14
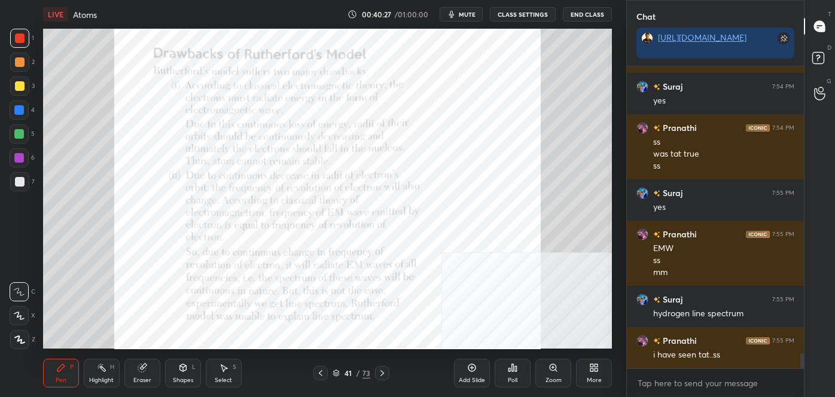
scroll to position [5825, 0]
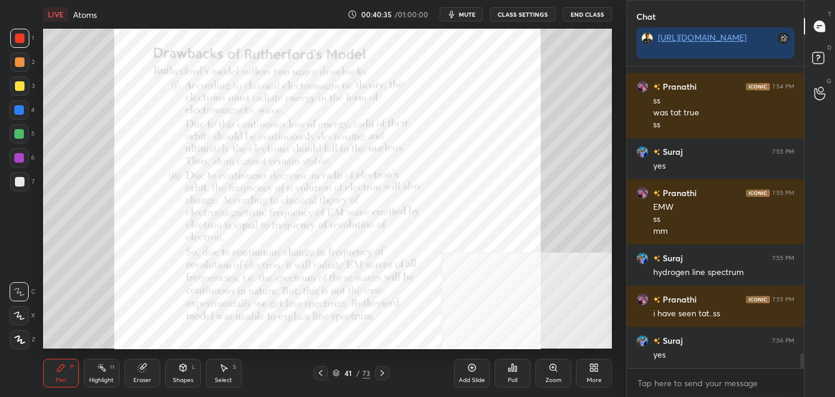
click at [381, 374] on icon at bounding box center [383, 374] width 10 height 10
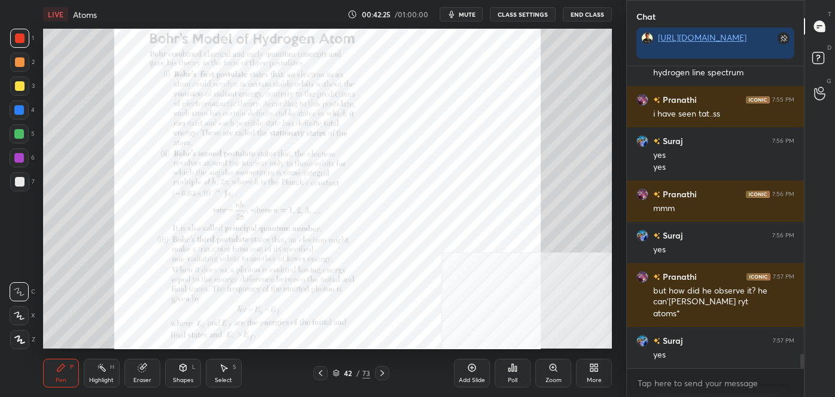
scroll to position [6066, 0]
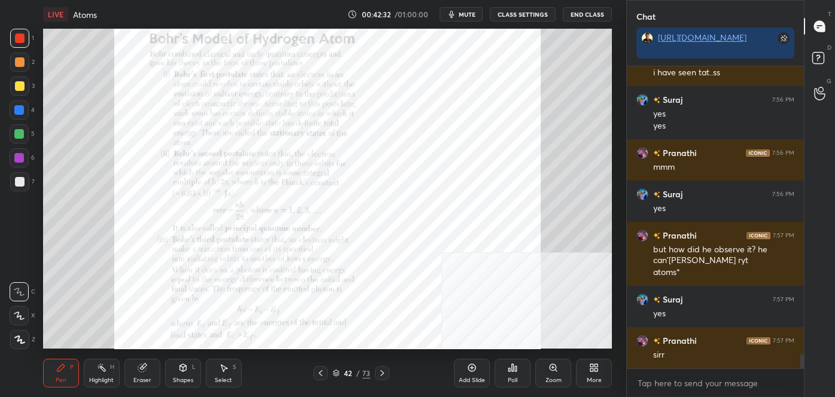
click at [324, 372] on icon at bounding box center [321, 374] width 10 height 10
click at [383, 370] on icon at bounding box center [383, 374] width 10 height 10
click at [319, 375] on icon at bounding box center [321, 374] width 10 height 10
click at [319, 371] on icon at bounding box center [321, 374] width 10 height 10
click at [383, 376] on icon at bounding box center [383, 374] width 10 height 10
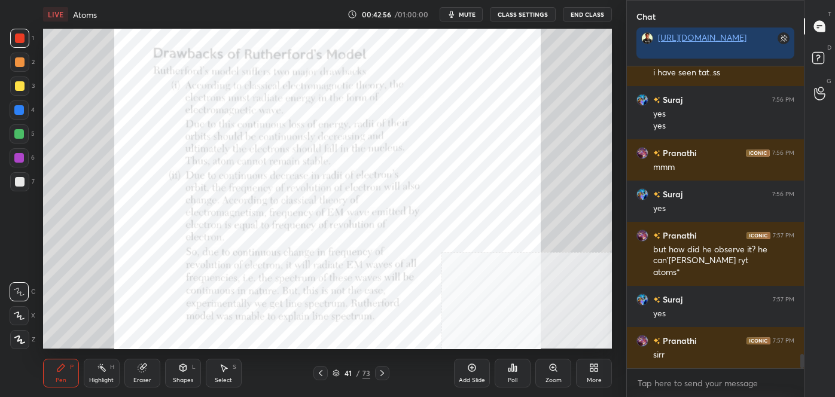
click at [382, 373] on icon at bounding box center [383, 374] width 10 height 10
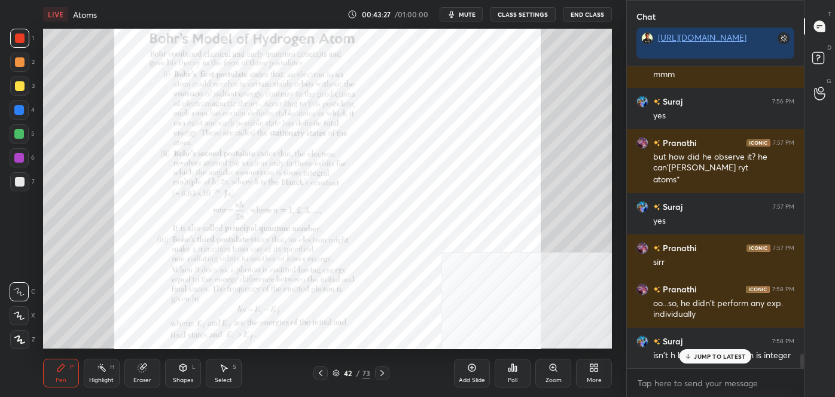
scroll to position [6200, 0]
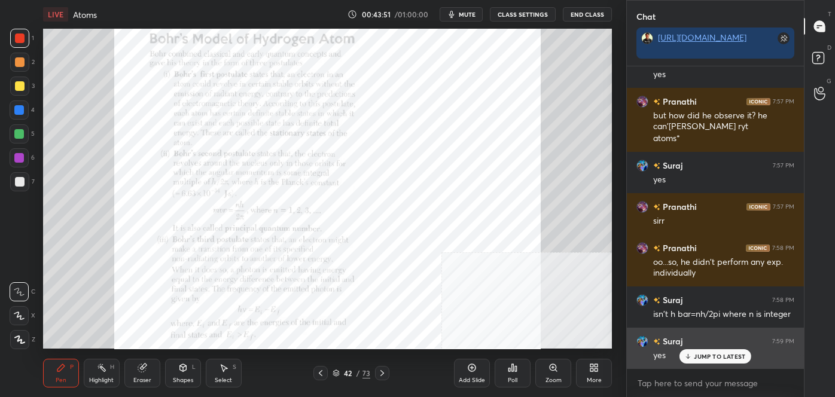
click at [701, 360] on p "JUMP TO LATEST" at bounding box center [719, 356] width 51 height 7
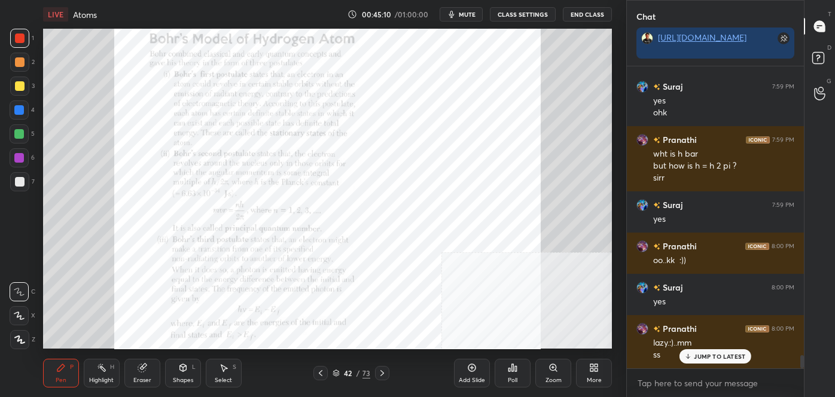
scroll to position [6495, 0]
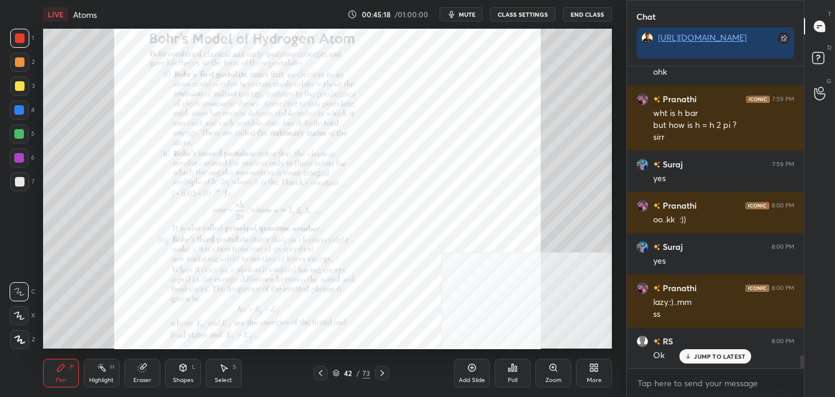
click at [382, 373] on icon at bounding box center [383, 374] width 10 height 10
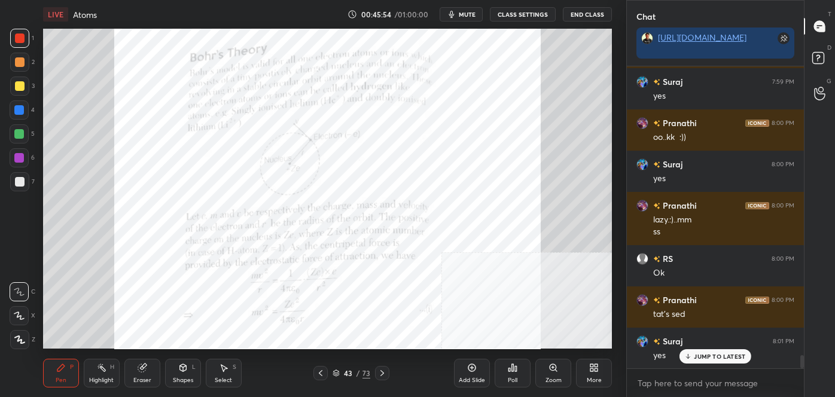
scroll to position [6620, 0]
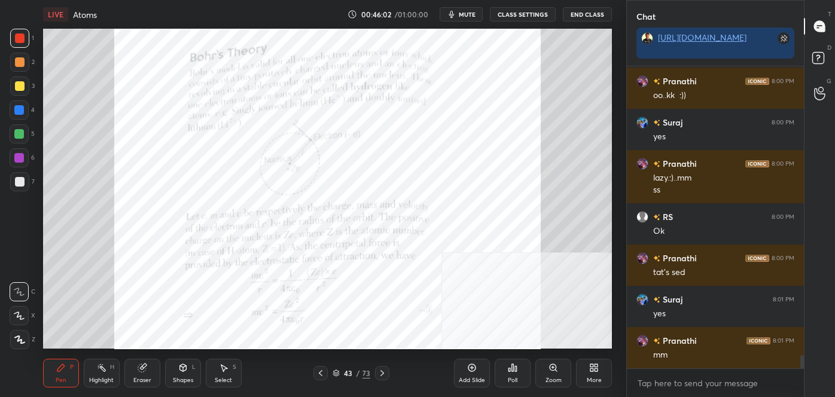
click at [319, 376] on icon at bounding box center [321, 374] width 10 height 10
click at [317, 372] on icon at bounding box center [321, 374] width 10 height 10
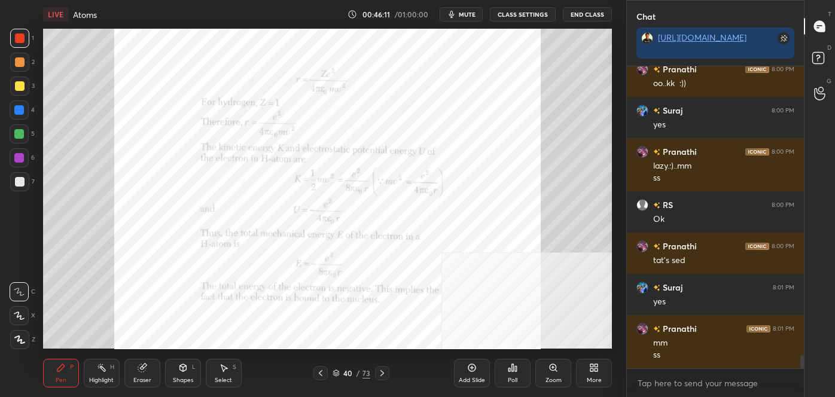
click at [378, 373] on icon at bounding box center [383, 374] width 10 height 10
click at [379, 375] on icon at bounding box center [383, 374] width 10 height 10
click at [379, 376] on icon at bounding box center [383, 374] width 10 height 10
click at [376, 378] on div at bounding box center [382, 373] width 14 height 14
click at [322, 373] on icon at bounding box center [321, 374] width 10 height 10
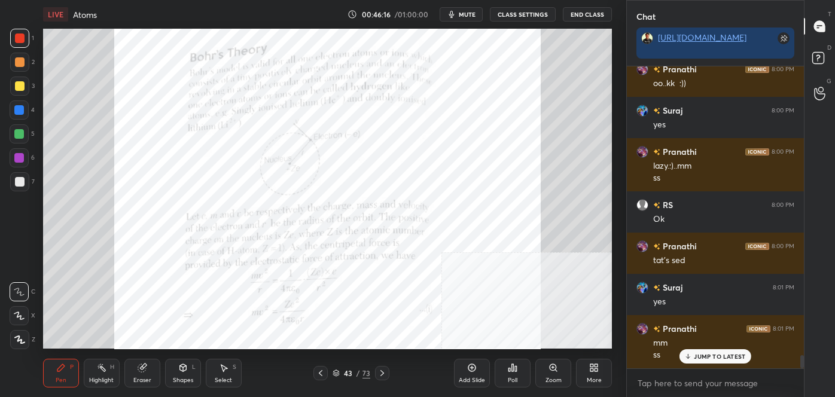
scroll to position [6672, 0]
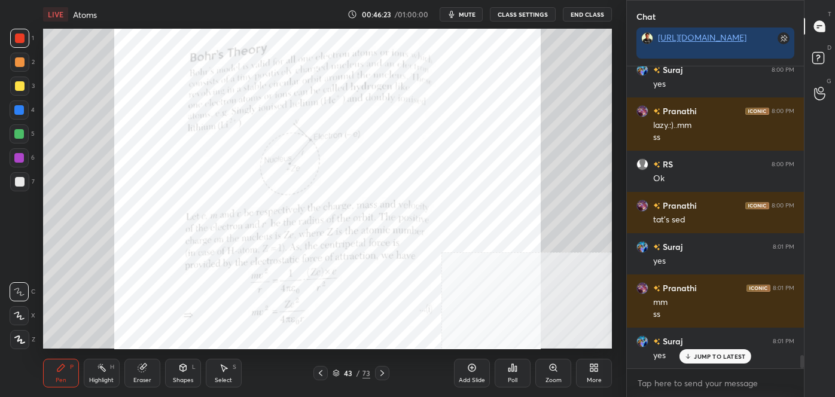
click at [321, 373] on icon at bounding box center [321, 374] width 10 height 10
click at [378, 372] on icon at bounding box center [383, 374] width 10 height 10
click at [381, 375] on icon at bounding box center [383, 374] width 10 height 10
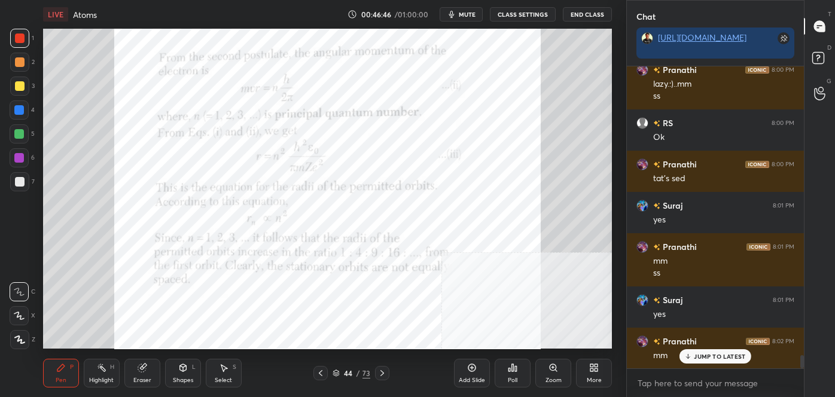
click at [322, 373] on icon at bounding box center [321, 374] width 10 height 10
click at [384, 372] on icon at bounding box center [383, 374] width 10 height 10
click at [324, 376] on icon at bounding box center [321, 374] width 10 height 10
click at [385, 373] on icon at bounding box center [383, 374] width 10 height 10
click at [466, 373] on div "Add Slide" at bounding box center [472, 373] width 36 height 29
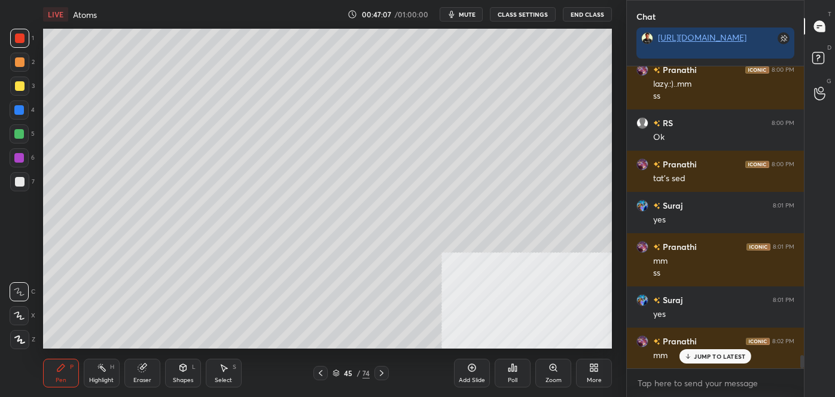
click at [321, 372] on icon at bounding box center [321, 374] width 10 height 10
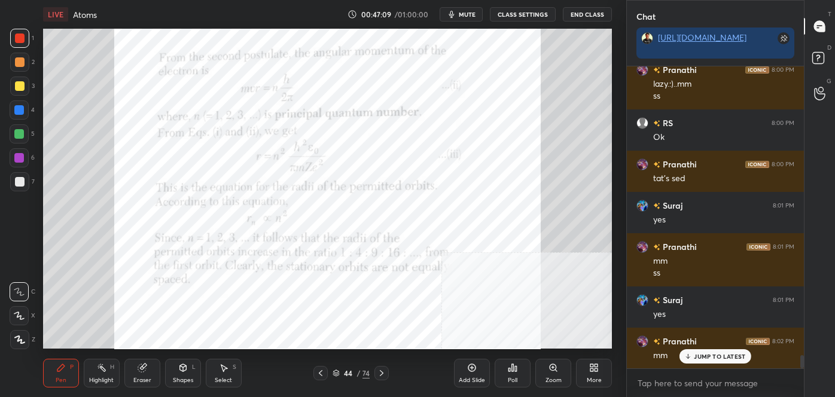
click at [318, 372] on icon at bounding box center [321, 374] width 10 height 10
click at [381, 376] on icon at bounding box center [382, 374] width 10 height 10
click at [382, 375] on icon at bounding box center [382, 374] width 10 height 10
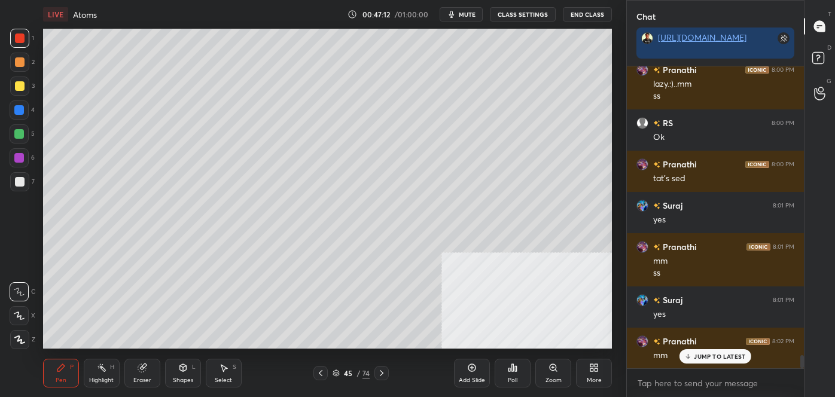
click at [151, 363] on div "Eraser" at bounding box center [142, 373] width 36 height 29
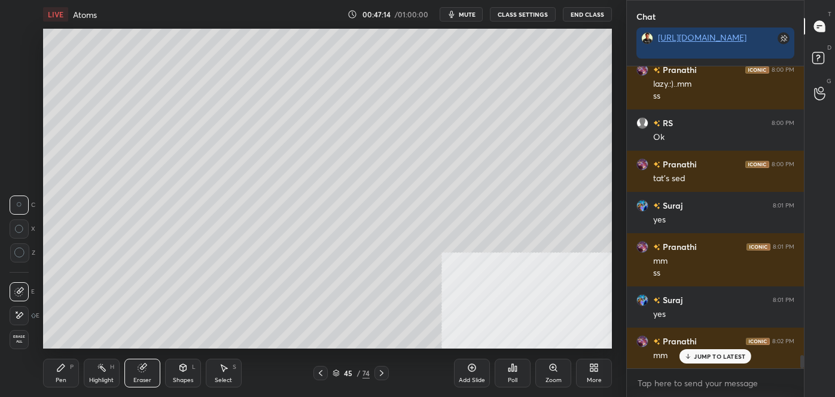
click at [65, 361] on div "Pen P" at bounding box center [61, 373] width 36 height 29
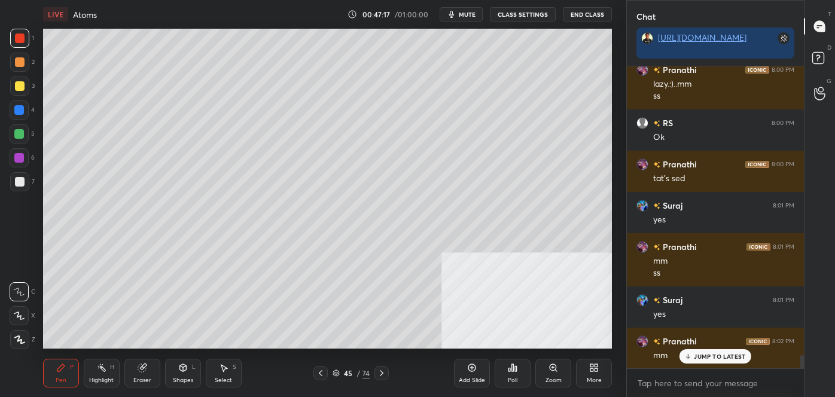
click at [320, 378] on div at bounding box center [321, 373] width 14 height 14
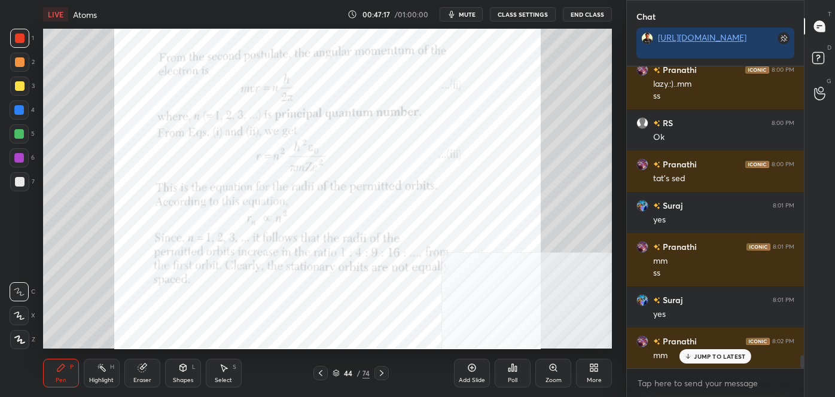
click at [322, 376] on icon at bounding box center [321, 373] width 4 height 6
click at [381, 372] on icon at bounding box center [382, 373] width 4 height 6
click at [380, 376] on icon at bounding box center [382, 374] width 10 height 10
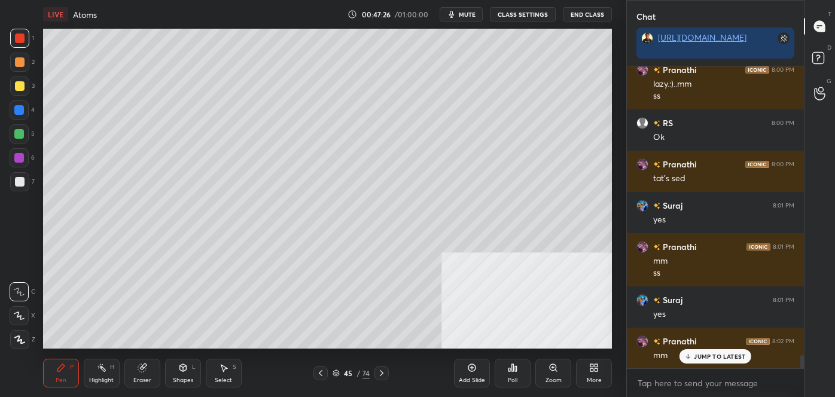
click at [317, 370] on icon at bounding box center [321, 374] width 10 height 10
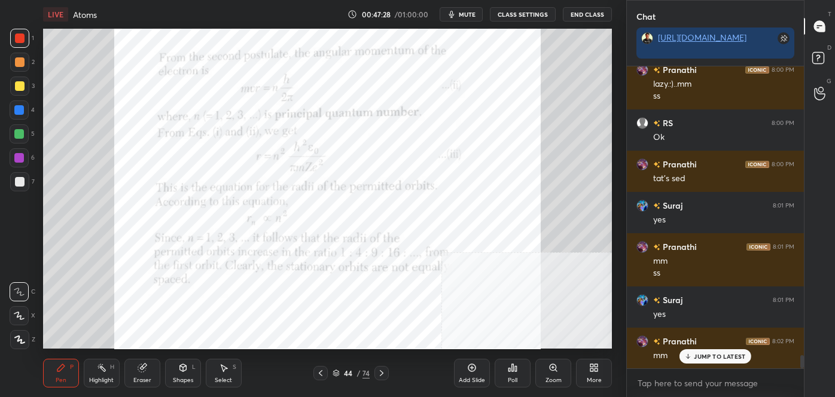
click at [384, 374] on icon at bounding box center [382, 374] width 10 height 10
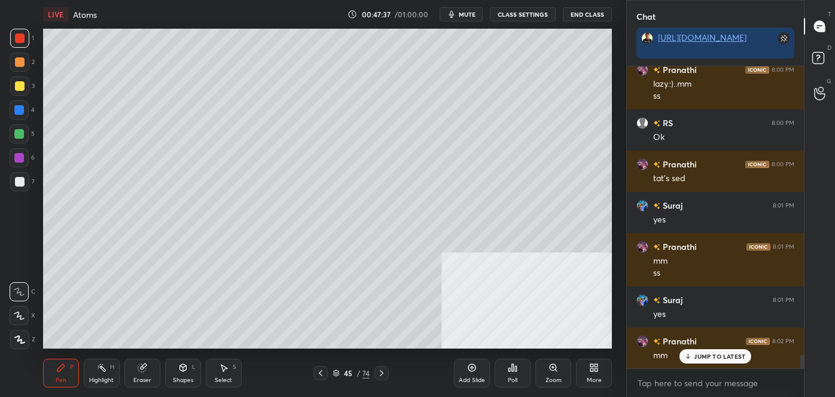
scroll to position [6755, 0]
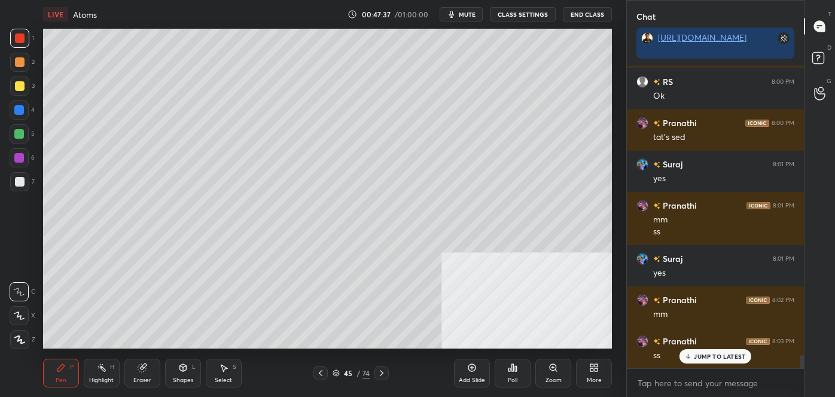
click at [325, 372] on icon at bounding box center [321, 374] width 10 height 10
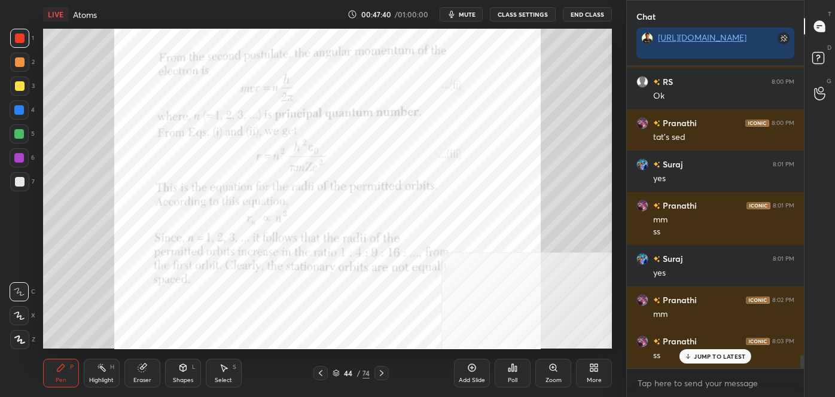
click at [388, 371] on div at bounding box center [382, 373] width 14 height 14
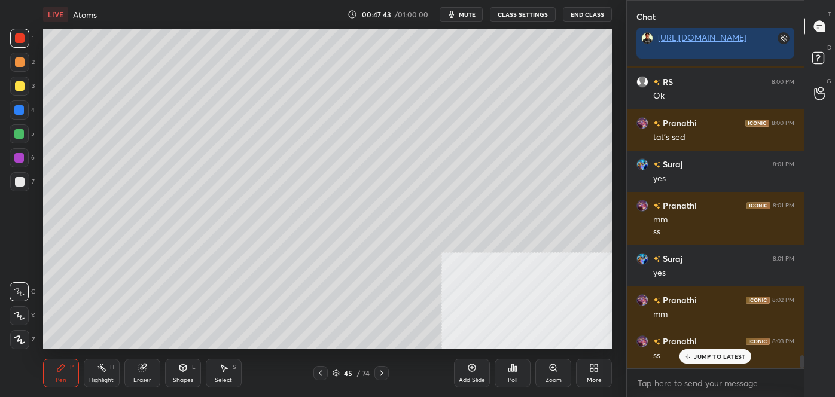
click at [320, 376] on icon at bounding box center [321, 374] width 10 height 10
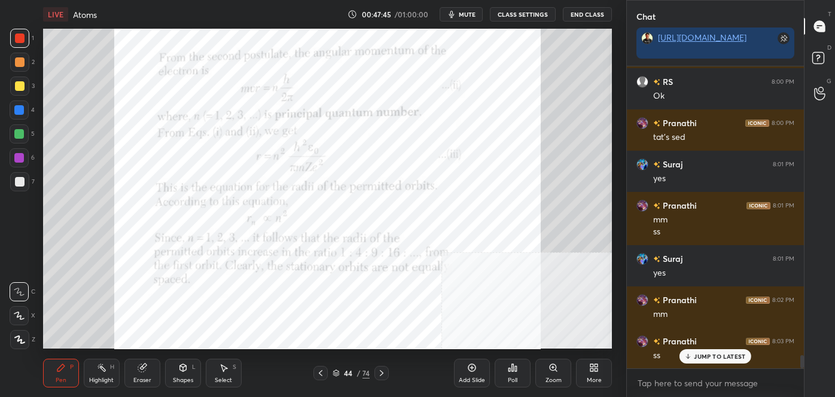
click at [382, 372] on icon at bounding box center [382, 373] width 4 height 6
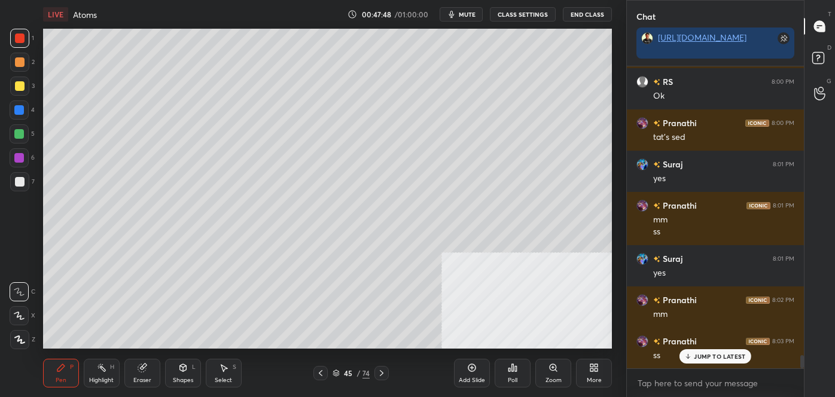
click at [318, 375] on icon at bounding box center [321, 374] width 10 height 10
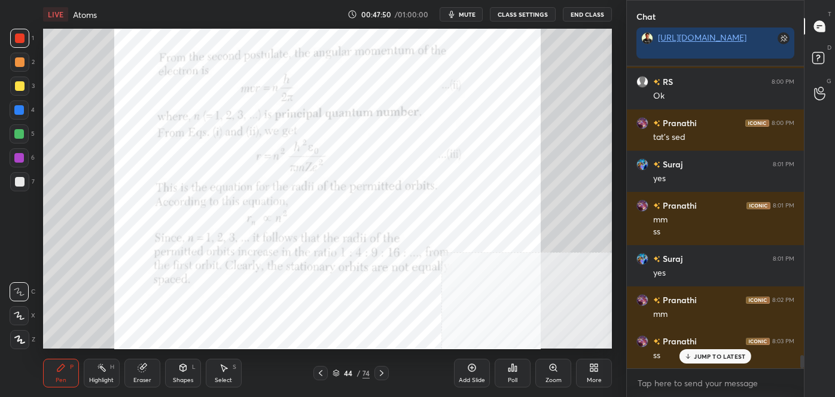
click at [384, 372] on icon at bounding box center [382, 374] width 10 height 10
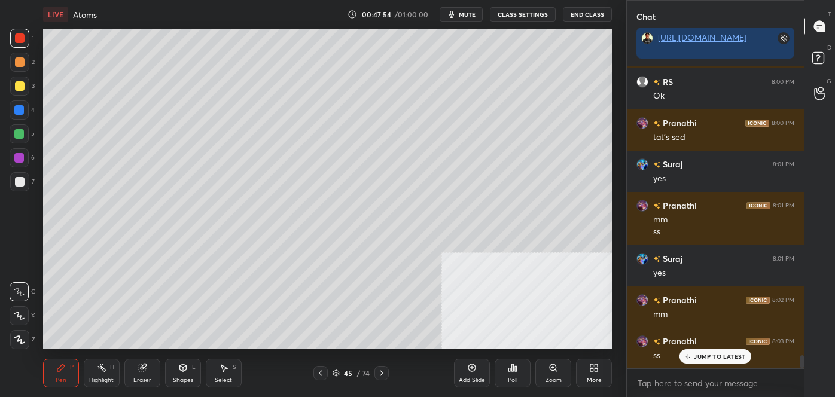
click at [324, 374] on icon at bounding box center [321, 374] width 10 height 10
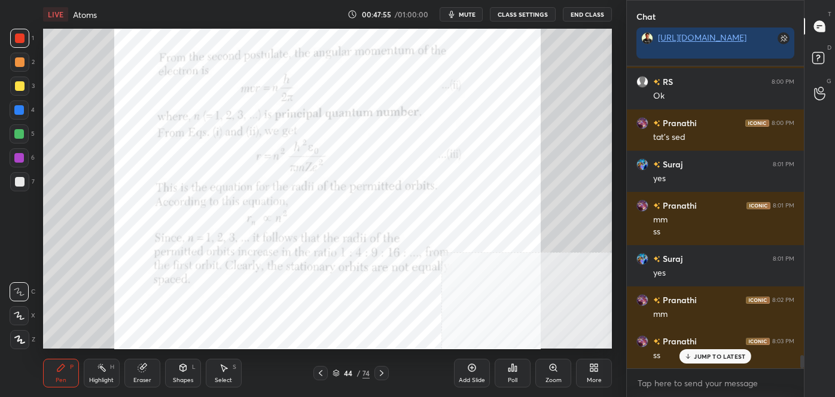
click at [386, 373] on icon at bounding box center [382, 374] width 10 height 10
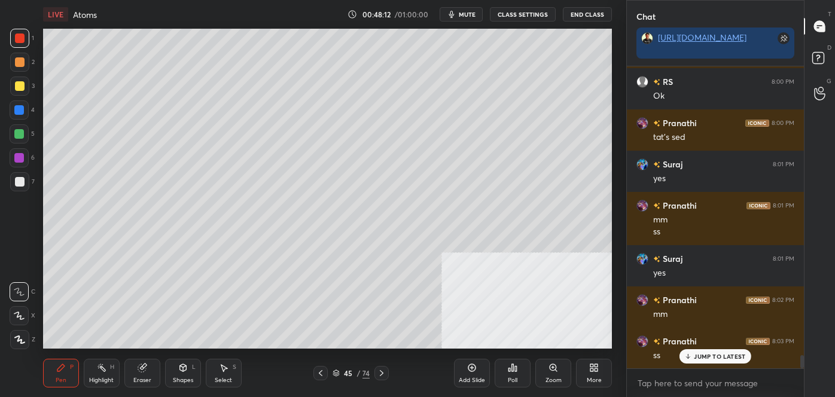
click at [320, 373] on icon at bounding box center [321, 374] width 10 height 10
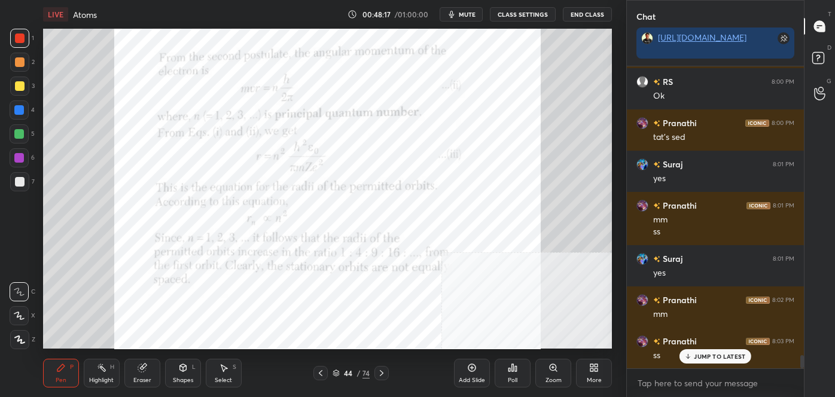
click at [383, 373] on icon at bounding box center [382, 373] width 4 height 6
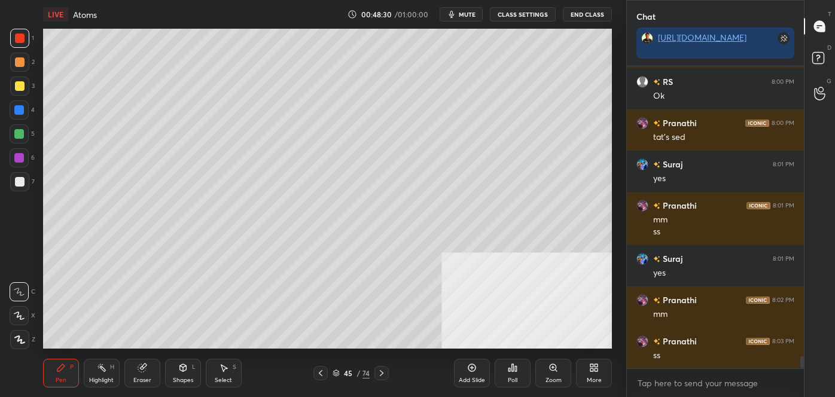
scroll to position [6797, 0]
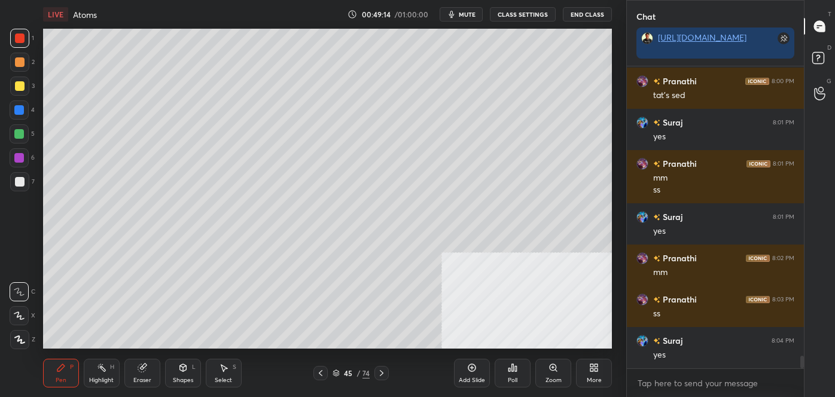
click at [144, 369] on icon at bounding box center [142, 368] width 8 height 8
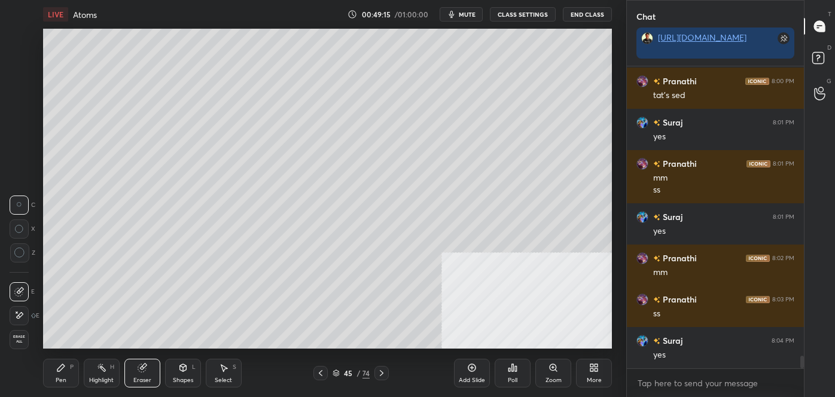
click at [19, 252] on icon at bounding box center [19, 253] width 11 height 11
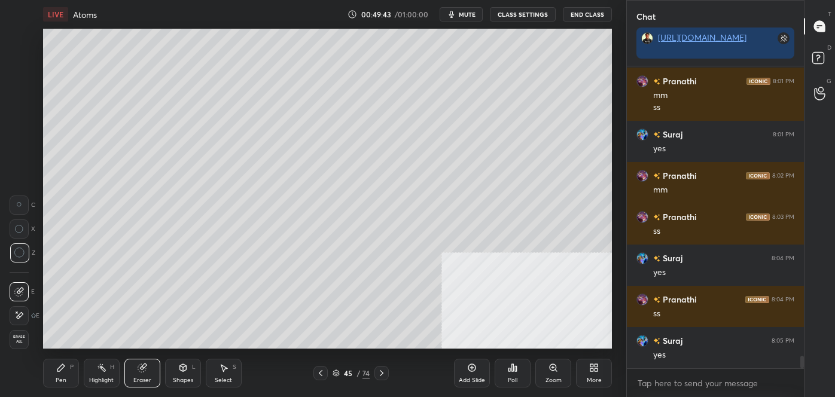
scroll to position [6921, 0]
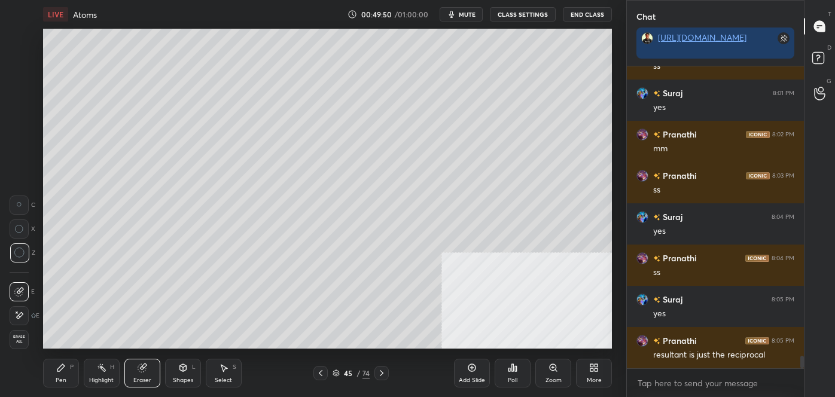
click at [60, 368] on icon at bounding box center [60, 367] width 7 height 7
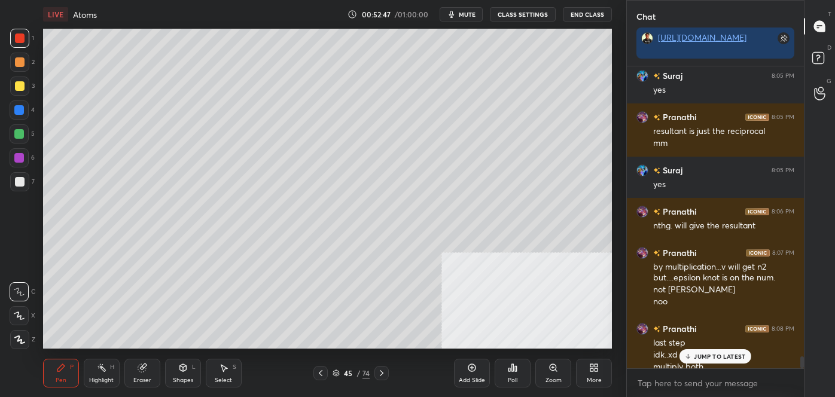
scroll to position [7156, 0]
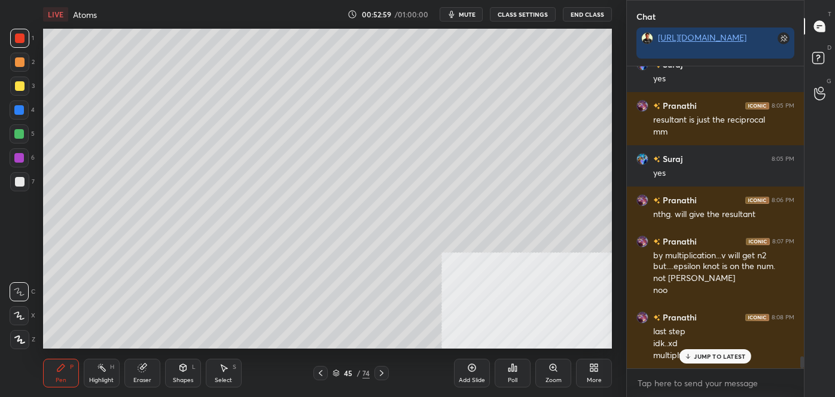
click at [147, 367] on div "Eraser" at bounding box center [142, 373] width 36 height 29
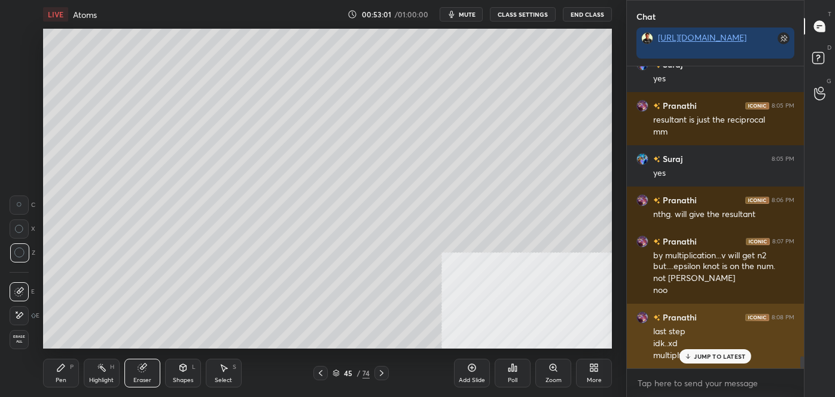
click at [710, 354] on p "JUMP TO LATEST" at bounding box center [719, 356] width 51 height 7
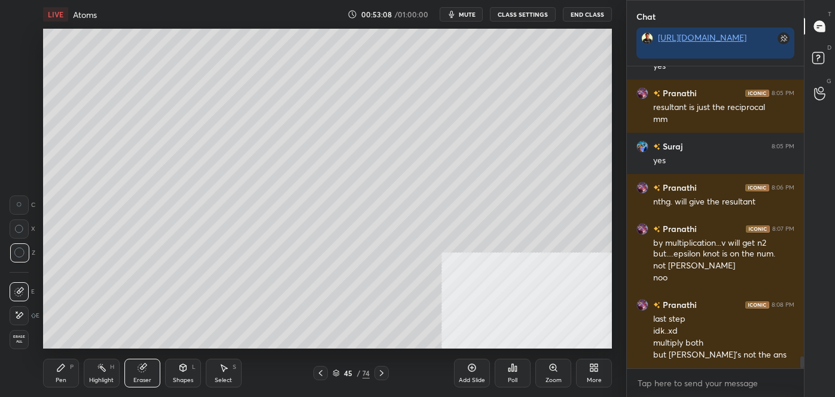
scroll to position [7180, 0]
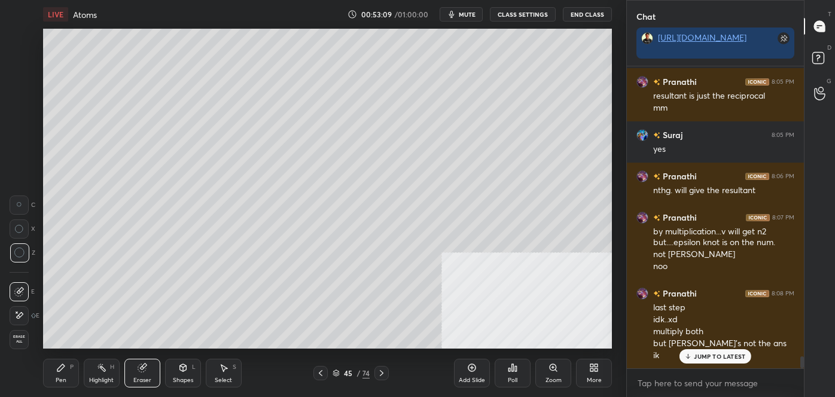
click at [597, 370] on icon at bounding box center [596, 370] width 3 height 3
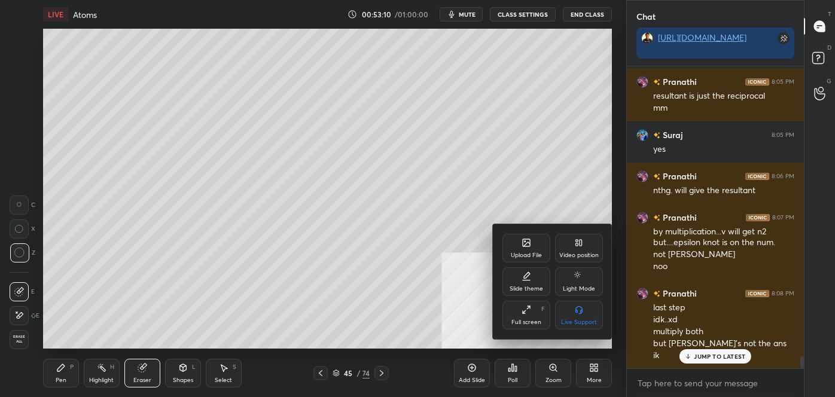
click at [585, 245] on div "Video position" at bounding box center [579, 248] width 48 height 29
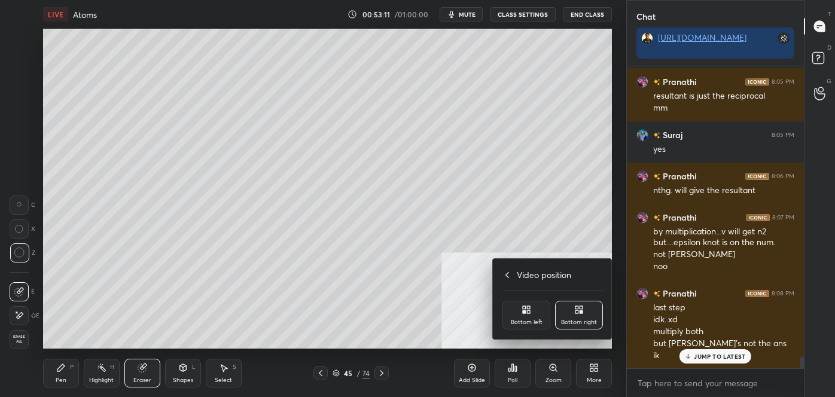
click at [537, 318] on div "Bottom left" at bounding box center [527, 315] width 48 height 29
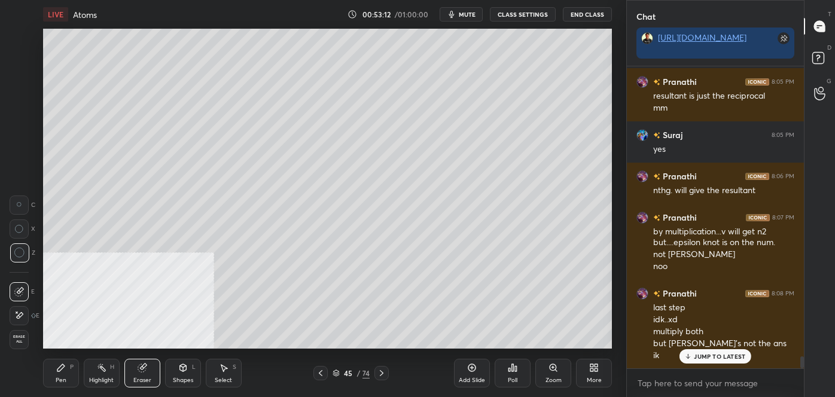
click at [54, 368] on div "Pen P" at bounding box center [61, 373] width 36 height 29
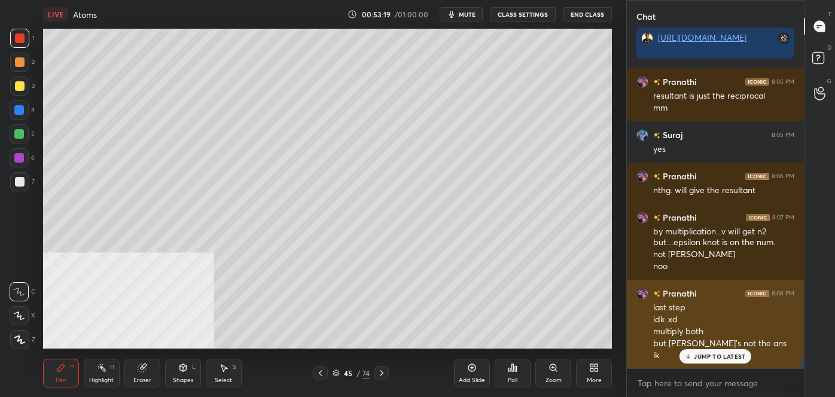
click at [717, 354] on p "JUMP TO LATEST" at bounding box center [719, 356] width 51 height 7
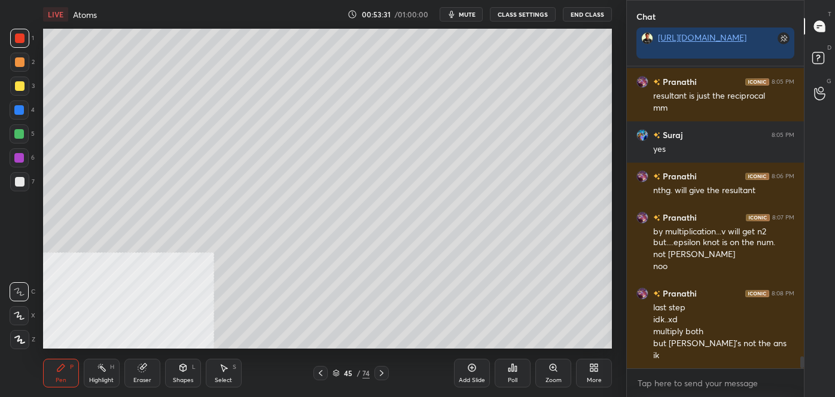
click at [470, 363] on icon at bounding box center [472, 368] width 10 height 10
click at [22, 179] on div at bounding box center [20, 182] width 10 height 10
click at [322, 375] on icon at bounding box center [321, 374] width 10 height 10
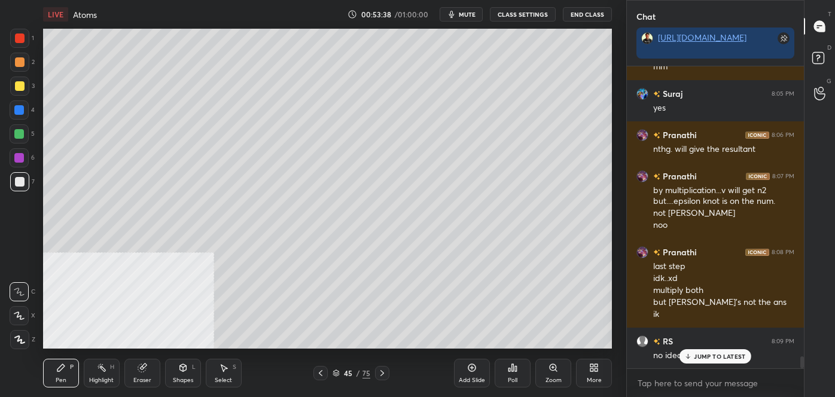
scroll to position [7262, 0]
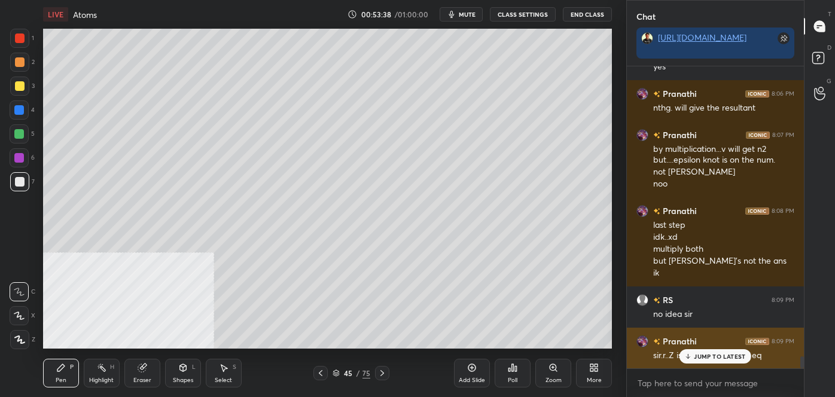
click at [724, 360] on p "JUMP TO LATEST" at bounding box center [719, 356] width 51 height 7
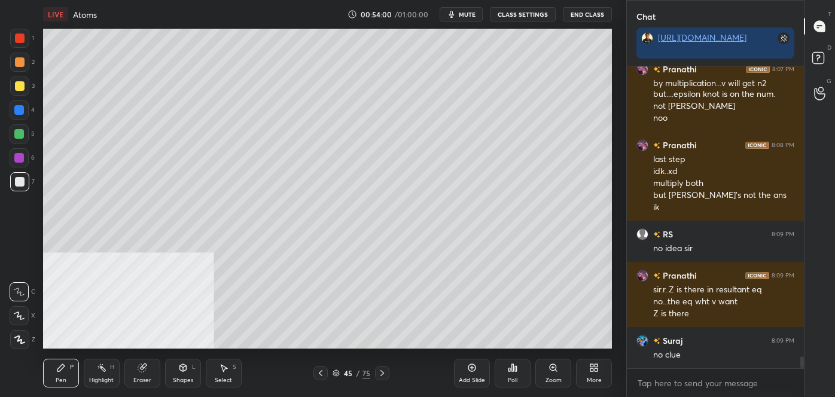
scroll to position [7369, 0]
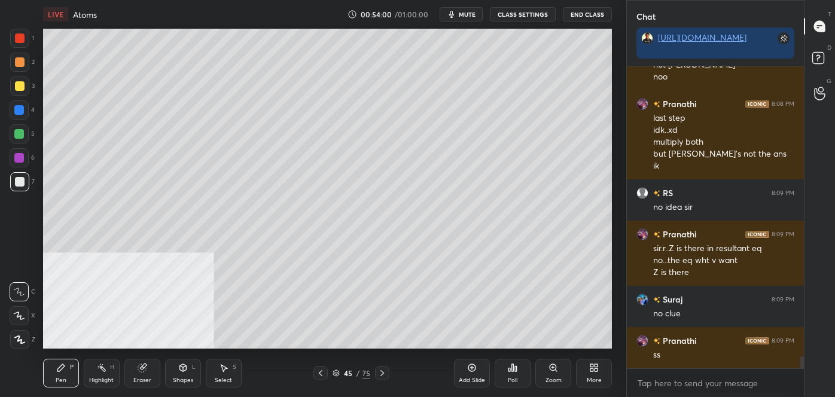
click at [146, 369] on icon at bounding box center [142, 368] width 8 height 8
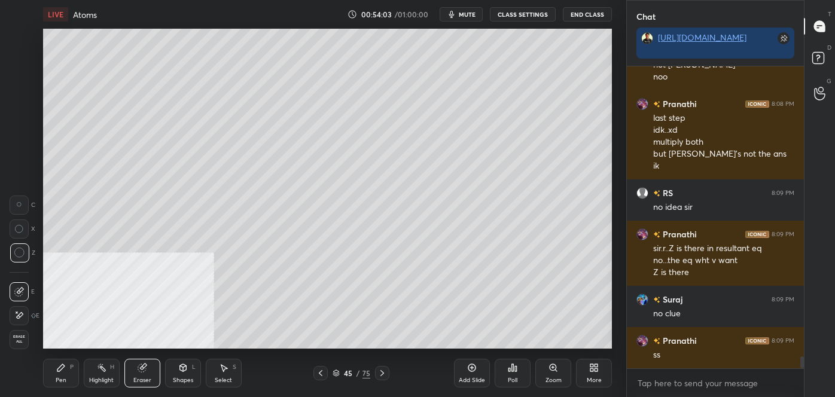
click at [57, 378] on div "Pen" at bounding box center [61, 381] width 11 height 6
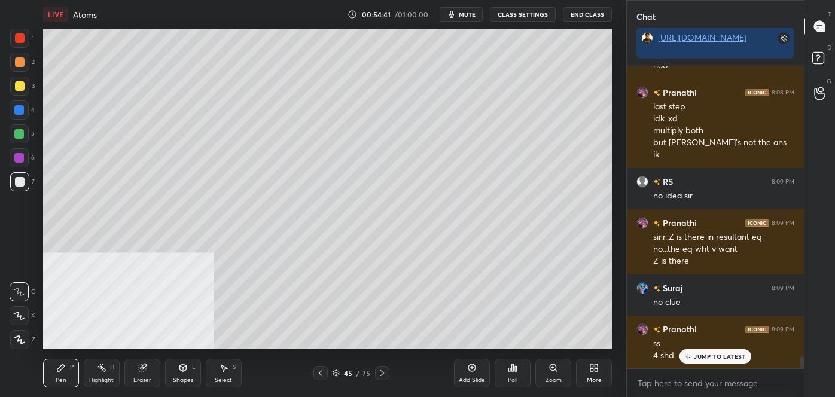
scroll to position [7422, 0]
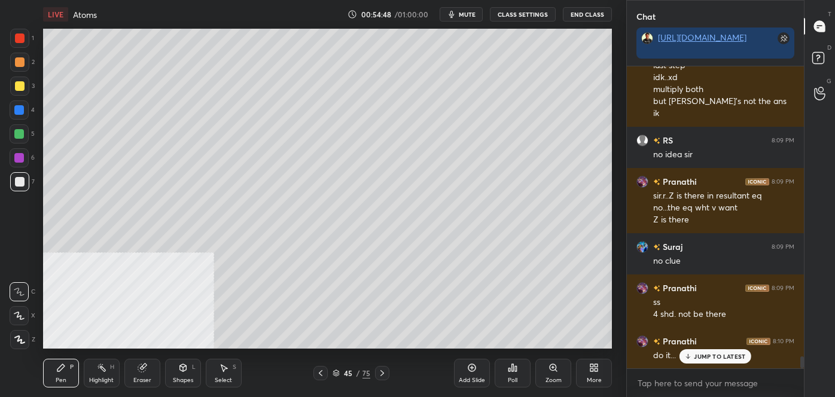
click at [110, 364] on div "H" at bounding box center [112, 367] width 4 height 6
click at [148, 364] on div "Eraser" at bounding box center [142, 373] width 36 height 29
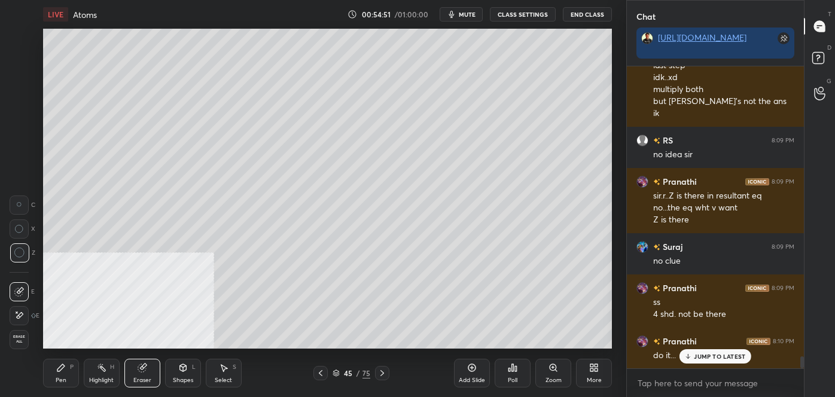
click at [71, 379] on div "Pen P" at bounding box center [61, 373] width 36 height 29
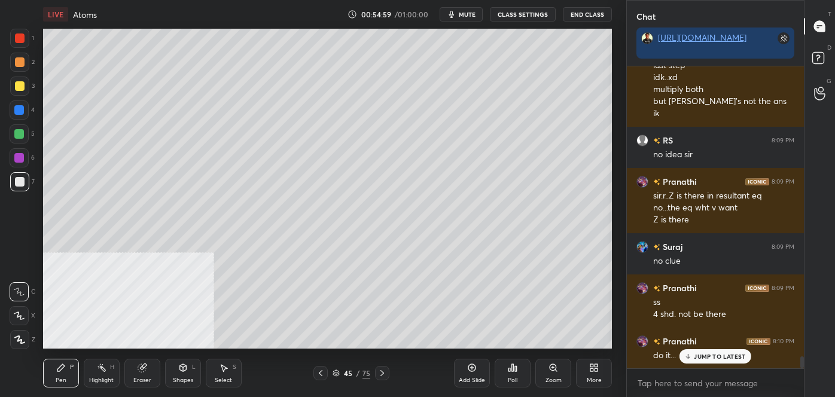
click at [146, 364] on icon at bounding box center [143, 367] width 7 height 6
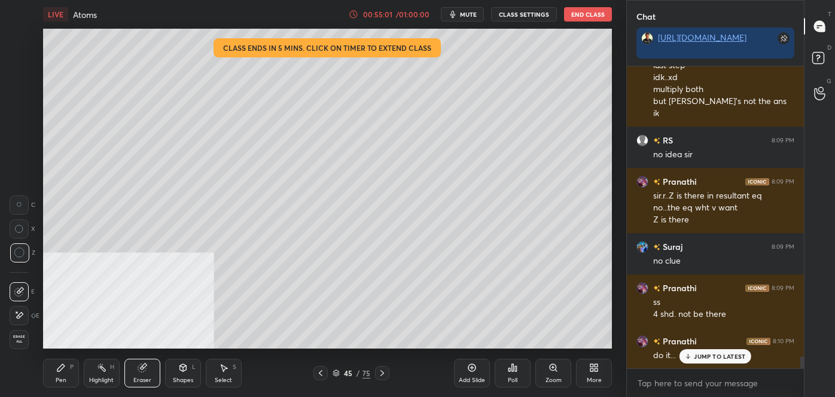
scroll to position [7435, 0]
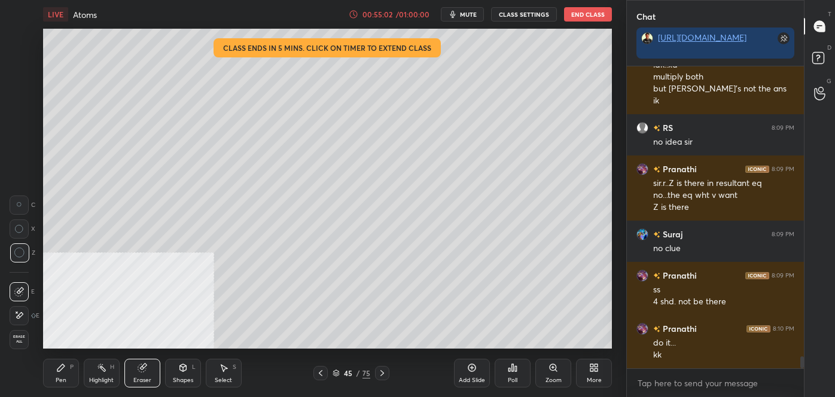
click at [63, 373] on div "Pen P" at bounding box center [61, 373] width 36 height 29
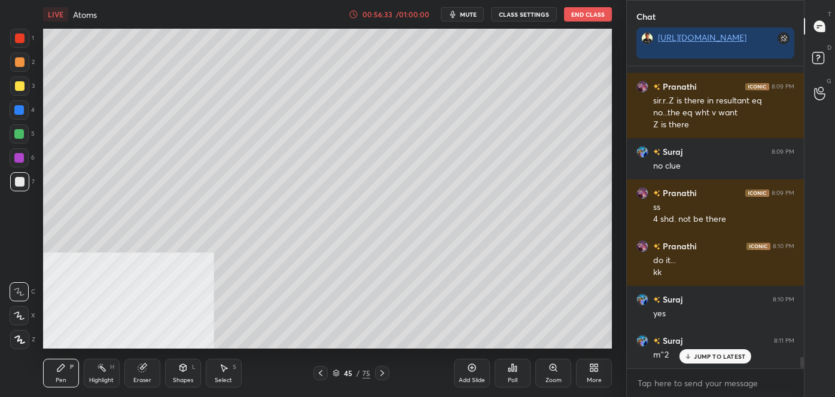
scroll to position [7558, 0]
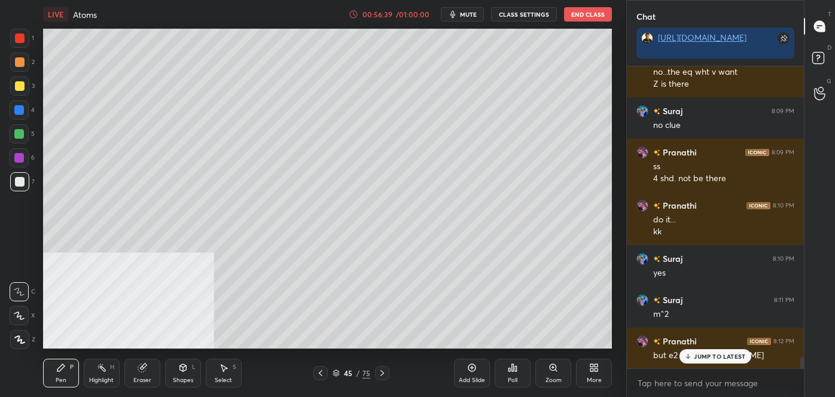
click at [550, 342] on div "Add Slide Poll Zoom More" at bounding box center [533, 373] width 158 height 67
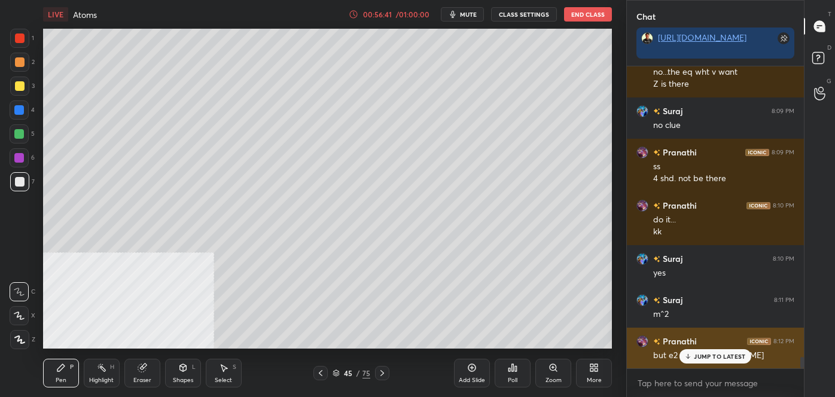
click at [730, 351] on div "JUMP TO LATEST" at bounding box center [716, 356] width 72 height 14
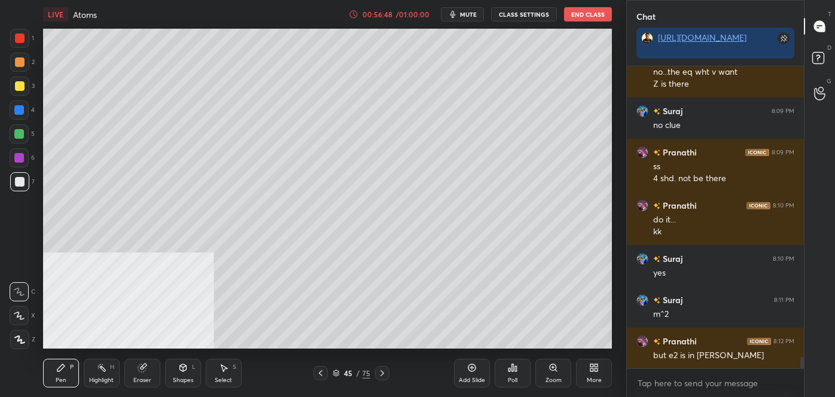
scroll to position [7570, 0]
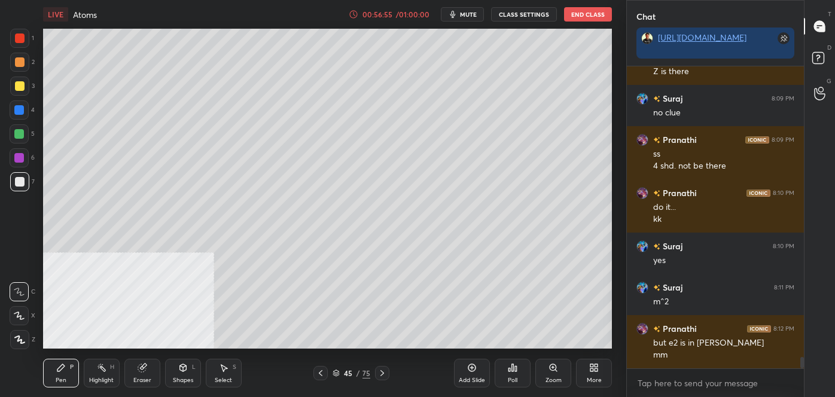
click at [474, 372] on icon at bounding box center [472, 368] width 10 height 10
click at [321, 373] on icon at bounding box center [321, 374] width 10 height 10
click at [386, 375] on icon at bounding box center [383, 374] width 10 height 10
click at [317, 377] on icon at bounding box center [321, 374] width 10 height 10
click at [384, 373] on icon at bounding box center [383, 374] width 10 height 10
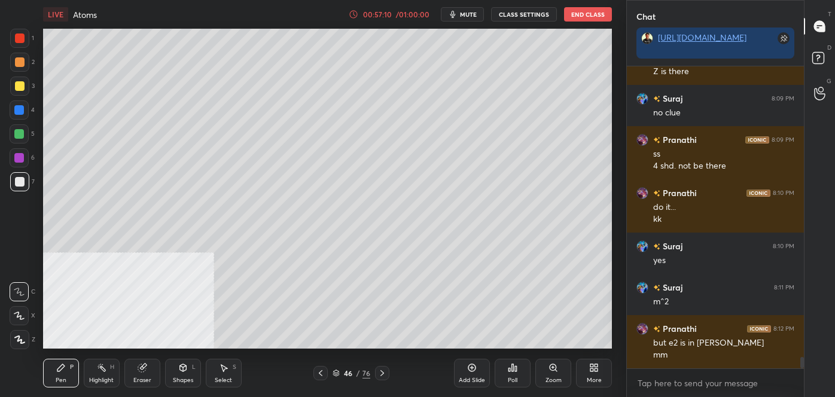
click at [324, 377] on icon at bounding box center [321, 374] width 10 height 10
click at [387, 373] on div at bounding box center [382, 373] width 14 height 14
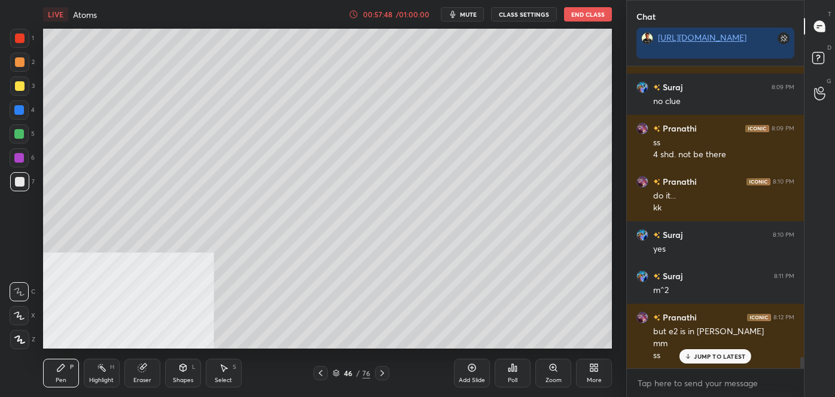
scroll to position [7623, 0]
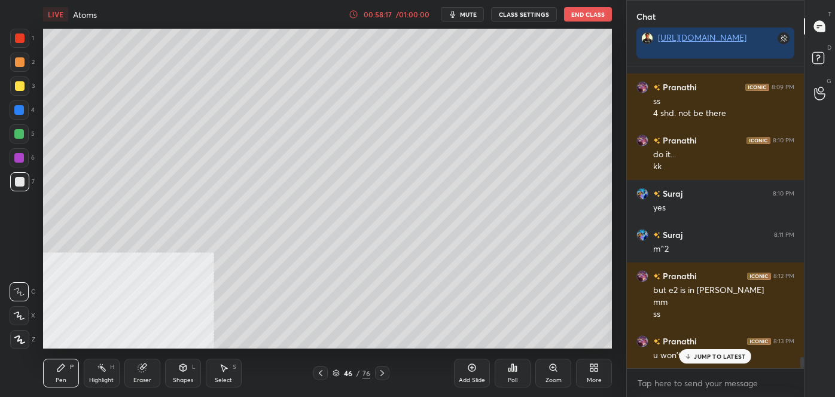
click at [147, 372] on div "Eraser" at bounding box center [142, 373] width 36 height 29
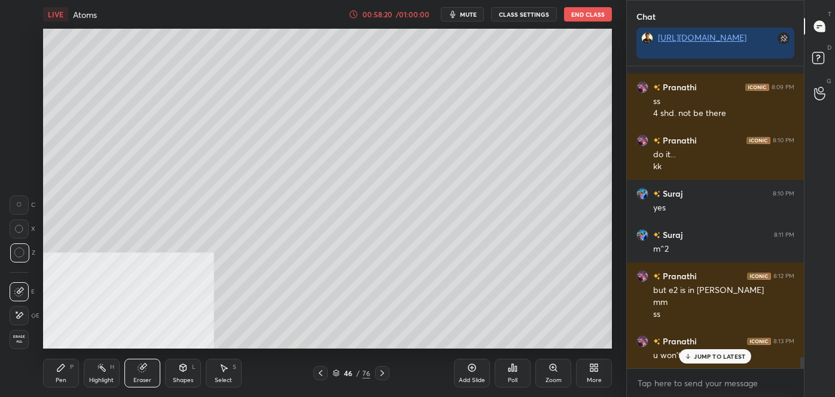
click at [75, 366] on div "Pen P" at bounding box center [61, 373] width 36 height 29
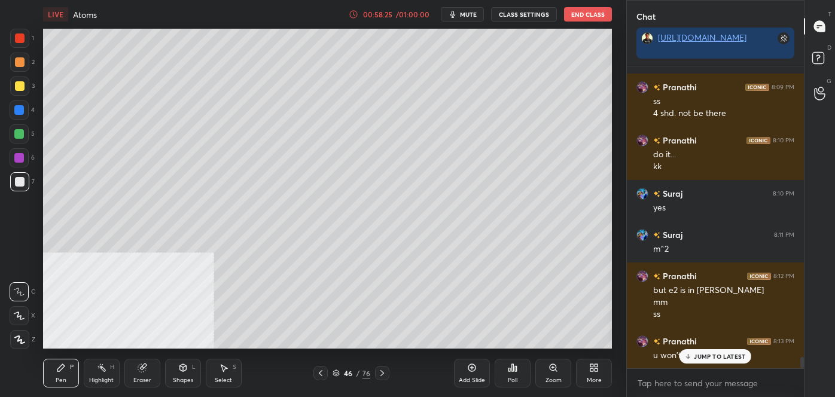
click at [145, 367] on icon at bounding box center [143, 367] width 7 height 6
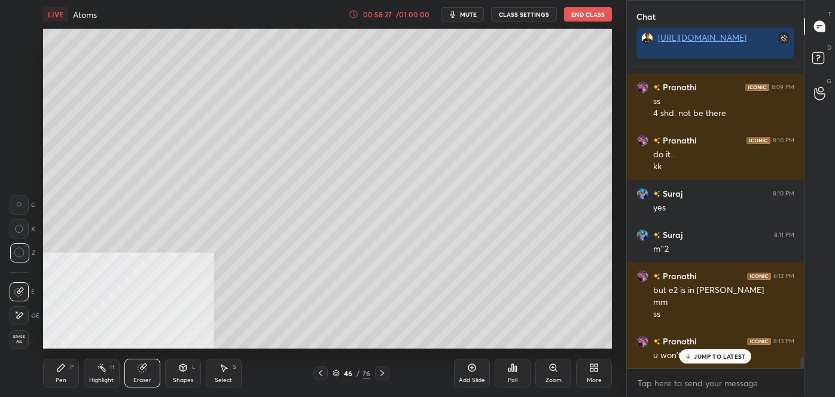
click at [321, 375] on icon at bounding box center [321, 373] width 4 height 6
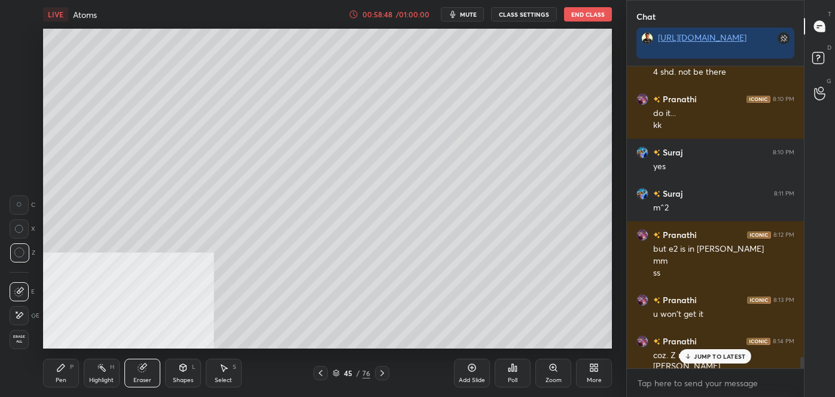
click at [72, 372] on div "Pen P" at bounding box center [61, 373] width 36 height 29
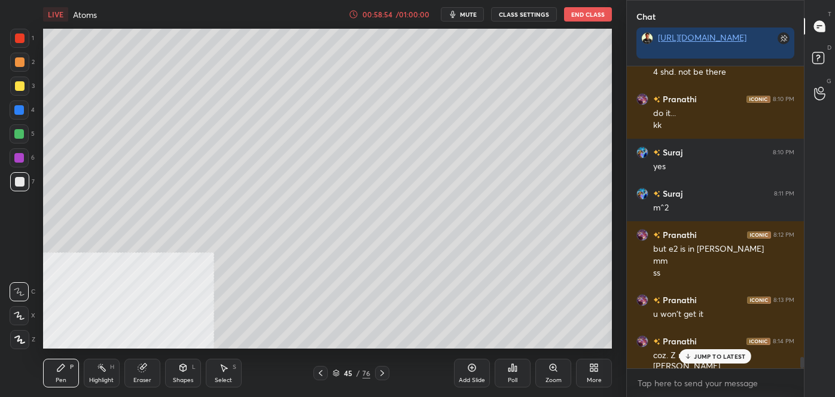
click at [384, 370] on icon at bounding box center [383, 374] width 10 height 10
click at [148, 366] on div "Eraser" at bounding box center [142, 373] width 36 height 29
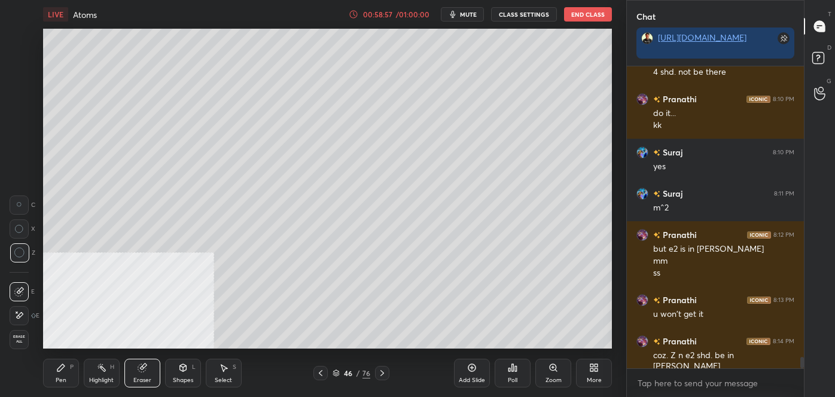
scroll to position [7677, 0]
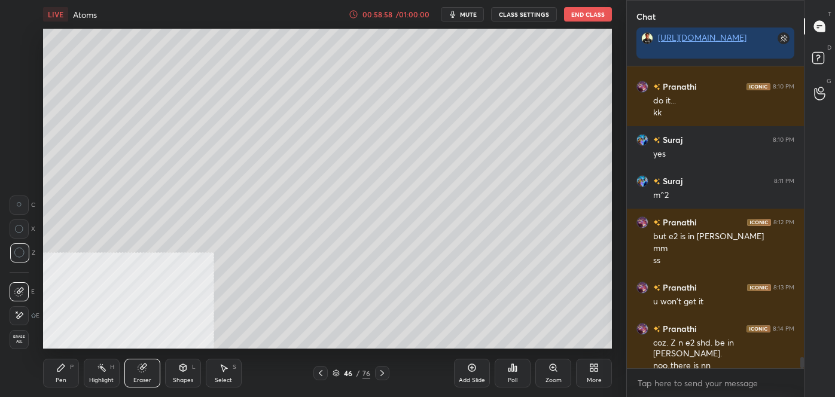
click at [62, 367] on icon at bounding box center [60, 367] width 7 height 7
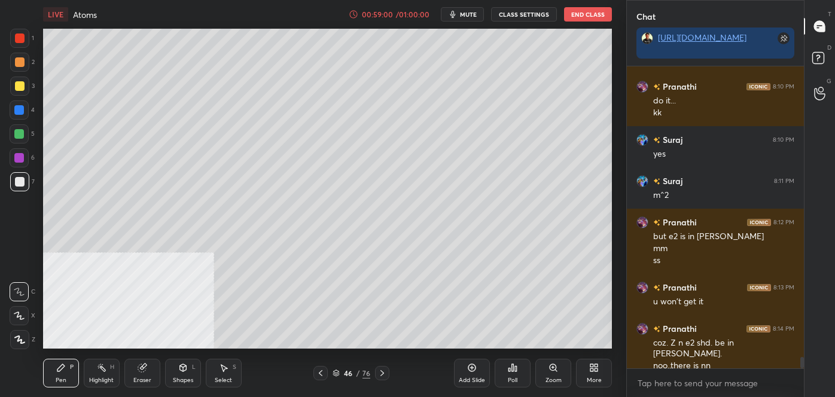
click at [145, 368] on icon at bounding box center [142, 368] width 8 height 8
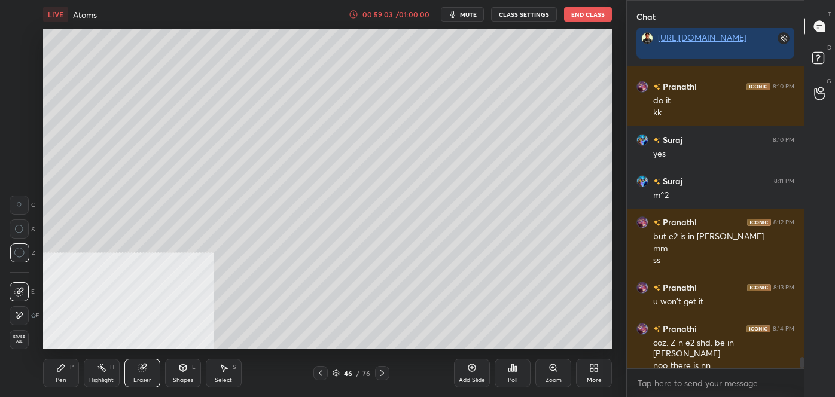
click at [67, 369] on div "Pen P" at bounding box center [61, 373] width 36 height 29
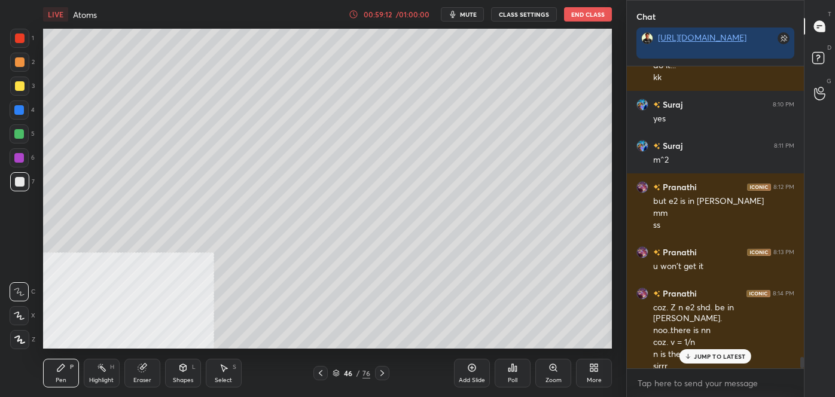
scroll to position [7754, 0]
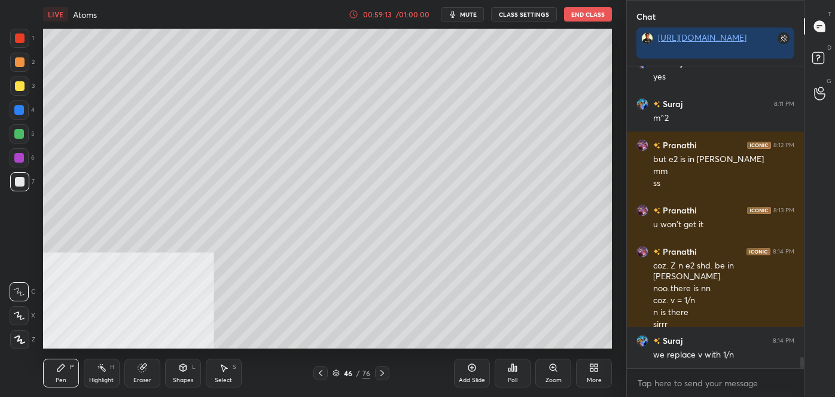
click at [140, 369] on icon at bounding box center [142, 368] width 8 height 8
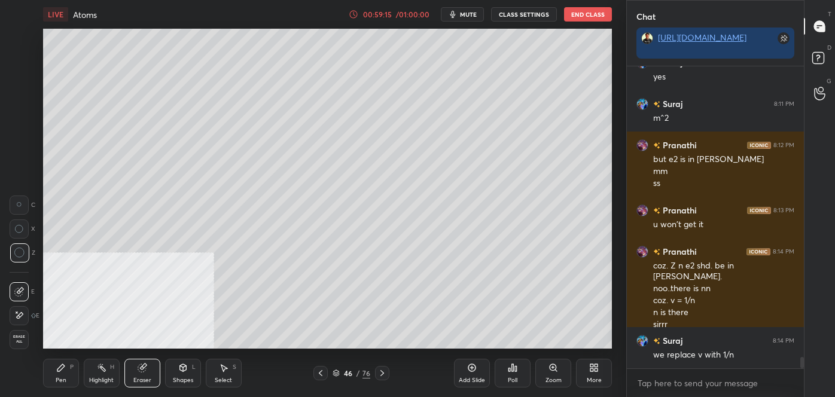
scroll to position [7795, 0]
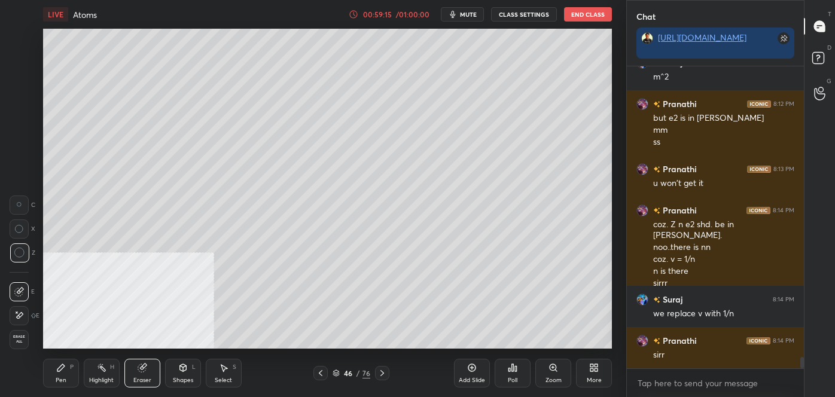
click at [72, 372] on div "Pen P" at bounding box center [61, 373] width 36 height 29
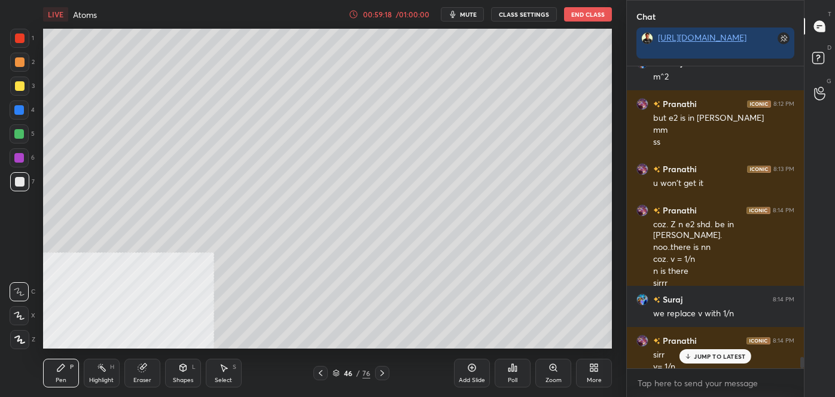
scroll to position [7807, 0]
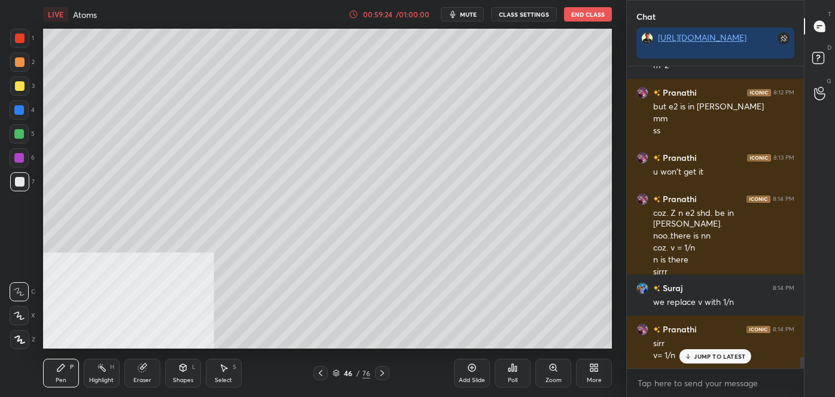
click at [325, 370] on div at bounding box center [321, 373] width 14 height 14
click at [387, 373] on icon at bounding box center [383, 374] width 10 height 10
click at [705, 353] on p "JUMP TO LATEST" at bounding box center [719, 356] width 51 height 7
click at [319, 373] on icon at bounding box center [321, 373] width 4 height 6
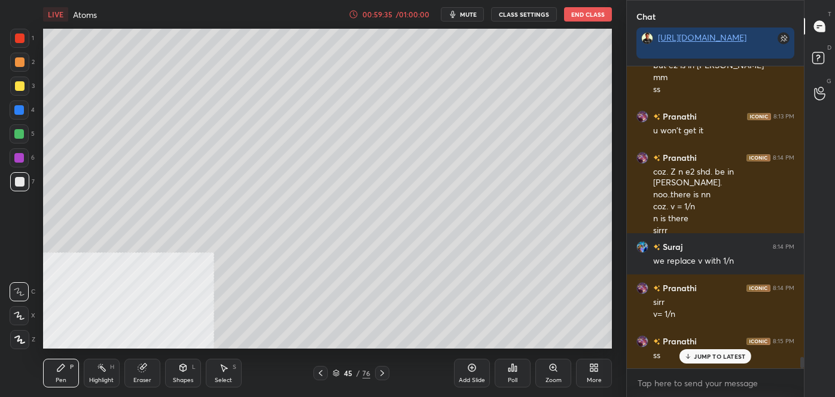
scroll to position [7861, 0]
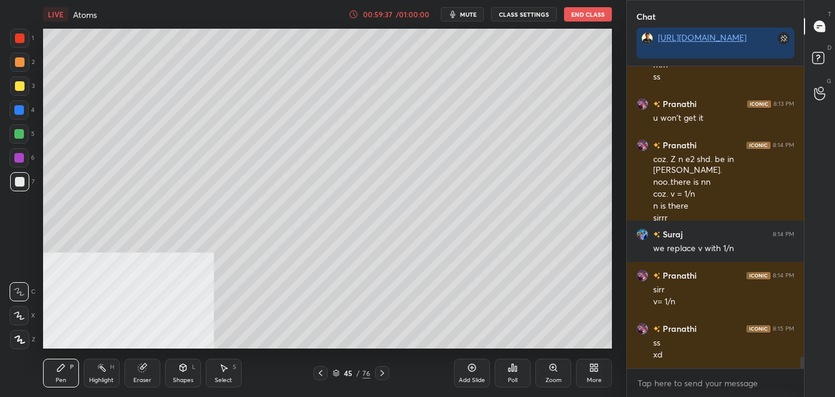
click at [387, 373] on icon at bounding box center [383, 374] width 10 height 10
click at [141, 368] on icon at bounding box center [142, 368] width 8 height 8
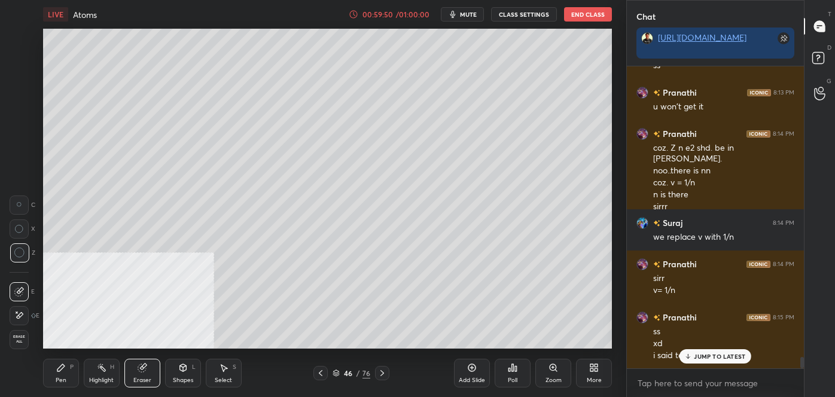
scroll to position [7885, 0]
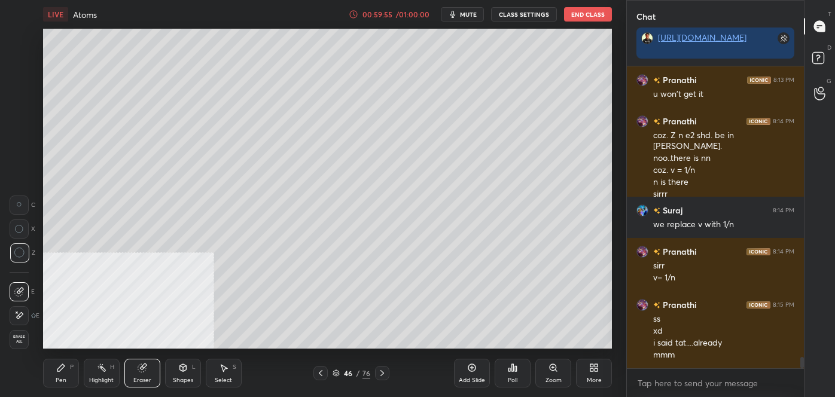
click at [60, 362] on div "Pen P" at bounding box center [61, 373] width 36 height 29
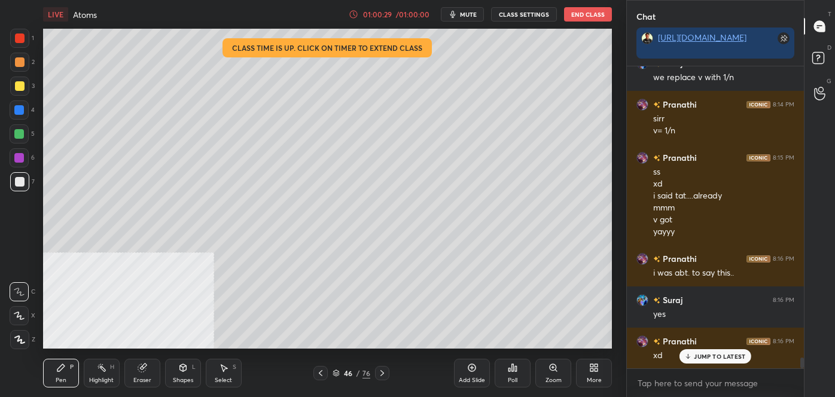
scroll to position [8073, 0]
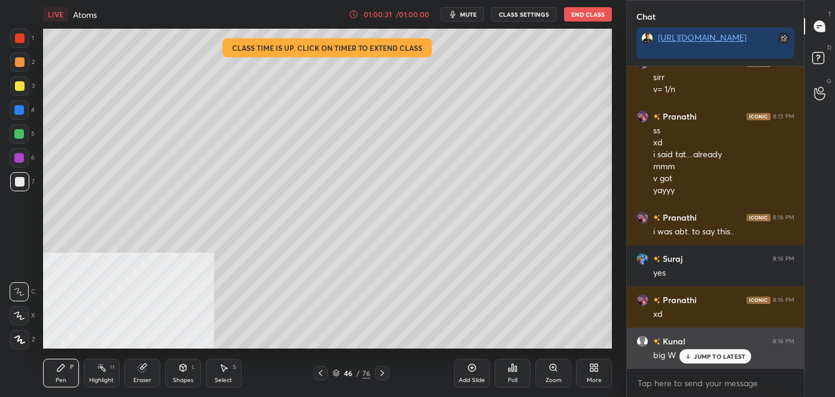
click at [699, 349] on div "JUMP TO LATEST" at bounding box center [716, 356] width 72 height 14
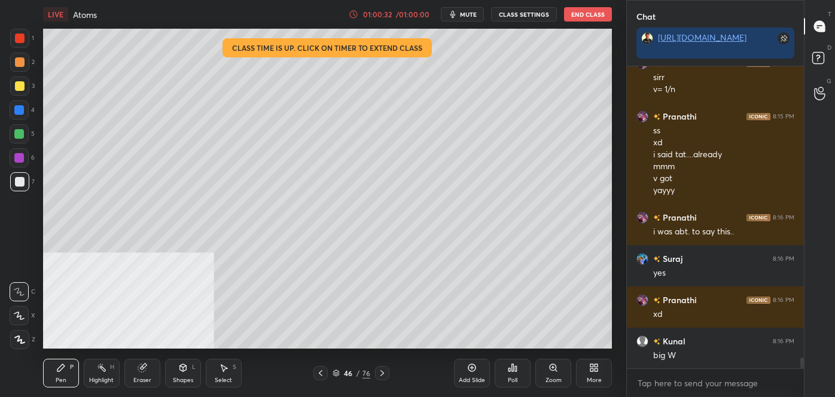
click at [319, 375] on icon at bounding box center [321, 374] width 10 height 10
click at [322, 375] on icon at bounding box center [321, 374] width 10 height 10
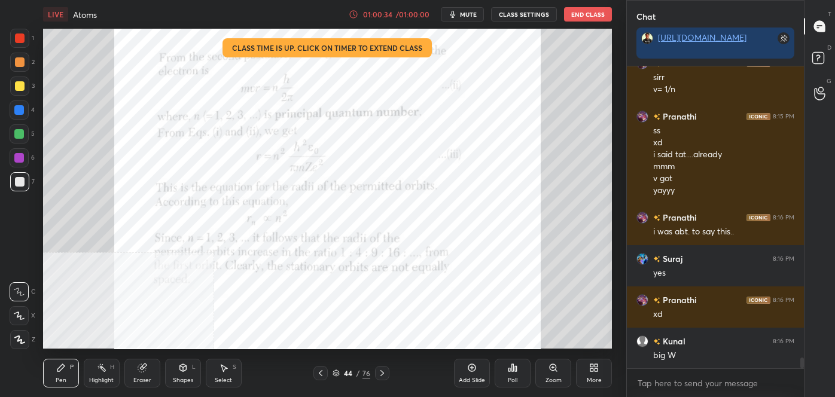
scroll to position [8086, 0]
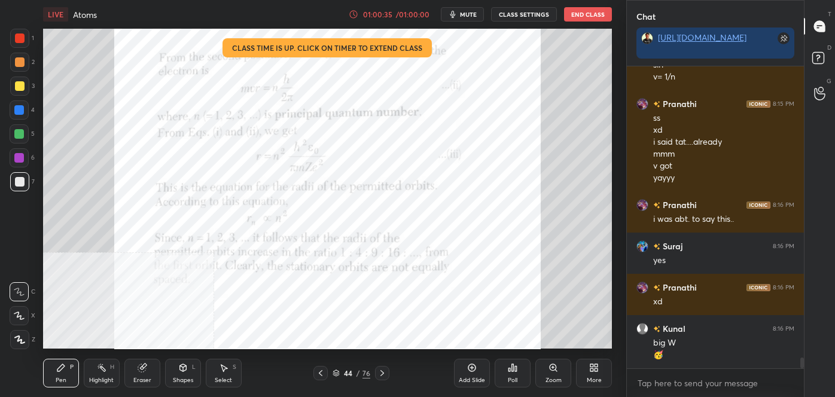
click at [386, 369] on icon at bounding box center [383, 374] width 10 height 10
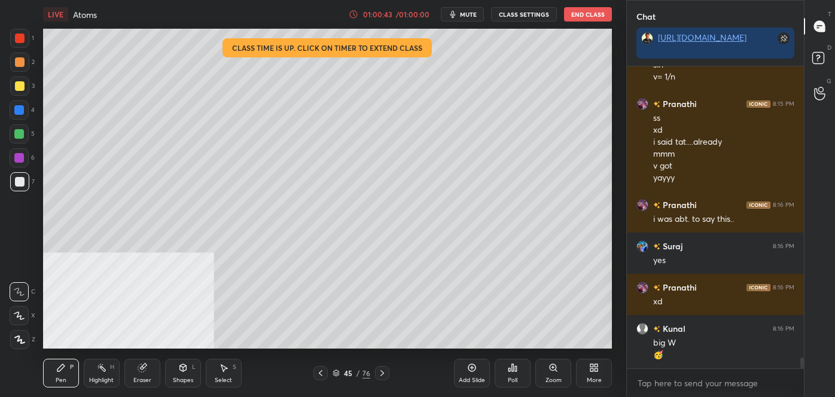
click at [387, 379] on div at bounding box center [382, 373] width 14 height 14
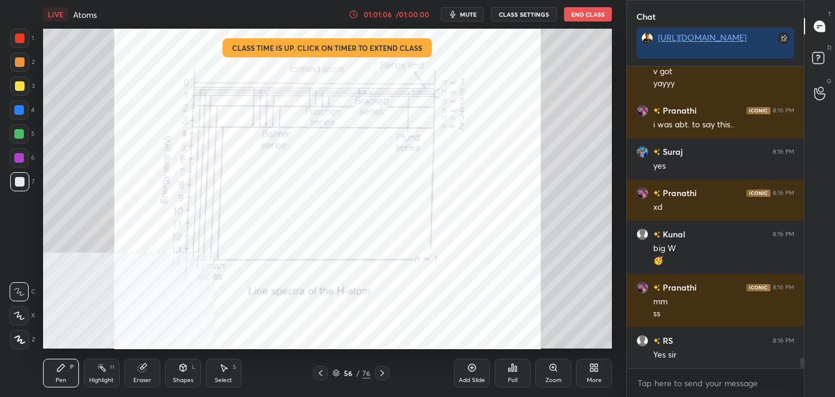
scroll to position [8232, 0]
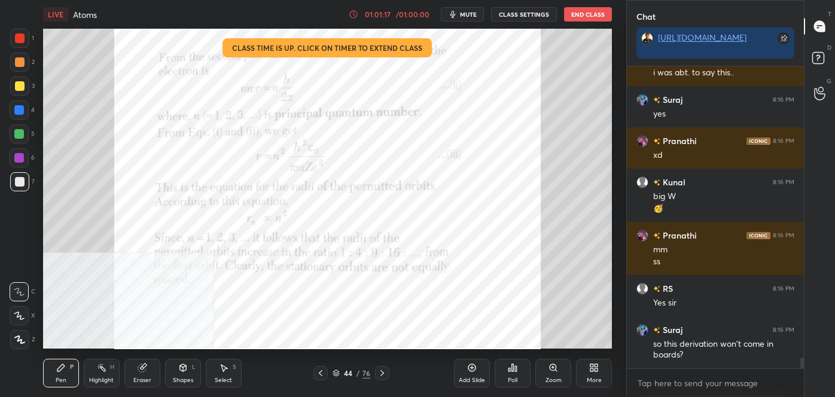
click at [13, 38] on div at bounding box center [19, 38] width 19 height 19
click at [383, 378] on div at bounding box center [382, 373] width 14 height 14
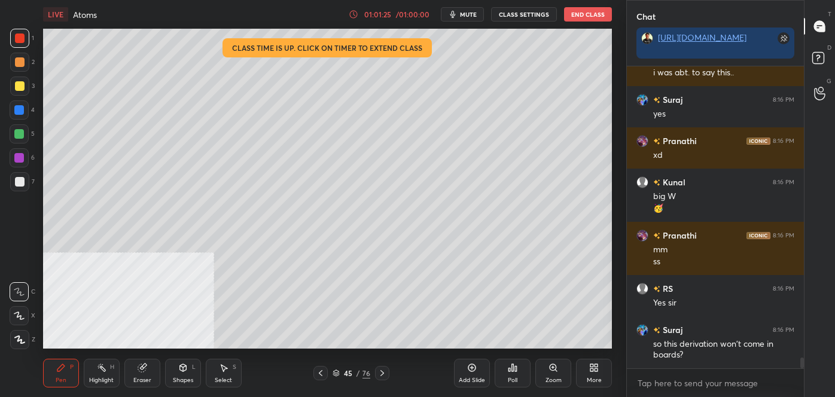
click at [384, 380] on div at bounding box center [382, 373] width 14 height 14
click at [325, 368] on div at bounding box center [321, 373] width 14 height 14
click at [321, 373] on icon at bounding box center [321, 374] width 10 height 10
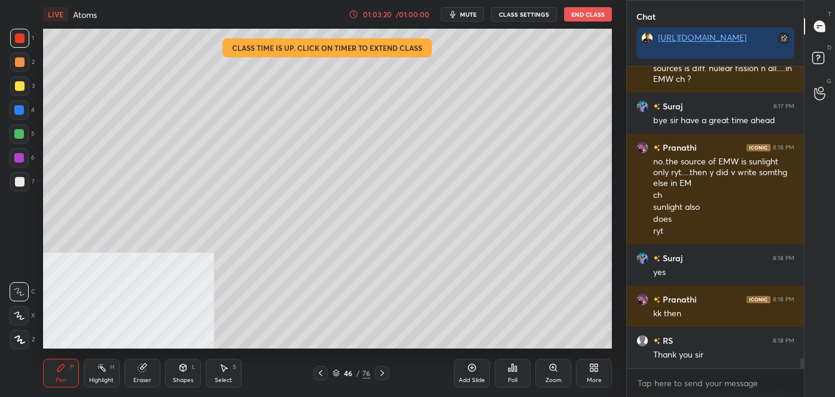
scroll to position [4, 3]
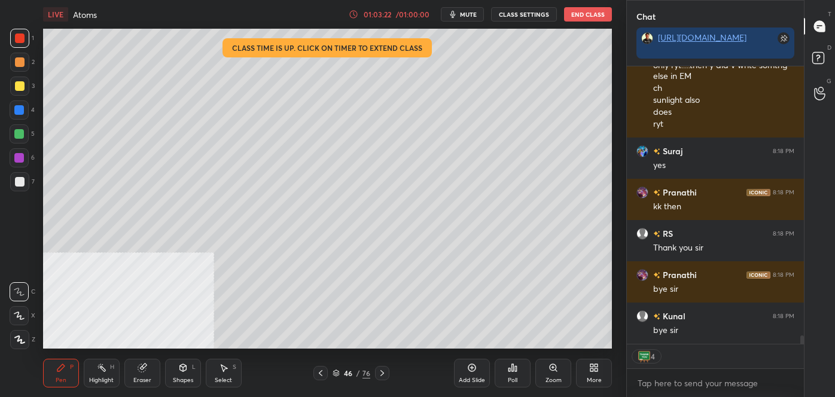
click at [587, 17] on button "End Class" at bounding box center [588, 14] width 48 height 14
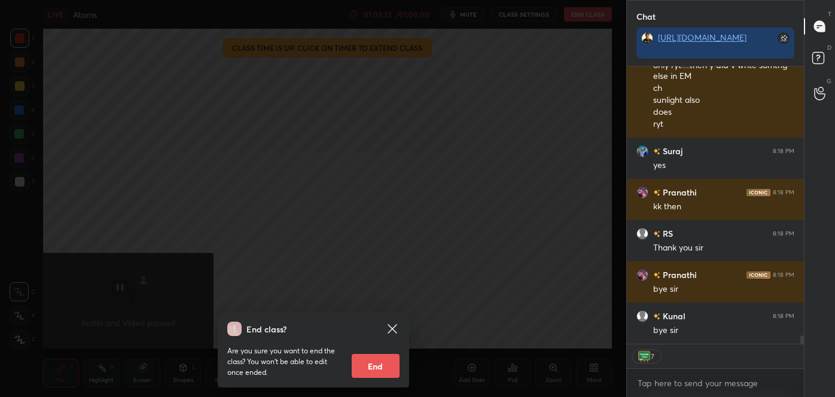
scroll to position [8730, 0]
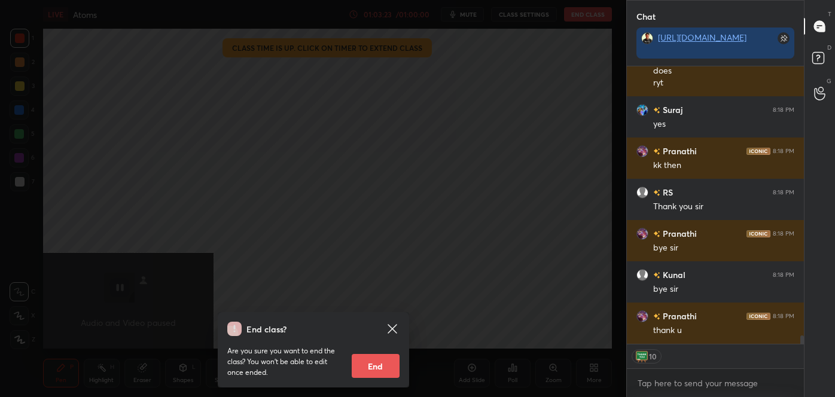
click at [378, 367] on button "End" at bounding box center [376, 366] width 48 height 24
type textarea "x"
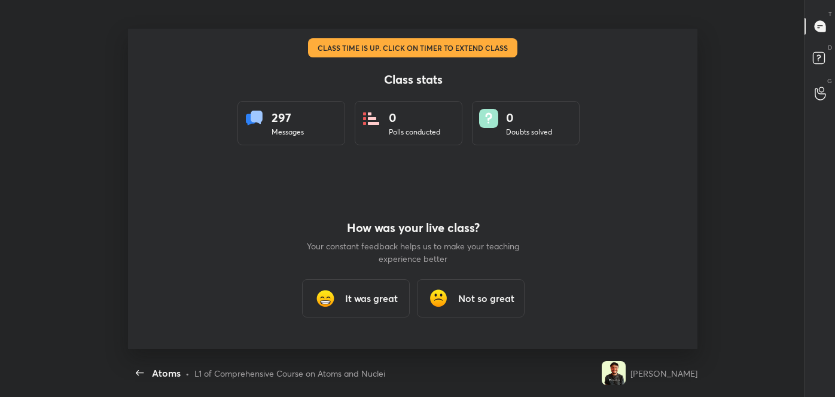
scroll to position [0, 0]
click at [314, 302] on img at bounding box center [326, 299] width 24 height 24
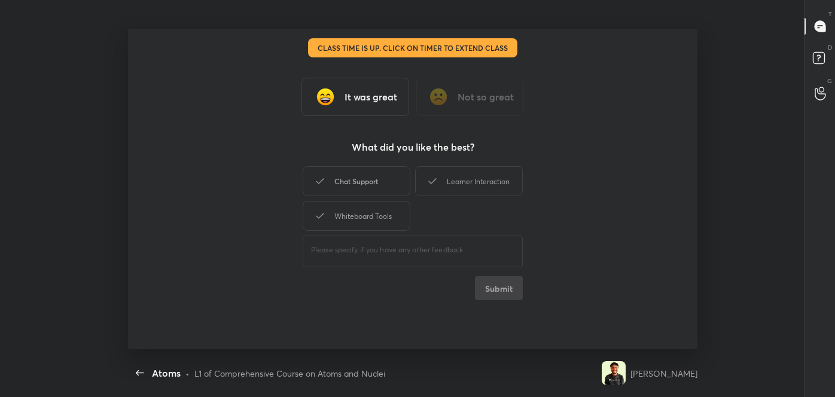
click at [338, 184] on div "Chat Support" at bounding box center [357, 181] width 108 height 30
click at [354, 206] on div "Whiteboard Tools" at bounding box center [357, 216] width 108 height 30
click at [507, 172] on div "Learner Interaction" at bounding box center [469, 181] width 108 height 30
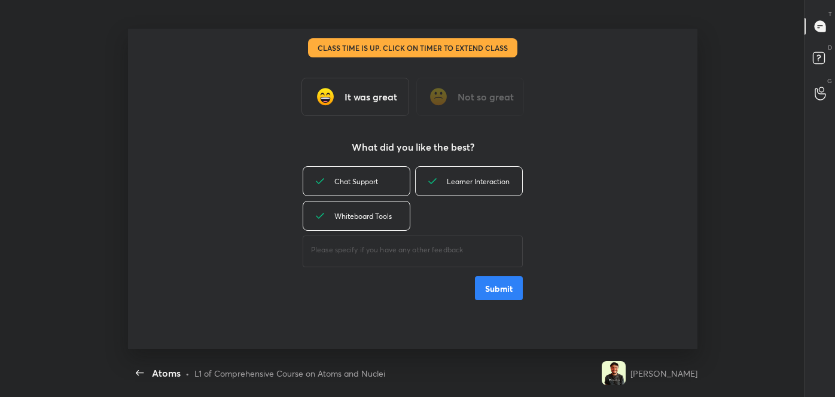
click at [515, 286] on button "Submit" at bounding box center [499, 288] width 48 height 24
